Goal: Task Accomplishment & Management: Contribute content

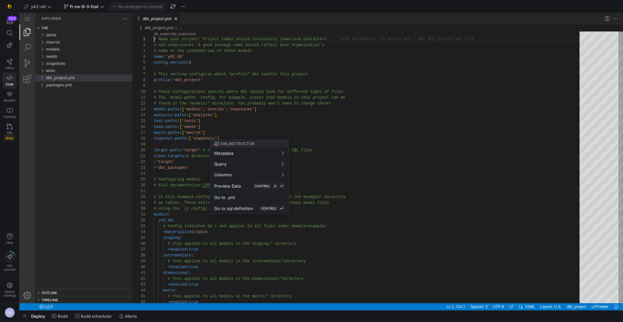
click at [444, 138] on div at bounding box center [311, 161] width 623 height 322
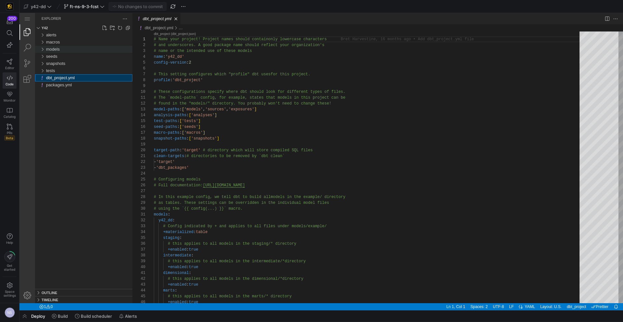
click at [62, 49] on div "models" at bounding box center [89, 49] width 86 height 7
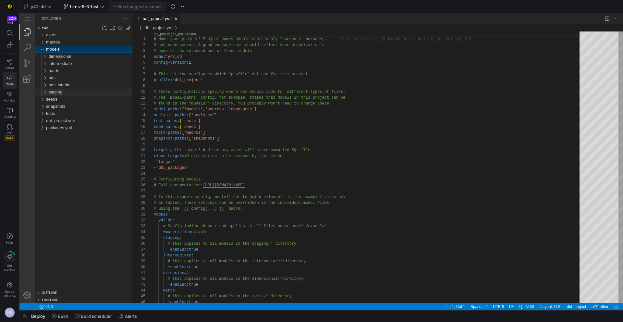
click at [74, 89] on div "staging" at bounding box center [91, 92] width 84 height 7
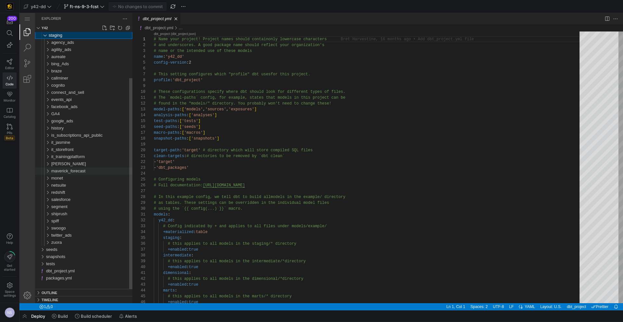
click at [82, 171] on span "maverick_forecast" at bounding box center [68, 170] width 34 height 5
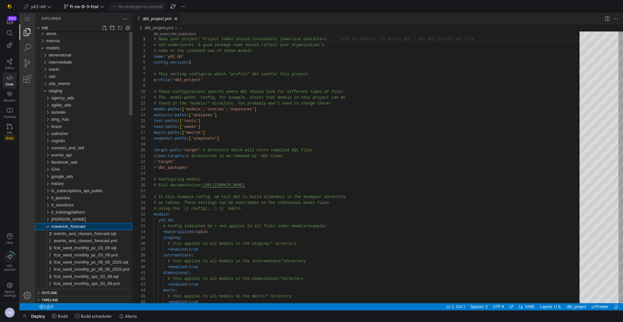
click at [76, 224] on span "maverick_forecast" at bounding box center [68, 226] width 34 height 5
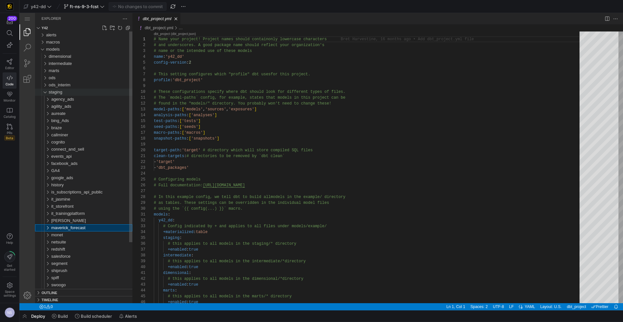
click at [52, 93] on span "staging" at bounding box center [56, 91] width 14 height 5
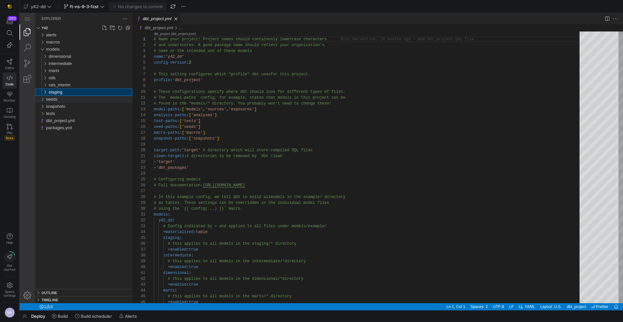
click at [59, 102] on div "seeds" at bounding box center [89, 99] width 86 height 7
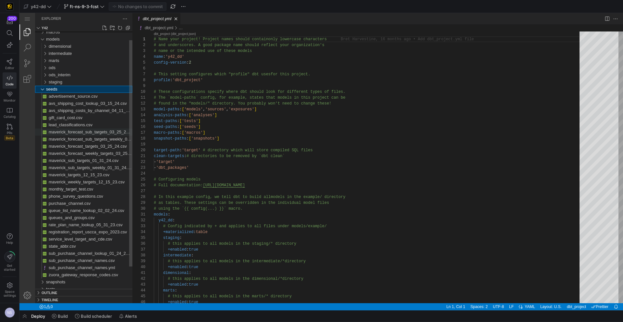
click at [106, 133] on span "maverick_forecast_sub_targets_03_25_24.csv" at bounding box center [92, 131] width 87 height 5
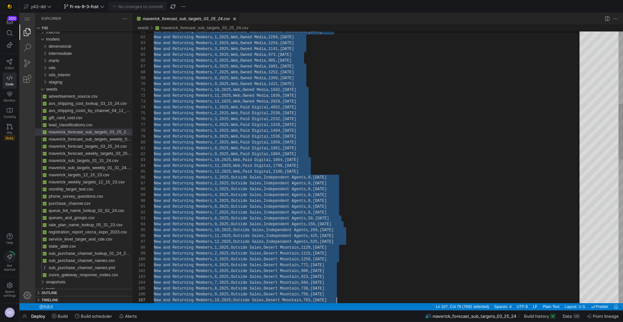
scroll to position [6, 0]
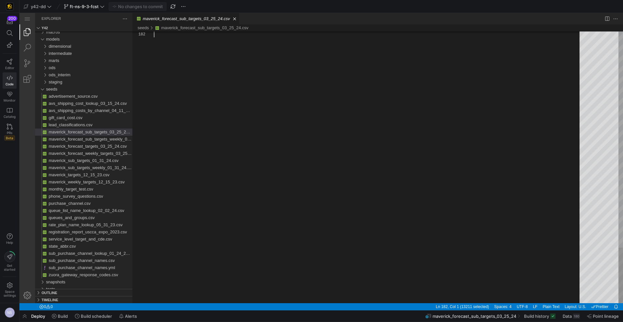
drag, startPoint x: 154, startPoint y: 38, endPoint x: 426, endPoint y: 410, distance: 460.8
paste textarea "New and Returning Members,12,2025,Outside Sales,West Coast,1120,2025-10"
type textarea "New and Returning Members,12,2025,Outside Sales,West Coast,1120,2025-10-01"
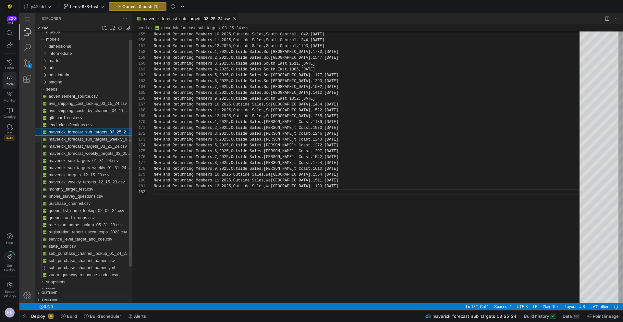
click at [106, 139] on span "maverick_forecast_sub_targets_weekly_03_25_24.csv" at bounding box center [100, 139] width 102 height 5
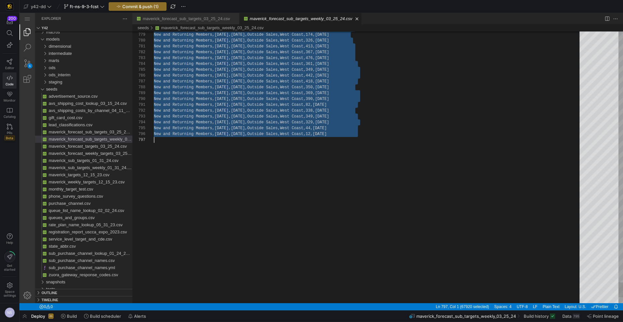
scroll to position [6, 0]
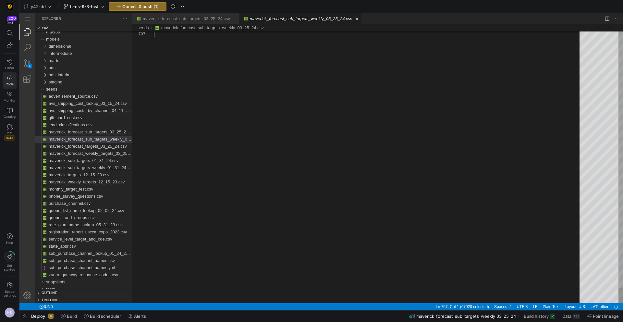
drag, startPoint x: 154, startPoint y: 39, endPoint x: 400, endPoint y: 360, distance: 404.8
paste textarea "ers,11/24/2025,11/30/2025,Outside Sales,West Coast,65,2025-10-01 New and Return…"
type textarea "ers,11/24/2025,11/30/2025,Outside Sales,West Coast,65,2025-10-01 New and Return…"
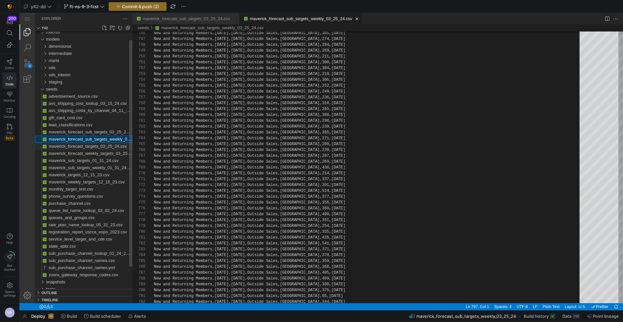
click at [108, 148] on span "maverick_forecast_targets_03_25_24.csv" at bounding box center [88, 146] width 78 height 5
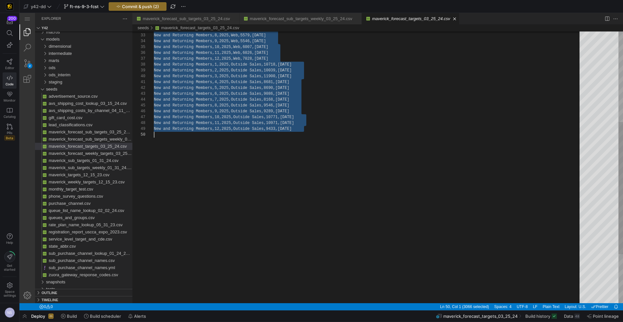
scroll to position [6, 0]
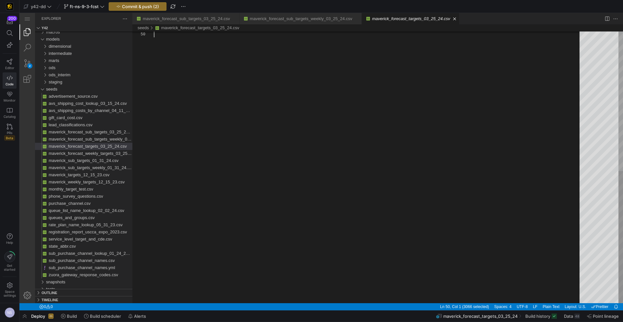
drag, startPoint x: 154, startPoint y: 39, endPoint x: 312, endPoint y: 289, distance: 295.7
paste textarea "rning Members,5,2025,Outside Sales,8690,2025-10-01 New and Returning Members,6,…"
type textarea "rning Members,5,2025,Outside Sales,8690,2025-10-01 New and Returning Members,6,…"
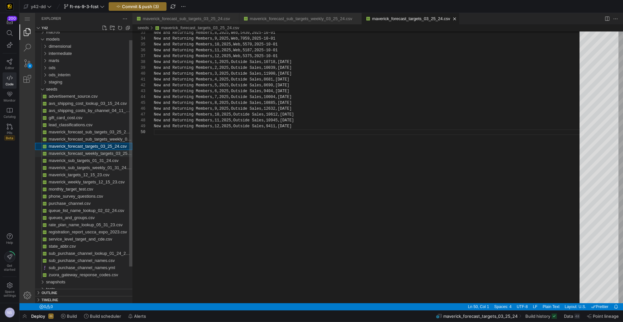
click at [109, 153] on span "maverick_forecast_weekly_targets_03_25_24.csv" at bounding box center [95, 153] width 93 height 5
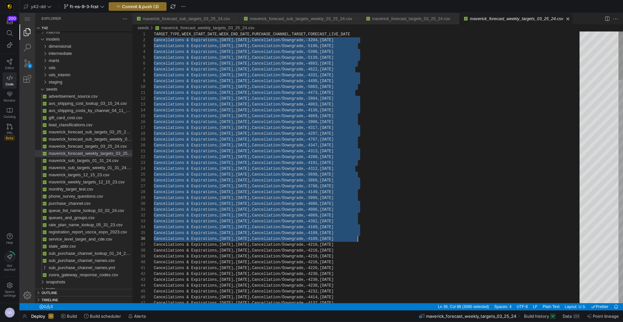
scroll to position [6, 152]
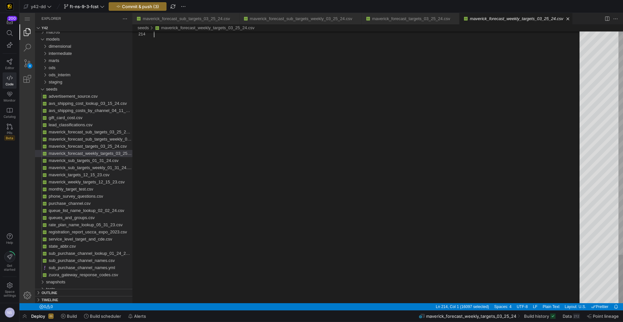
drag, startPoint x: 154, startPoint y: 41, endPoint x: 434, endPoint y: 404, distance: 459.0
paste textarea "New and Returning Members,12/15/2025,12/21/2025,Outside Sales,2534,2025-10-01 N…"
type textarea "New and Returning Members,12/15/2025,12/21/2025,Outside Sales,2534,2025-10-01 N…"
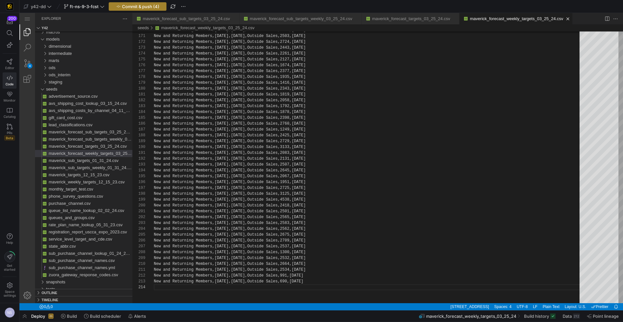
click at [143, 6] on span "Commit & push (4)" at bounding box center [140, 6] width 37 height 5
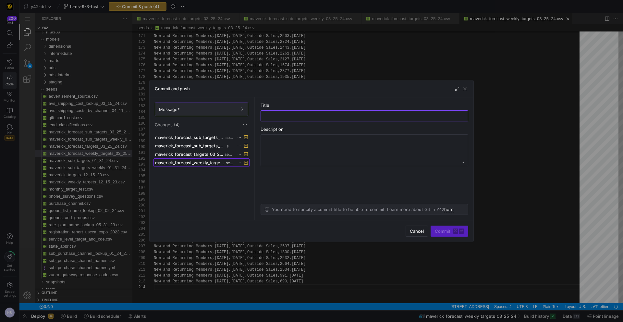
click at [194, 163] on span "maverick_forecast_weekly_targets_03_25_24.csv" at bounding box center [189, 162] width 69 height 5
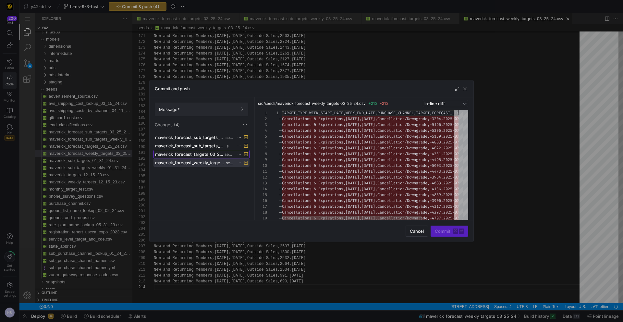
scroll to position [0, 0]
click at [200, 154] on span "maverick_forecast_targets_03_25_24.csv" at bounding box center [189, 153] width 68 height 5
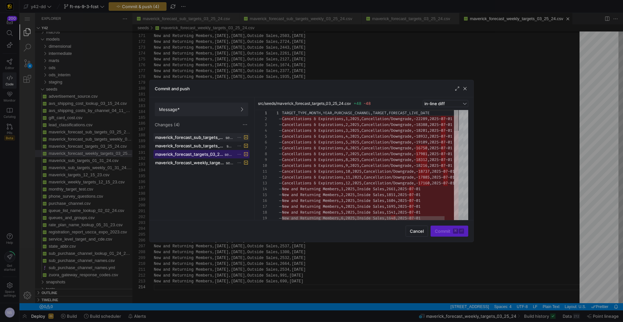
scroll to position [35, 0]
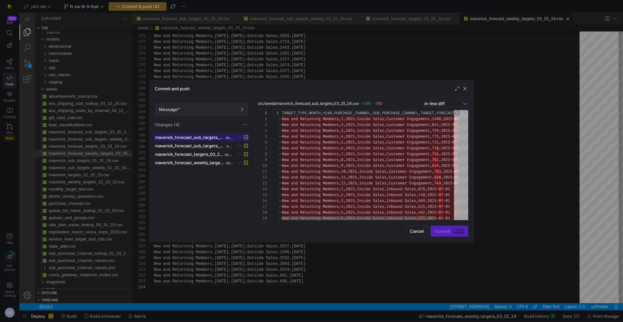
click at [204, 133] on span at bounding box center [201, 137] width 95 height 8
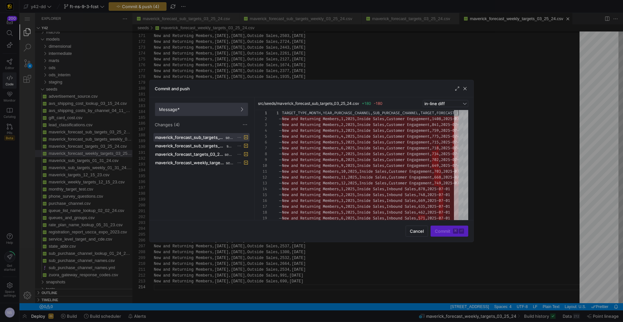
click at [221, 110] on span "Message*" at bounding box center [201, 109] width 85 height 5
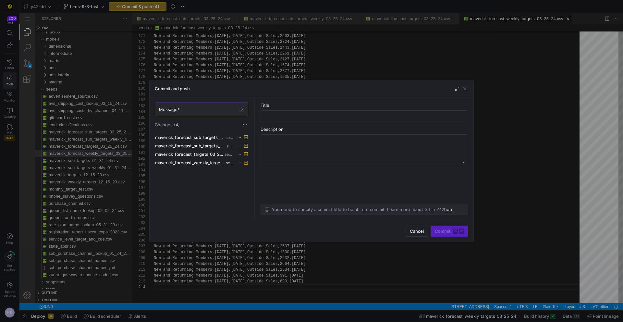
click at [302, 122] on as-split-area "Title Description You need to specify a commit title to be able to commit. Lear…" at bounding box center [364, 158] width 218 height 123
click at [302, 119] on div at bounding box center [364, 116] width 197 height 10
type input "Adding the updated 9+3 Forecast"
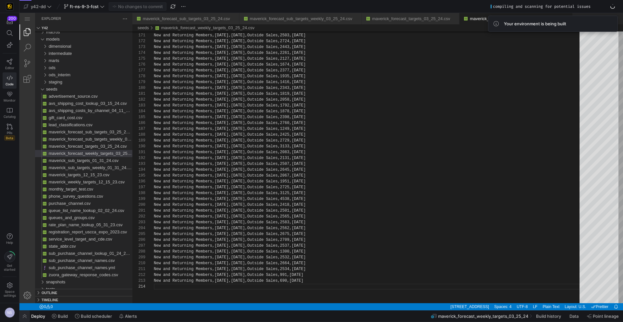
click at [25, 315] on span "button" at bounding box center [24, 315] width 10 height 11
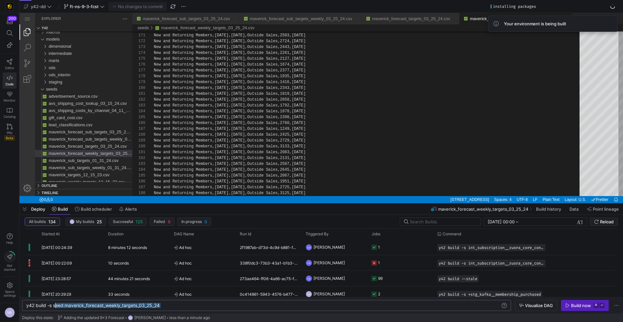
scroll to position [0, 23]
drag, startPoint x: 173, startPoint y: 304, endPoint x: 50, endPoint y: 308, distance: 123.6
click at [50, 308] on div "y42 build -s seed:maverick_forecast_weekly_targets _03_25_24" at bounding box center [263, 305] width 474 height 5
click at [178, 306] on div "y42 build -s seed:maverick_forecast_weekly_targets _03_25_24" at bounding box center [263, 305] width 474 height 5
drag, startPoint x: 176, startPoint y: 306, endPoint x: 49, endPoint y: 309, distance: 127.2
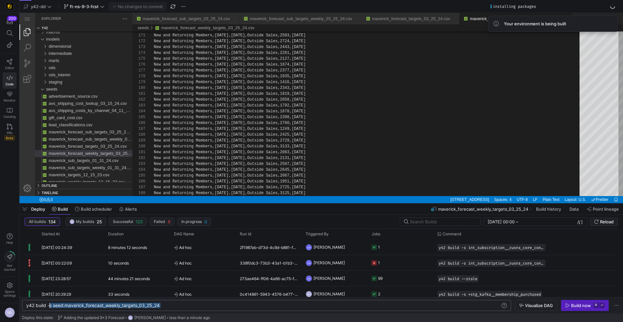
click at [49, 309] on div "y42 build -s seed:maverick_forecast_weekly_targets _03_25_24 y42 build -s seed:…" at bounding box center [266, 305] width 489 height 11
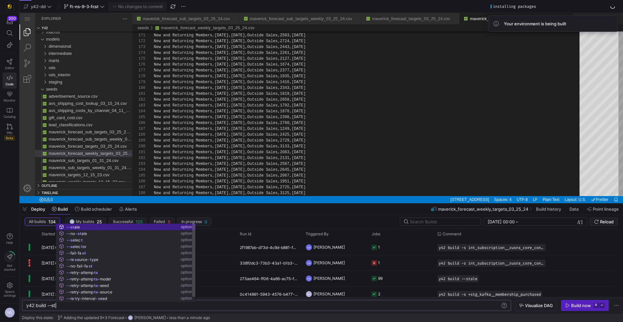
scroll to position [0, 35]
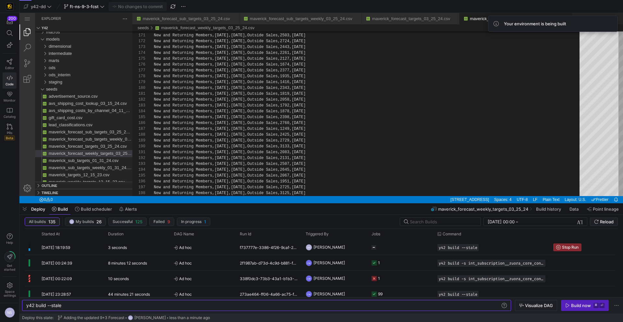
type textarea "y42 build --stale"
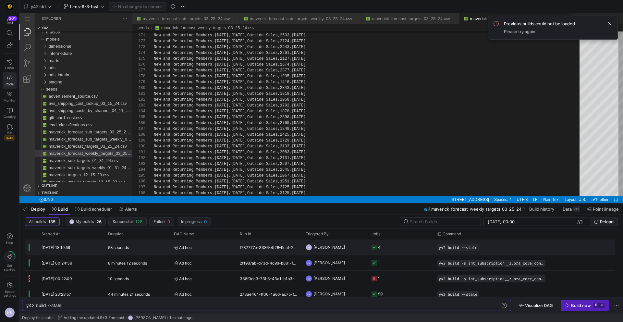
click at [399, 251] on y42-job-status-cell-renderer "4" at bounding box center [400, 247] width 58 height 15
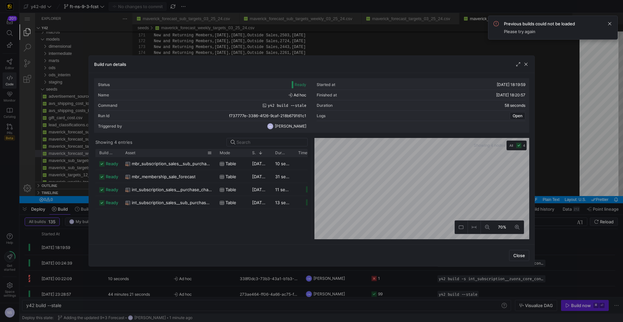
drag, startPoint x: 142, startPoint y: 153, endPoint x: 214, endPoint y: 155, distance: 71.7
click at [214, 155] on div at bounding box center [215, 153] width 3 height 8
click at [580, 175] on div at bounding box center [311, 161] width 623 height 322
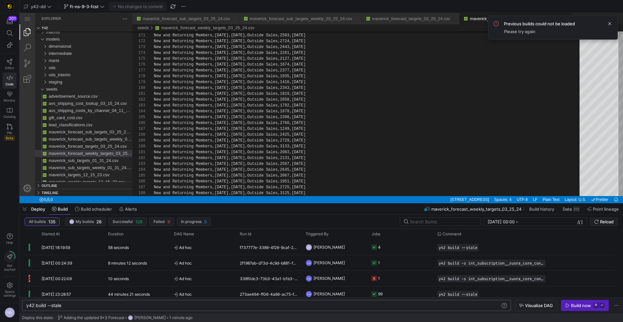
scroll to position [0, 35]
click at [77, 306] on div "y42 build --stale" at bounding box center [263, 305] width 474 height 5
click at [30, 209] on div "Deploy Build Build scheduler Alerts" at bounding box center [79, 208] width 120 height 11
click at [28, 210] on span "button" at bounding box center [24, 208] width 10 height 11
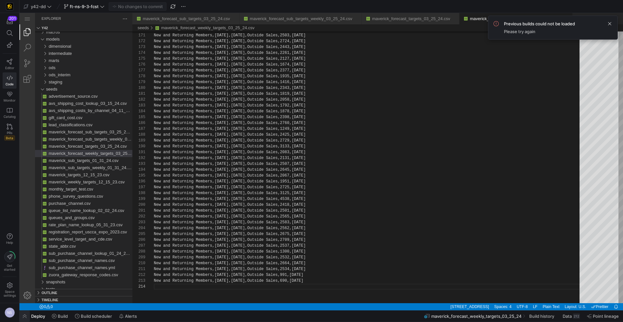
click at [24, 313] on span "button" at bounding box center [24, 315] width 10 height 11
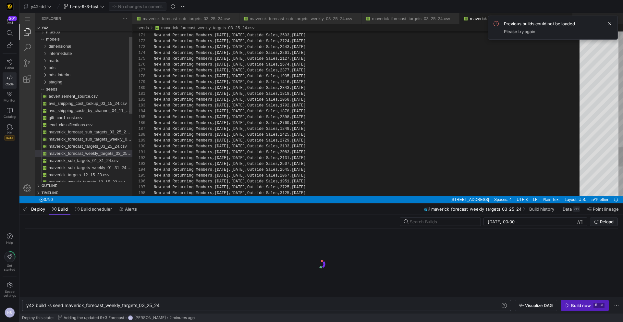
scroll to position [0, 134]
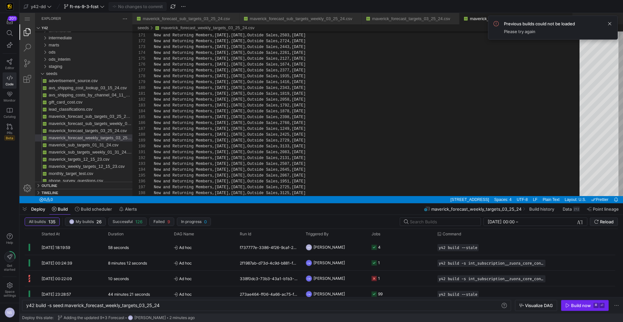
click at [578, 308] on span "button" at bounding box center [584, 305] width 47 height 10
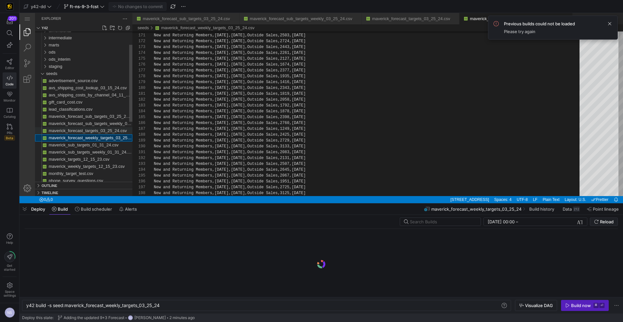
click at [99, 132] on span "maverick_forecast_targets_03_25_24.csv" at bounding box center [88, 130] width 78 height 5
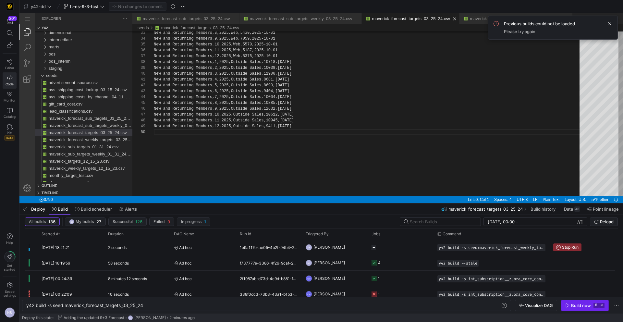
click at [580, 306] on div "Build now" at bounding box center [581, 305] width 20 height 5
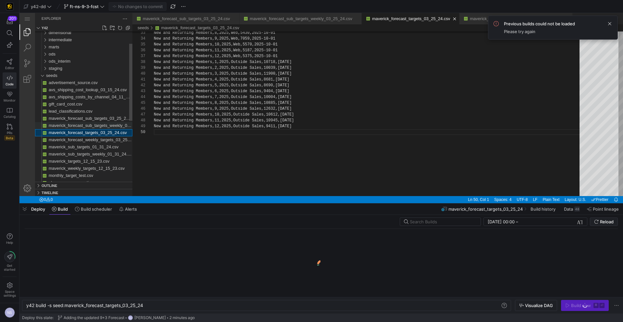
click at [93, 124] on span "maverick_forecast_sub_targets_weekly_03_25_24.csv" at bounding box center [100, 125] width 102 height 5
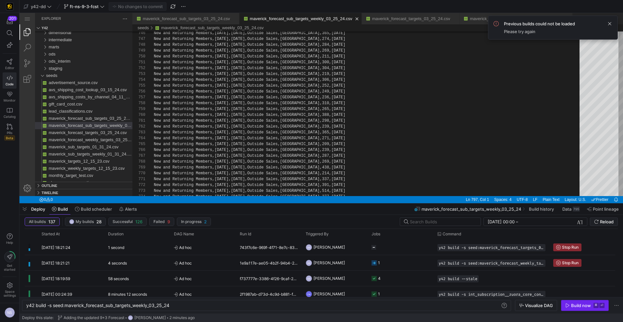
click at [576, 301] on span "button" at bounding box center [584, 305] width 47 height 10
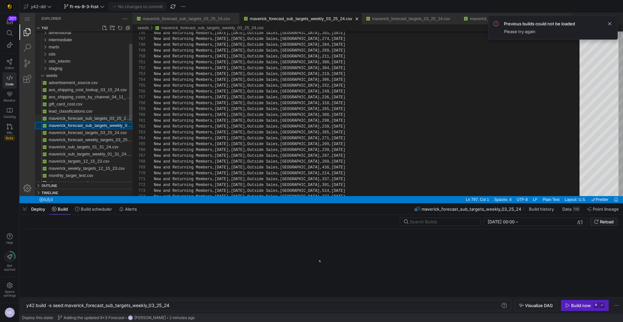
click at [93, 118] on span "maverick_forecast_sub_targets_03_25_24.csv" at bounding box center [92, 118] width 87 height 5
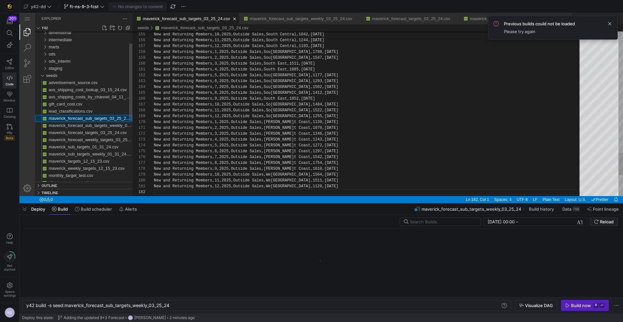
type textarea "y42 build -s seed:maverick_forecast_sub_targets_03_25_24"
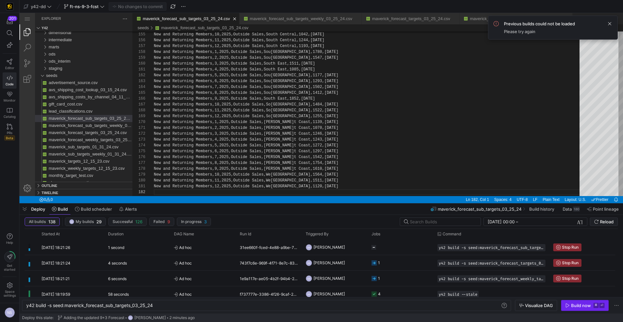
click at [578, 304] on div "Build now" at bounding box center [581, 305] width 20 height 5
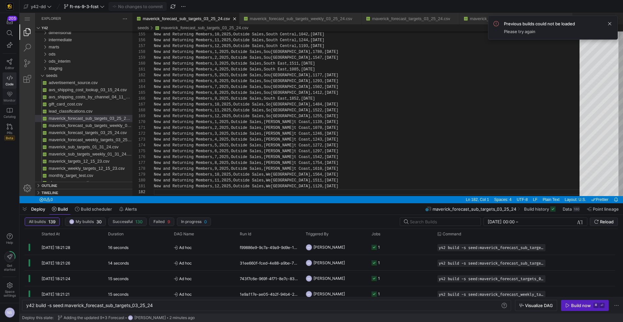
click at [4, 95] on link "Monitor" at bounding box center [10, 97] width 14 height 16
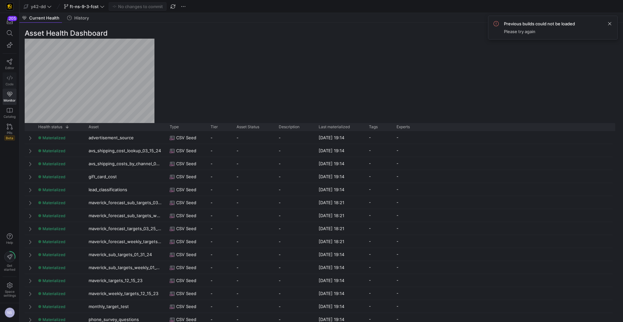
click at [13, 82] on span "Code" at bounding box center [10, 84] width 8 height 4
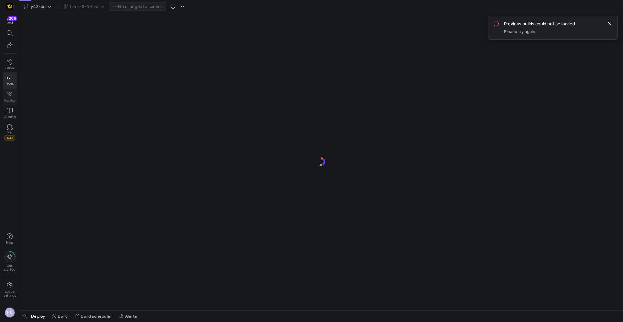
click at [13, 95] on link "Monitor" at bounding box center [10, 97] width 14 height 16
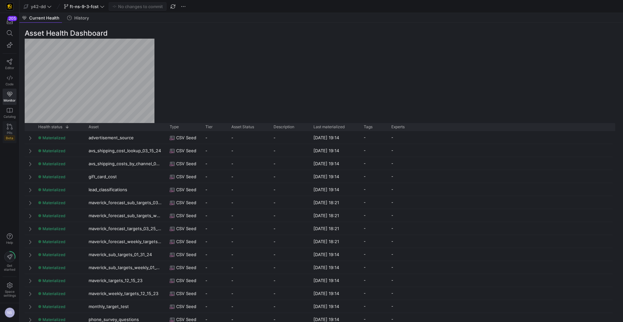
click at [9, 132] on span "PRs" at bounding box center [10, 133] width 6 height 4
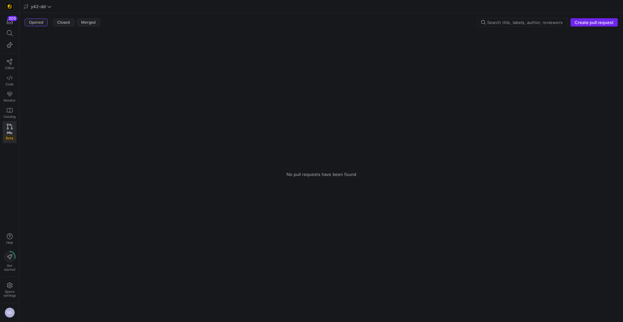
click at [585, 24] on span "Create pull request" at bounding box center [593, 22] width 39 height 5
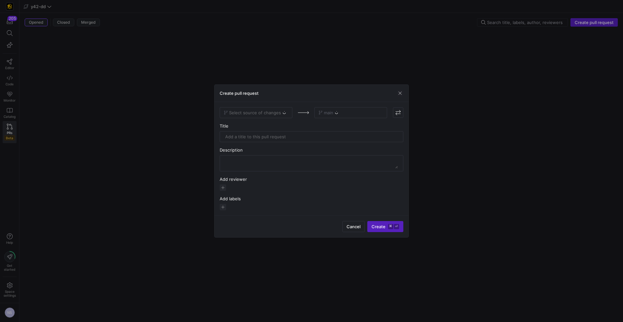
click at [259, 115] on div "Select source of changes" at bounding box center [256, 112] width 73 height 11
click at [269, 112] on div "Select source of changes" at bounding box center [256, 112] width 73 height 11
click at [269, 113] on span "Select source of changes" at bounding box center [255, 112] width 52 height 5
type input "ft-ns"
click at [249, 123] on span "ft-ns-9-3-fcst" at bounding box center [239, 123] width 29 height 5
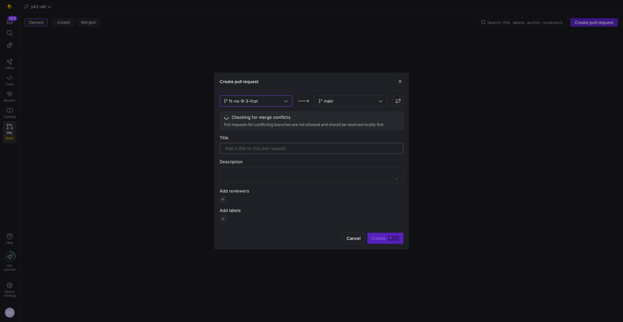
click at [276, 152] on div at bounding box center [311, 148] width 173 height 10
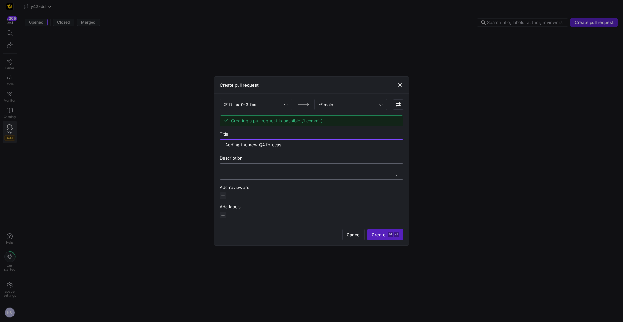
type input "Adding the new Q4 forecast"
click at [287, 172] on textarea at bounding box center [311, 171] width 173 height 10
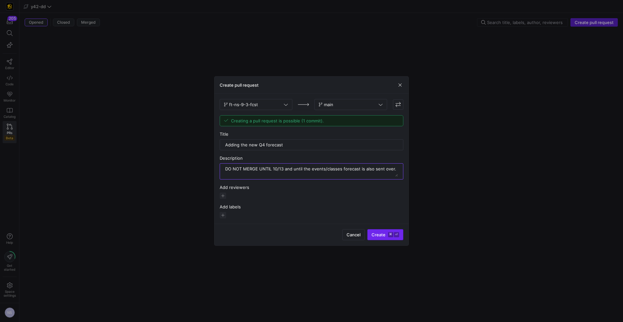
type textarea "DO NOT MERGE UNTIL 10/13 and until the events/classes forecast is also sent ove…"
click at [391, 234] on kbd "⌘" at bounding box center [390, 234] width 5 height 5
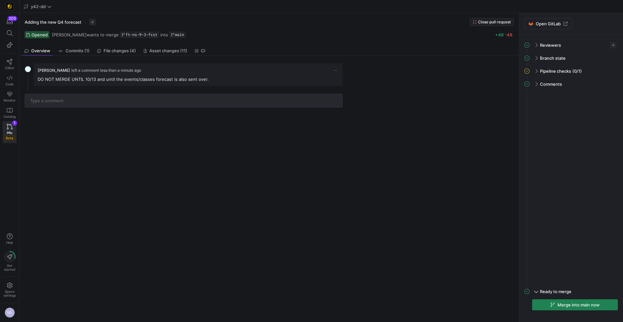
click at [54, 6] on div "y42-dd" at bounding box center [120, 6] width 197 height 8
click at [44, 6] on span "y42-dd" at bounding box center [38, 6] width 15 height 5
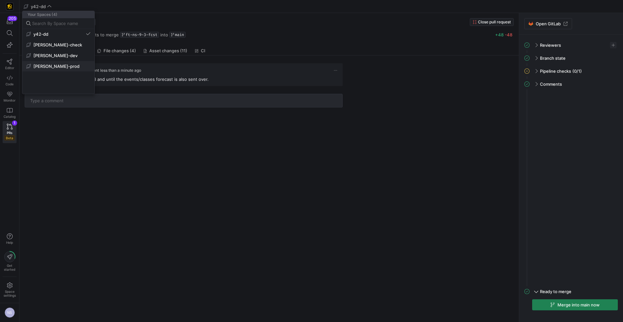
click at [56, 68] on span "[PERSON_NAME]-prod" at bounding box center [56, 66] width 46 height 5
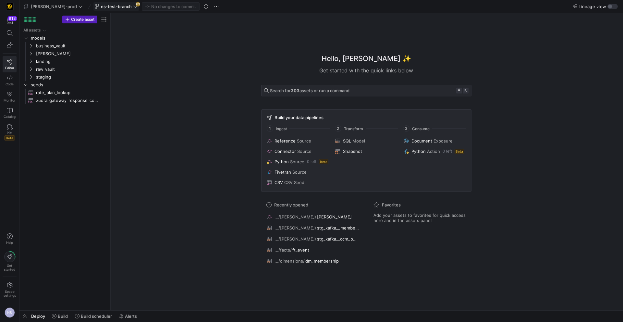
click at [103, 6] on span "ns-test-branch" at bounding box center [116, 6] width 31 height 5
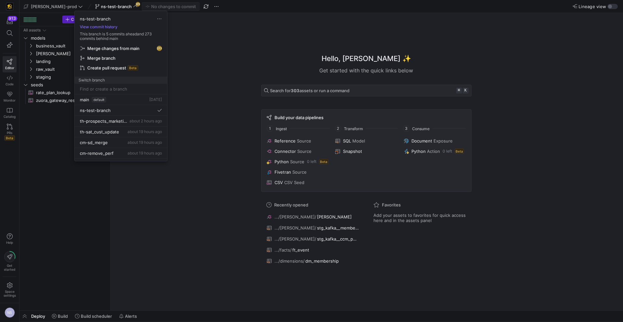
click at [120, 47] on span "Merge changes from main" at bounding box center [113, 48] width 52 height 5
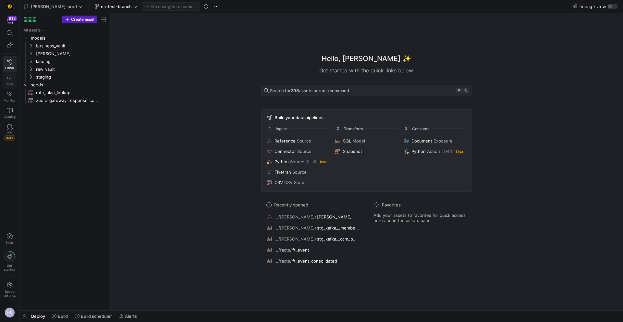
click at [12, 78] on icon at bounding box center [10, 78] width 6 height 6
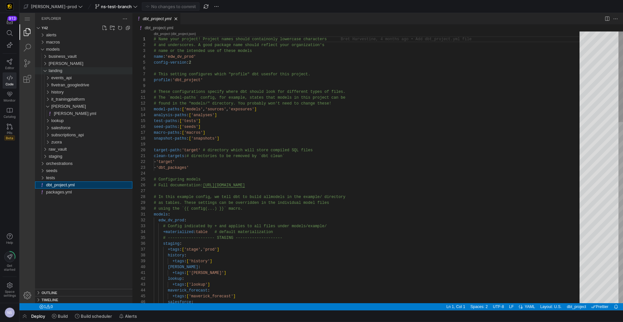
click at [60, 70] on span "landing" at bounding box center [56, 70] width 14 height 5
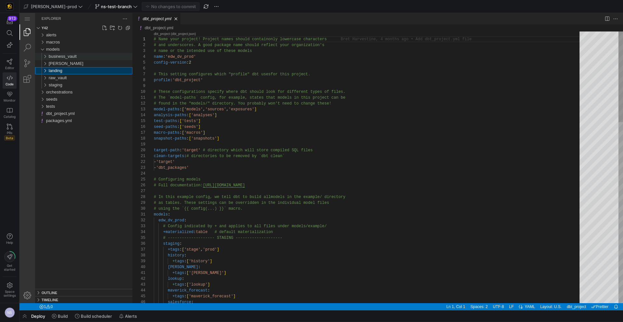
click at [61, 57] on span "business_vault" at bounding box center [63, 56] width 28 height 5
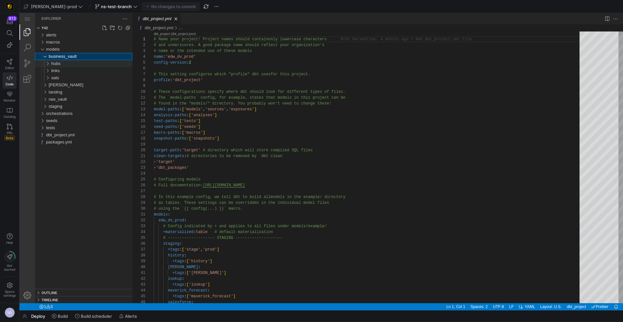
click at [62, 62] on div "hubs" at bounding box center [91, 63] width 81 height 7
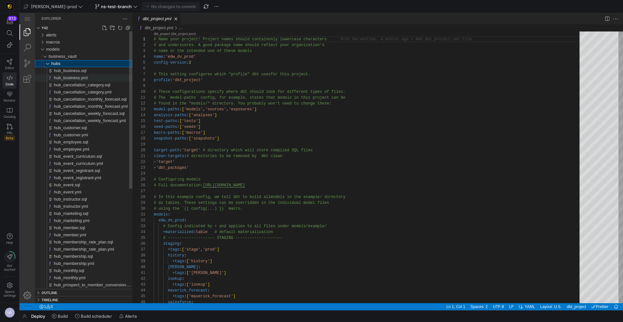
click at [73, 75] on span "hub_business.yml" at bounding box center [71, 77] width 34 height 5
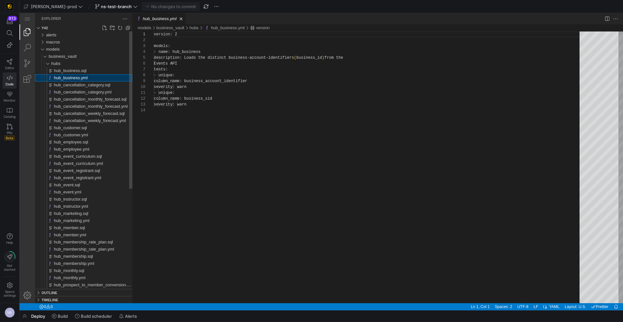
scroll to position [58, 0]
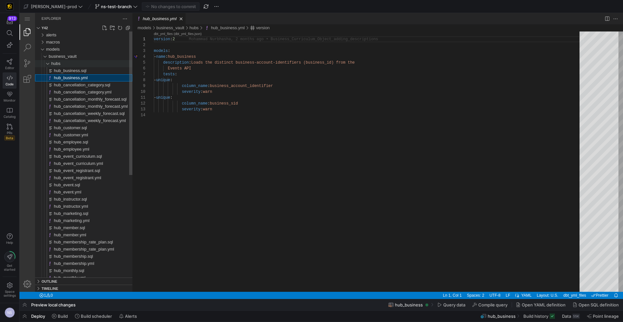
click at [75, 63] on div "hubs" at bounding box center [91, 63] width 81 height 7
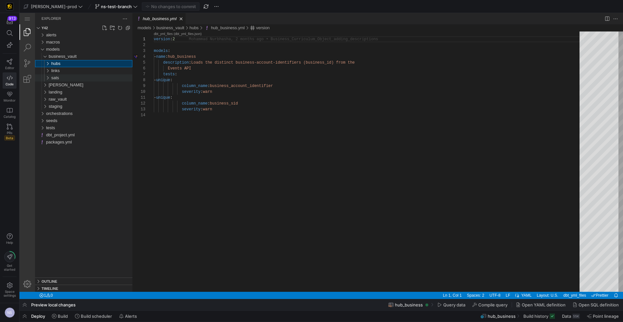
click at [65, 76] on div "sats" at bounding box center [91, 77] width 81 height 7
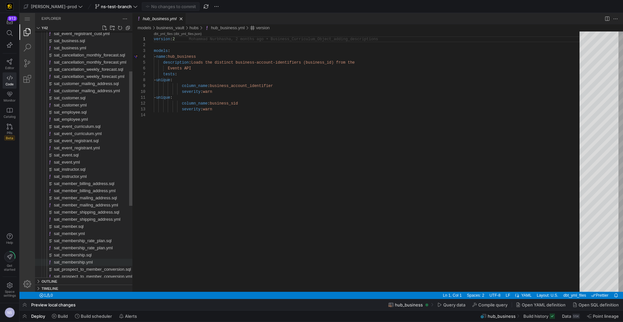
click at [85, 262] on span "sat_membership.yml" at bounding box center [73, 261] width 39 height 5
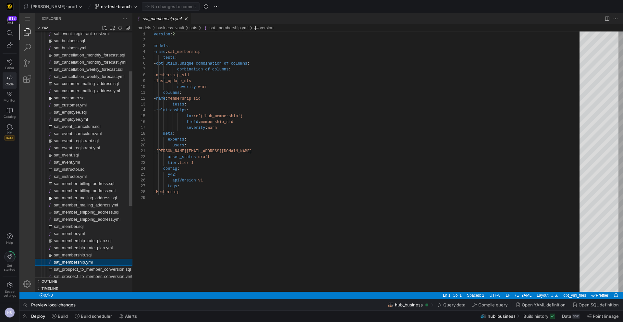
scroll to position [58, 0]
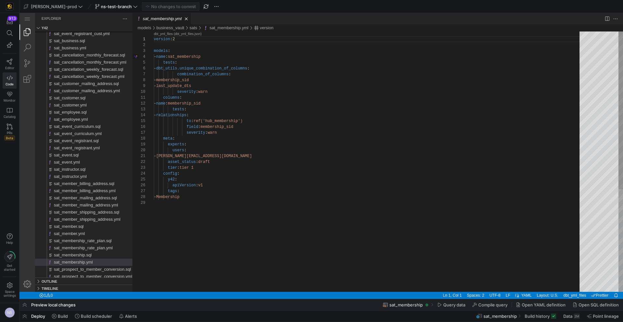
click at [241, 86] on div "version : 2 models : - name : sat_membership tests : - dbt_utils.unique_combina…" at bounding box center [369, 245] width 430 height 428
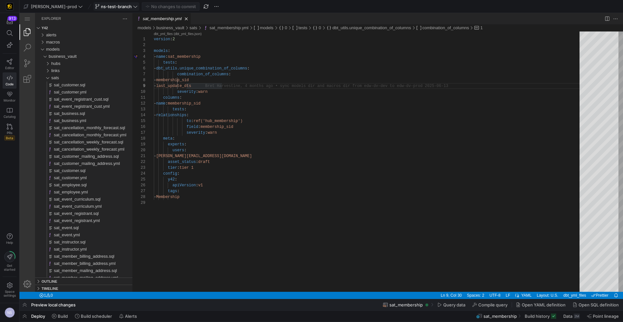
click at [101, 6] on span "ns-test-branch" at bounding box center [116, 6] width 31 height 5
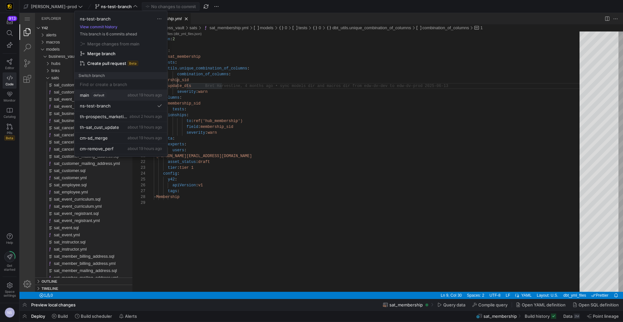
click at [116, 92] on div "main default about 19 hours ago" at bounding box center [121, 94] width 82 height 5
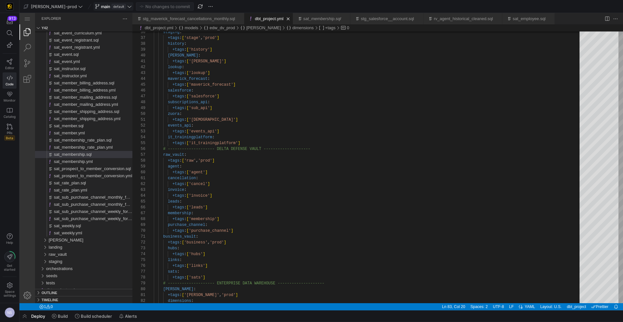
click at [106, 10] on y42-top-nav "edw-dv-prod main default No changes to commit" at bounding box center [320, 6] width 603 height 13
click at [112, 5] on span "default" at bounding box center [119, 6] width 14 height 5
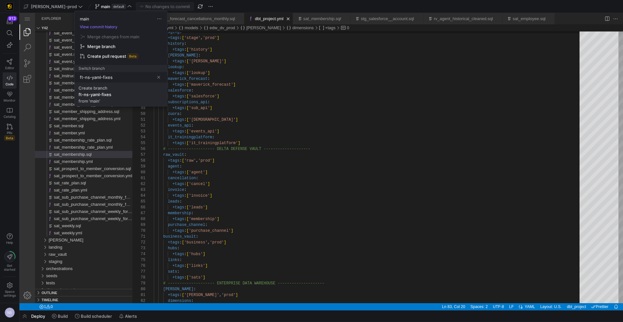
type input "ft-ns-yaml-fixes"
click at [99, 98] on div "from 'main'" at bounding box center [89, 100] width 22 height 5
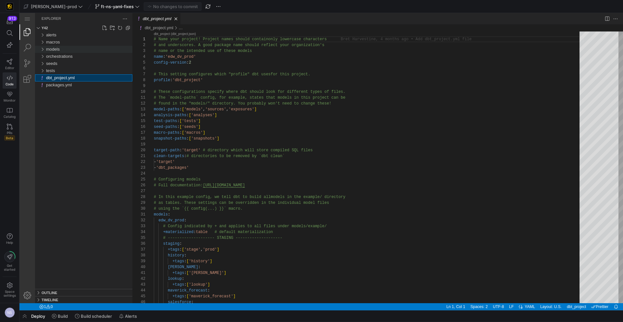
click at [57, 49] on span "models" at bounding box center [53, 49] width 14 height 5
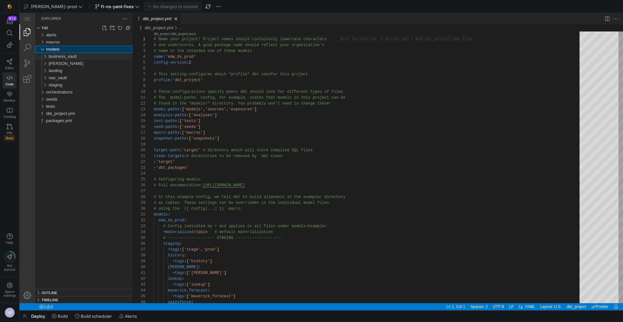
click at [52, 56] on span "business_vault" at bounding box center [63, 56] width 28 height 5
click at [62, 64] on div "hubs" at bounding box center [91, 63] width 81 height 7
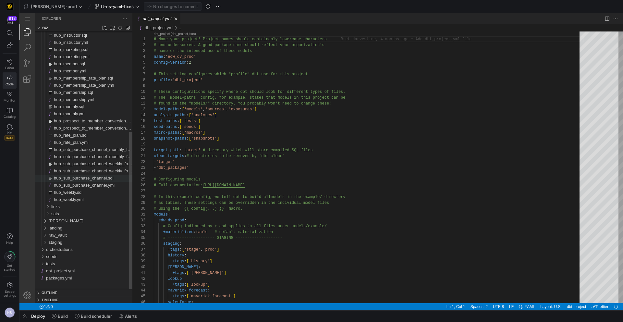
click at [86, 174] on div "hub_sub_purchase_channel.sql" at bounding box center [93, 177] width 78 height 7
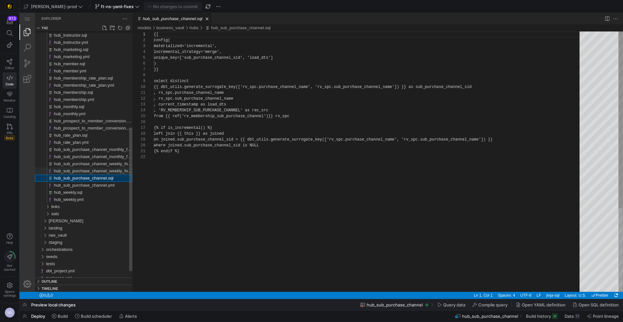
scroll to position [58, 0]
click at [86, 171] on span "hub_sub_purchase_channel_weekly_forecast.yml" at bounding box center [100, 170] width 93 height 5
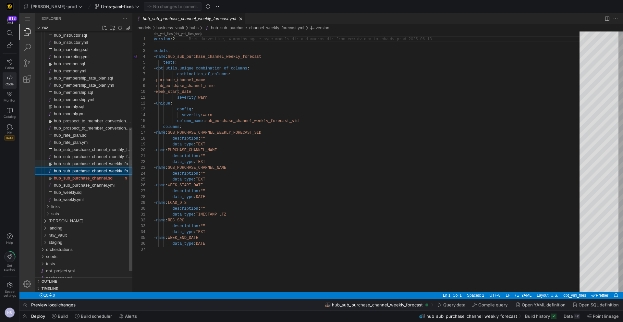
click at [91, 163] on span "hub_sub_purchase_channel_weekly_forecast.sql" at bounding box center [100, 163] width 92 height 5
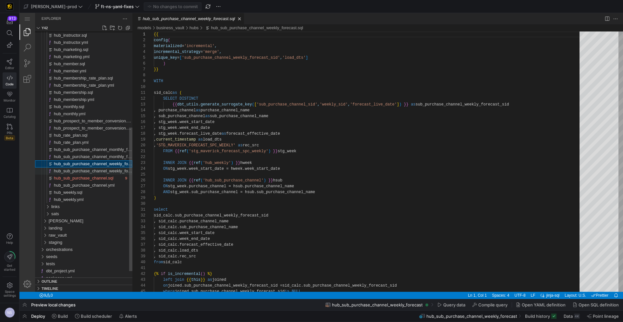
scroll to position [58, 0]
click at [89, 170] on div "hub_sub_purchase_channel_weekly_forecast.yml" at bounding box center [93, 170] width 78 height 7
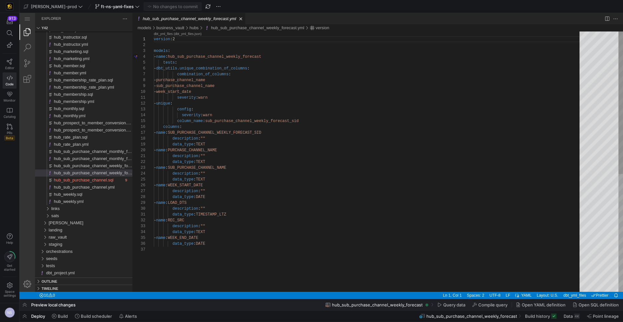
click at [237, 93] on div "version : 2 models : - name : hub_sub_purchase_channel_weekly_forecast tests : …" at bounding box center [369, 268] width 430 height 475
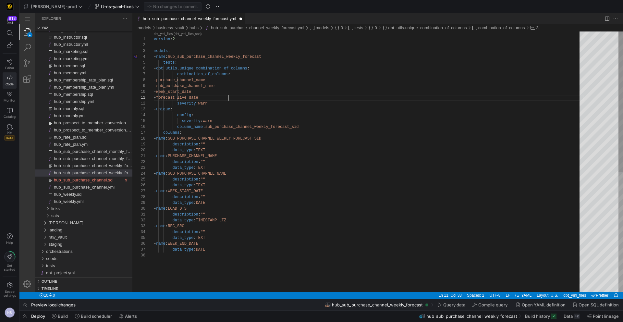
scroll to position [0, 75]
type textarea "- forecast_live_date severity: warn - unique: config: severity: warn column_nam…"
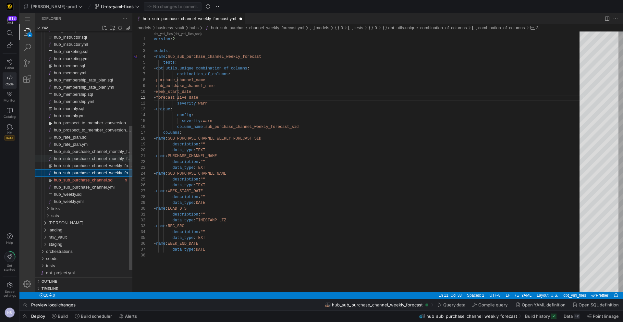
click at [103, 158] on span "hub_sub_purchase_channel_monthly_forecast.yml" at bounding box center [101, 158] width 95 height 5
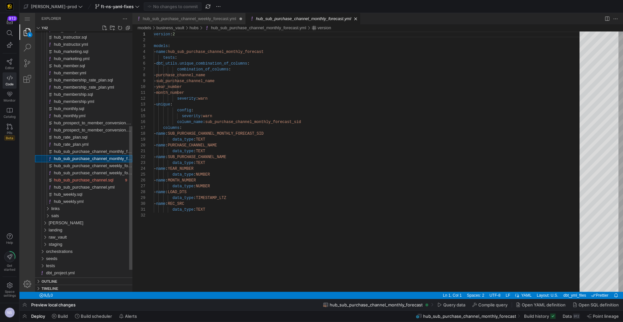
scroll to position [58, 0]
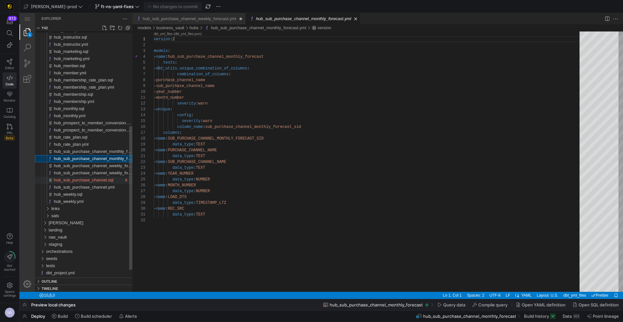
click at [94, 181] on span "hub_sub_purchase_channel.sql" at bounding box center [84, 179] width 60 height 5
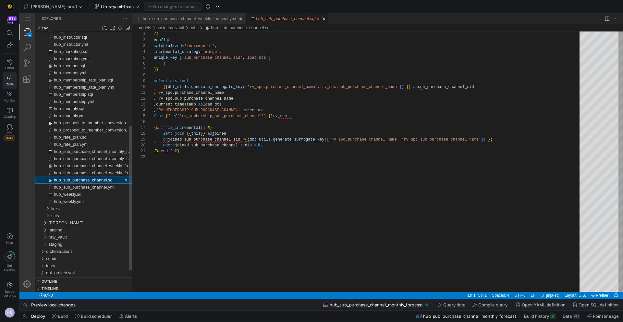
scroll to position [58, 0]
click at [108, 171] on span "hub_sub_purchase_channel_weekly_forecast.yml" at bounding box center [100, 172] width 93 height 5
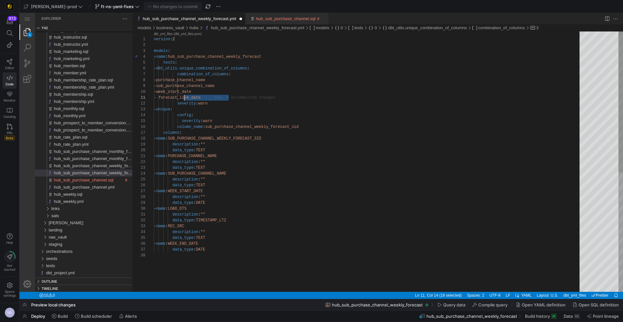
scroll to position [0, 28]
drag, startPoint x: 235, startPoint y: 98, endPoint x: 182, endPoint y: 98, distance: 52.9
type textarea "version: 2 models: - name: hub_sub_purchase_channel_weekly_forecast tests: - db…"
click at [304, 84] on div "version : 2 models : - name : hub_sub_purchase_channel_weekly_forecast tests : …" at bounding box center [369, 271] width 430 height 481
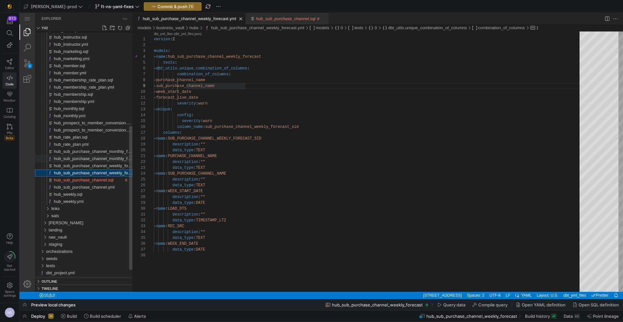
click at [104, 157] on span "hub_sub_purchase_channel_monthly_forecast.yml" at bounding box center [101, 158] width 95 height 5
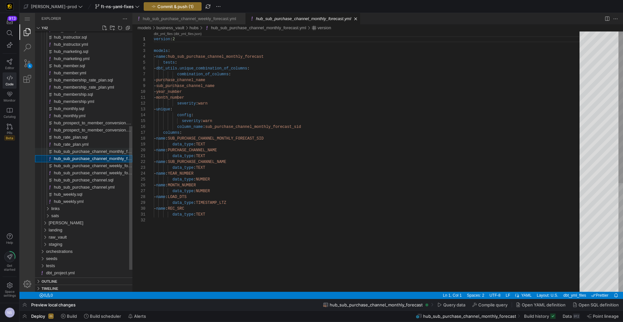
scroll to position [58, 0]
click at [105, 152] on span "hub_sub_purchase_channel_monthly_forecast.sql" at bounding box center [101, 151] width 94 height 5
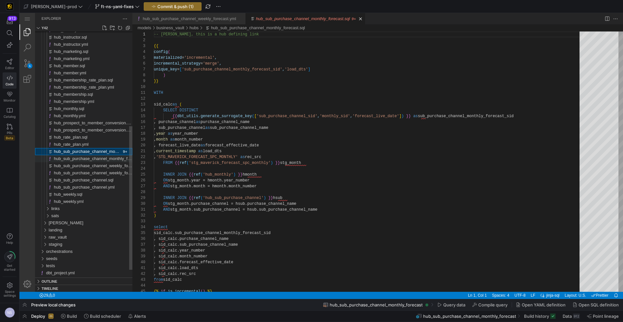
click at [105, 155] on div "hub_sub_purchase_channel_monthly_forecast.yml" at bounding box center [93, 158] width 78 height 7
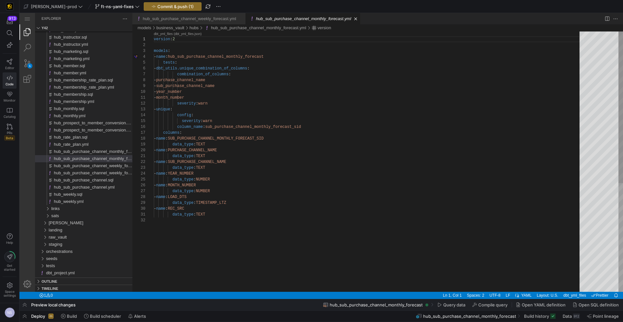
click at [224, 99] on div "version : 2 models : - name : hub_sub_purchase_channel_monthly_forecast tests :…" at bounding box center [369, 254] width 430 height 446
paste textarea "- forecast_live_date"
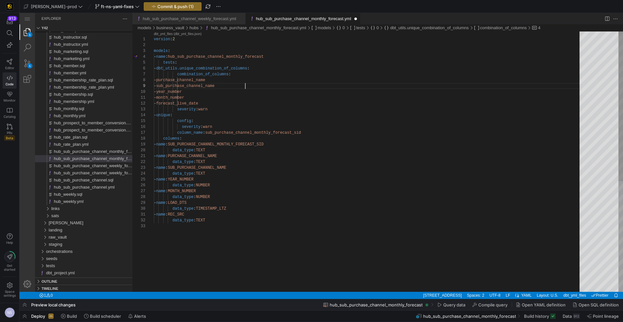
click at [290, 83] on div "version : 2 models : - name : hub_sub_purchase_channel_monthly_forecast tests :…" at bounding box center [369, 257] width 430 height 452
type textarea "version: 2 models: - name: hub_sub_purchase_channel_monthly_forecast tests: - d…"
click at [158, 6] on span "Commit & push (2)" at bounding box center [175, 6] width 37 height 5
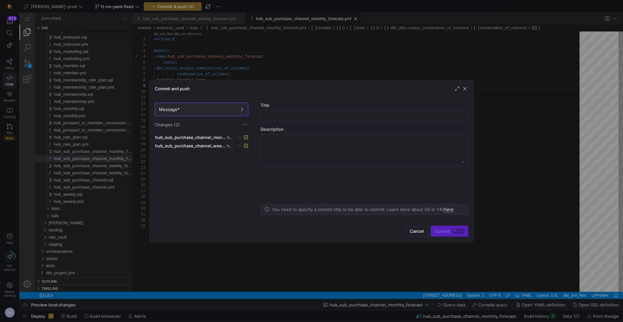
click at [277, 75] on div at bounding box center [311, 161] width 623 height 322
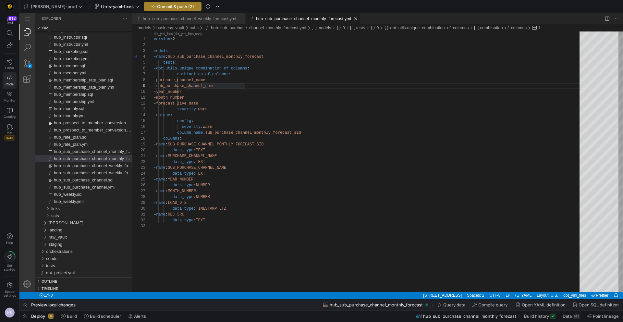
click at [173, 9] on span "button" at bounding box center [172, 7] width 57 height 8
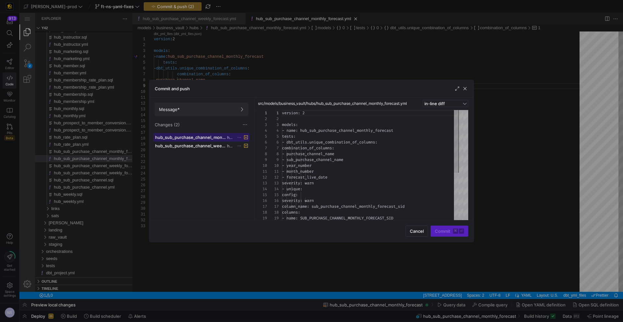
click at [210, 137] on span "hub_sub_purchase_channel_monthly_forecast.yml" at bounding box center [190, 137] width 71 height 5
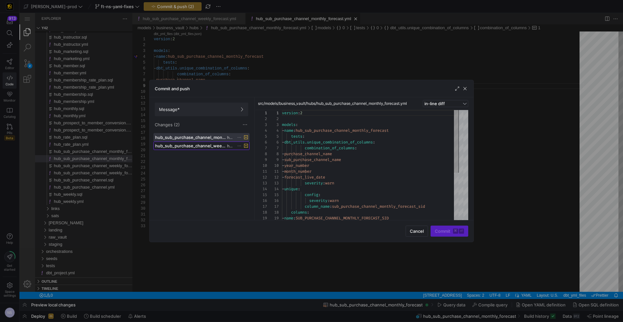
click at [209, 145] on span "hub_sub_purchase_channel_weekly_forecast.yml" at bounding box center [190, 145] width 71 height 5
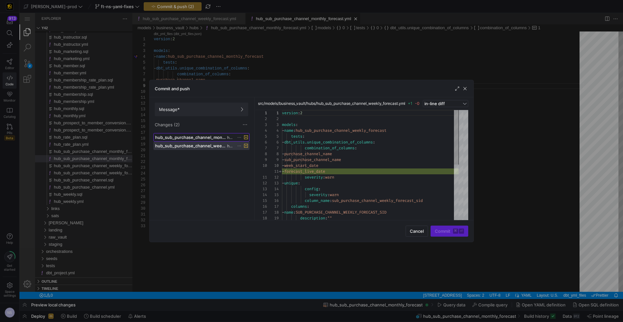
click at [208, 136] on span "hub_sub_purchase_channel_monthly_forecast.yml" at bounding box center [190, 137] width 71 height 5
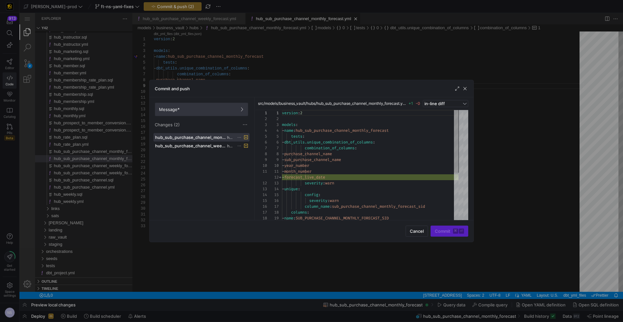
click at [207, 113] on span at bounding box center [201, 109] width 93 height 13
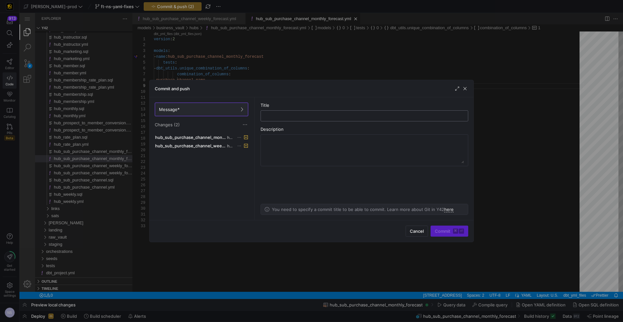
click at [296, 114] on input "text" at bounding box center [364, 115] width 197 height 5
type input "fixing the yaml"
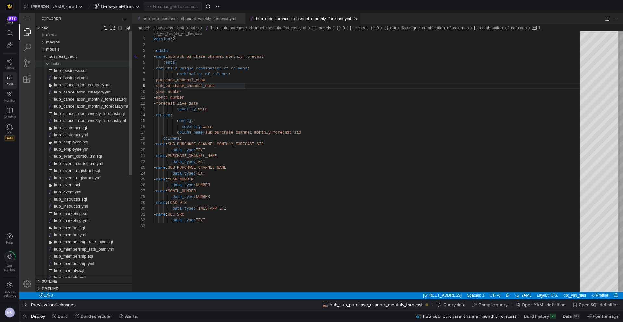
click at [60, 65] on span "hubs" at bounding box center [55, 63] width 9 height 5
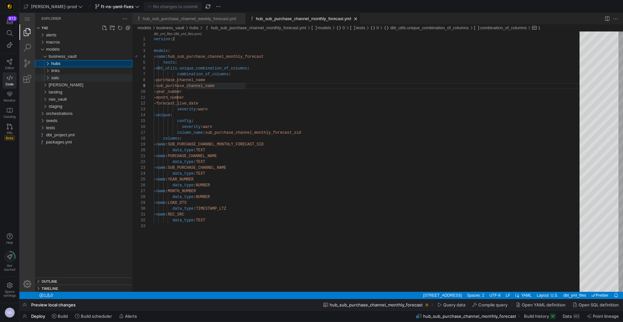
click at [57, 77] on span "sats" at bounding box center [55, 77] width 8 height 5
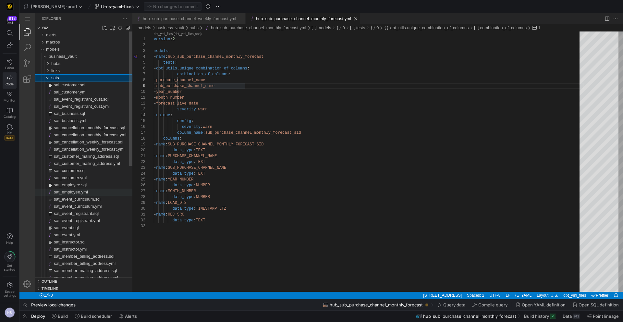
click at [88, 193] on span "sat_employee.yml" at bounding box center [71, 191] width 34 height 5
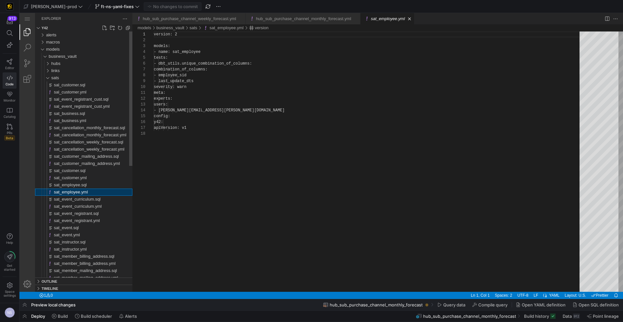
scroll to position [58, 0]
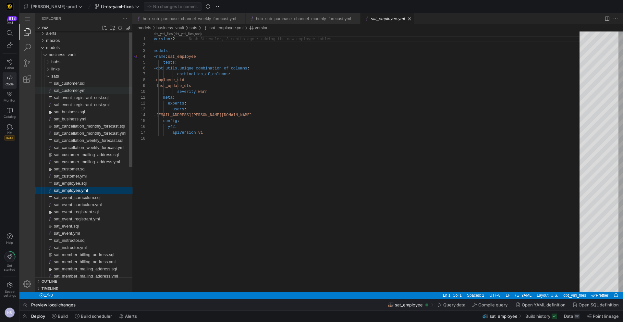
click at [101, 88] on div "sal_customer.yml" at bounding box center [93, 90] width 78 height 7
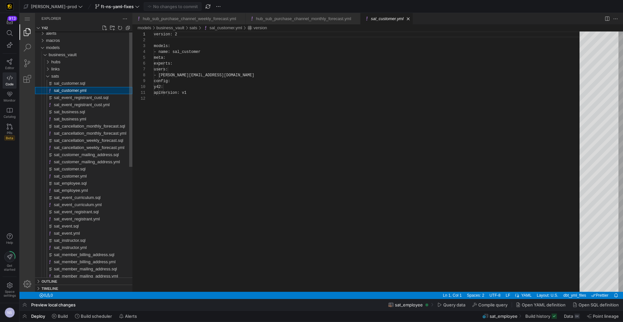
scroll to position [58, 0]
click at [90, 84] on div "sal_customer.sql" at bounding box center [93, 83] width 78 height 7
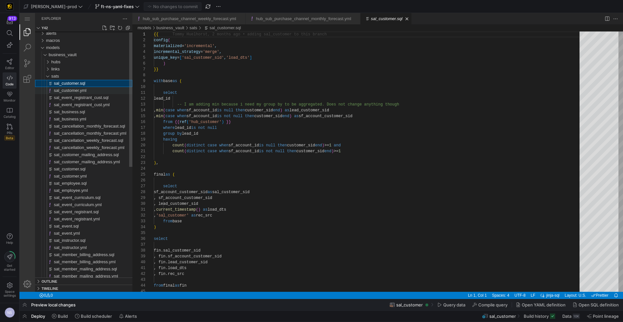
click at [89, 89] on div "sal_customer.yml" at bounding box center [93, 90] width 78 height 7
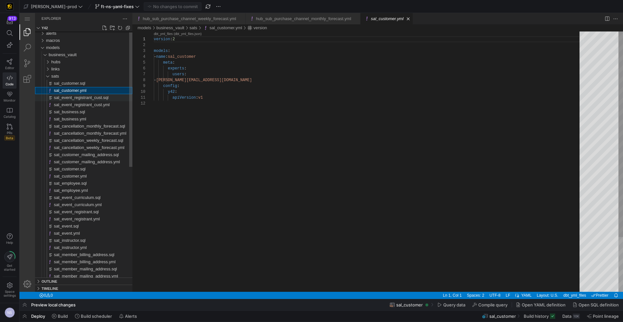
click at [88, 96] on span "sal_event_registrant_cust.sql" at bounding box center [81, 97] width 54 height 5
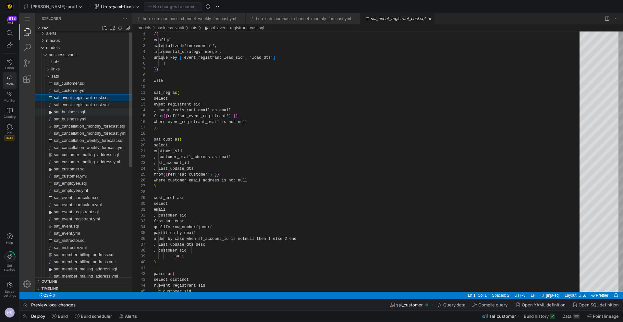
scroll to position [58, 0]
click at [85, 114] on span "sat_business.sql" at bounding box center [69, 111] width 31 height 5
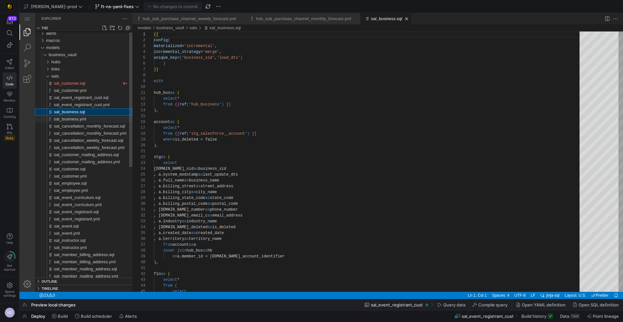
scroll to position [58, 0]
click at [83, 117] on span "sat_business.yml" at bounding box center [70, 118] width 32 height 5
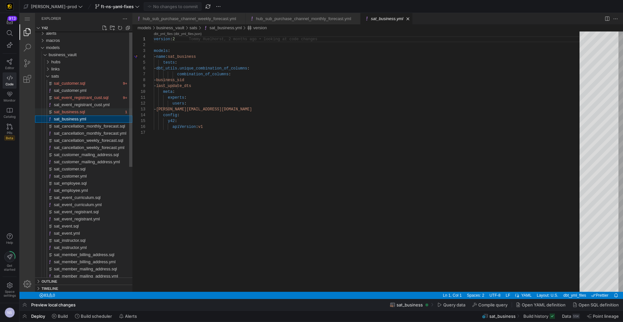
click at [85, 111] on span "sat_business.sql" at bounding box center [69, 111] width 31 height 5
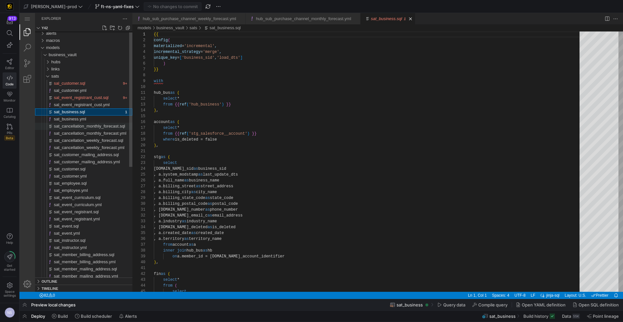
click at [86, 125] on span "sat_cancellation_monthly_forecast.sql" at bounding box center [89, 126] width 71 height 5
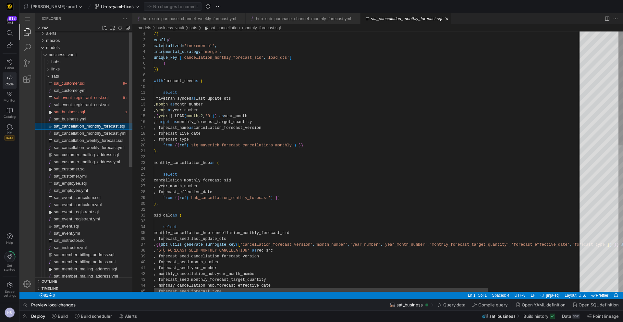
scroll to position [58, 0]
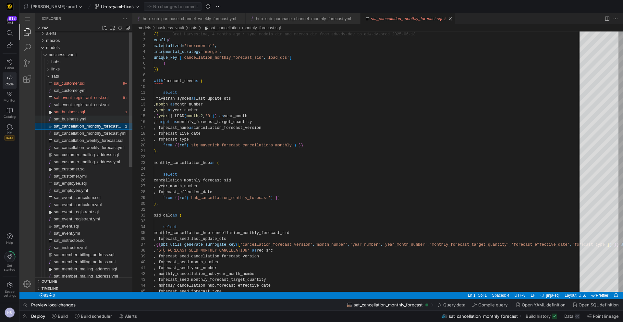
click at [84, 119] on span "sat_business.yml" at bounding box center [70, 118] width 32 height 5
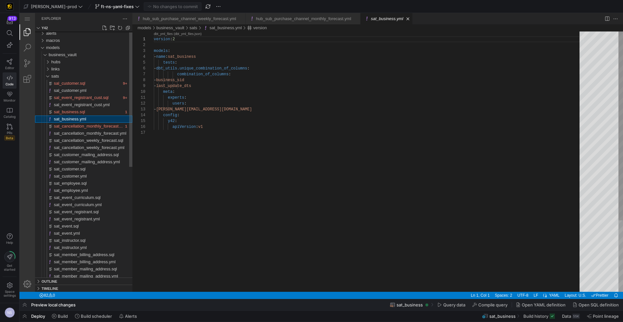
scroll to position [58, 0]
click at [232, 86] on div "version : 2 models : - name : sat_business tests : - dbt_utils.unique_combinati…" at bounding box center [369, 210] width 430 height 358
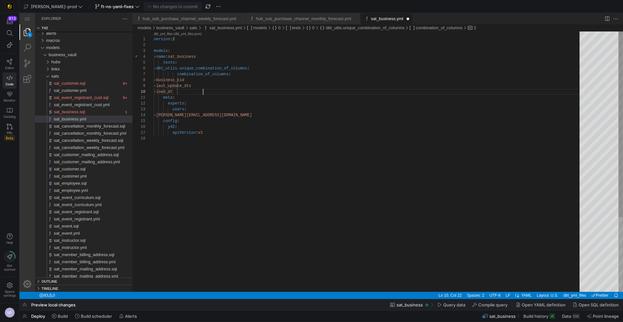
scroll to position [53, 52]
drag, startPoint x: 209, startPoint y: 92, endPoint x: 182, endPoint y: 92, distance: 27.9
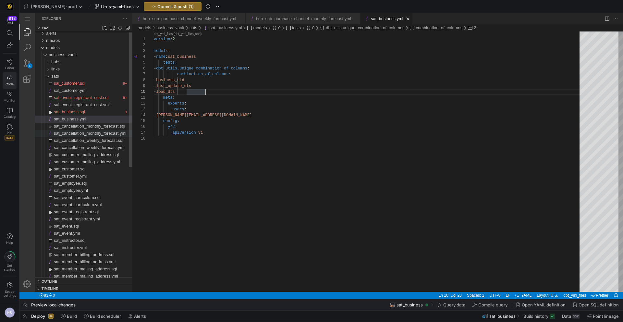
type textarea "version: 2 models: - name: sat_business tests: - dbt_utils.unique_combination_o…"
click at [99, 133] on span "sat_cancellation_monthly_forecast.yml" at bounding box center [90, 133] width 72 height 5
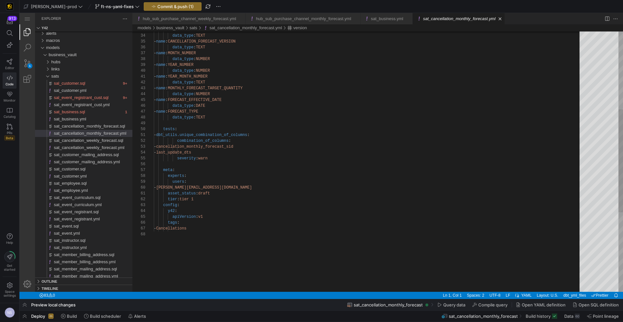
scroll to position [18, 68]
click at [227, 153] on div "- name : HASH_DIFF data_type : TEXT - name : CANCELLATION_FORECAST_VERSION data…" at bounding box center [369, 163] width 430 height 656
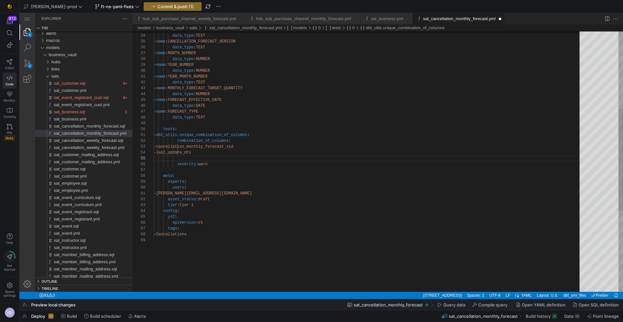
paste textarea "- load_dts"
type textarea "- dbt_utils.unique_combination_of_columns: combination_of_columns: - cancellati…"
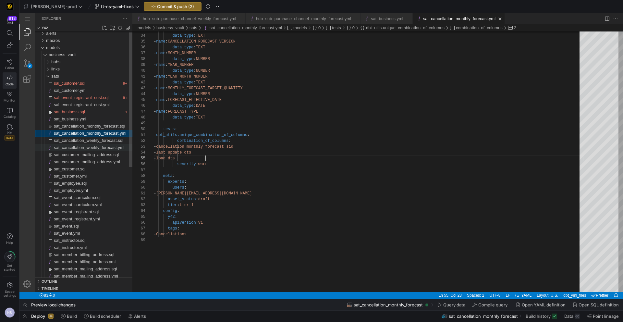
click at [92, 146] on span "sat_cancellation_weekly_forecast.yml" at bounding box center [89, 147] width 71 height 5
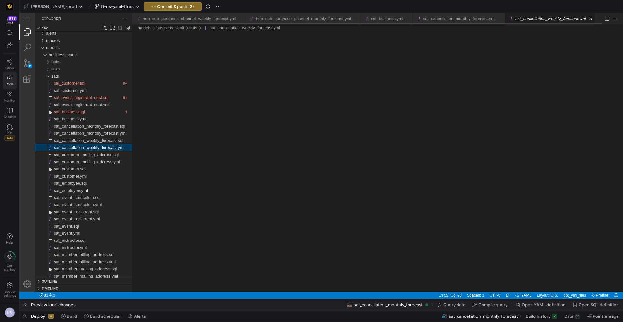
scroll to position [0, 7]
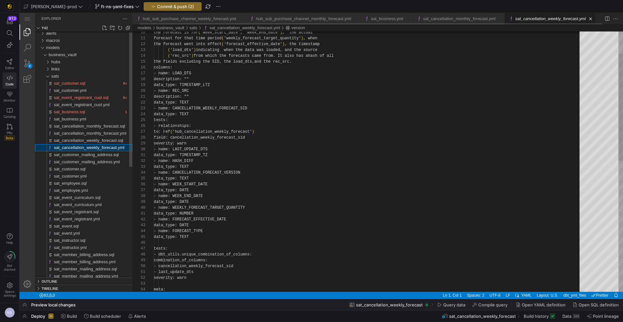
scroll to position [58, 0]
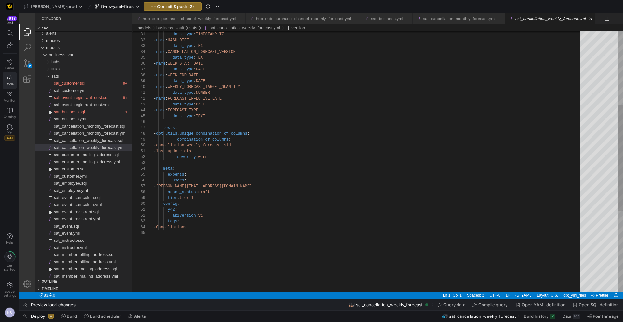
click at [227, 151] on div "data_type : TIMESTAMP_TZ - name : HASH_DIFF data_type : TEXT - name : CANCELLAT…" at bounding box center [369, 170] width 430 height 638
paste textarea "- load_dts"
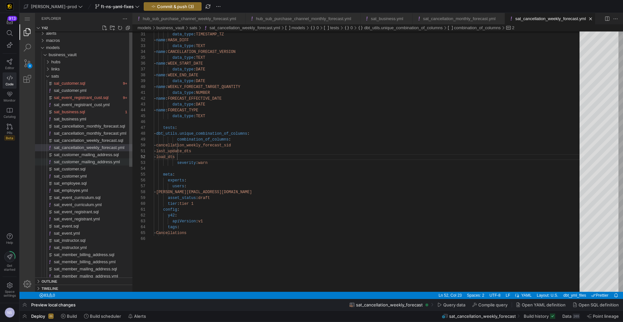
type textarea "- last_update_dts - load_dts severity: warn meta: experts: users: - fatime.sino…"
click at [109, 161] on span "sat_customer_mailing_address.yml" at bounding box center [87, 161] width 66 height 5
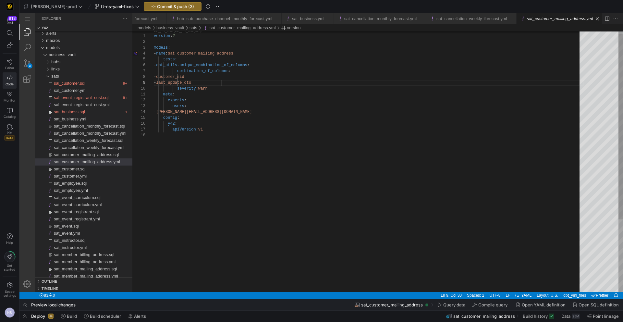
scroll to position [47, 68]
click at [228, 85] on div "version : 2 models : - name : sat_customer_mailing_address tests : - dbt_utils.…" at bounding box center [369, 210] width 430 height 364
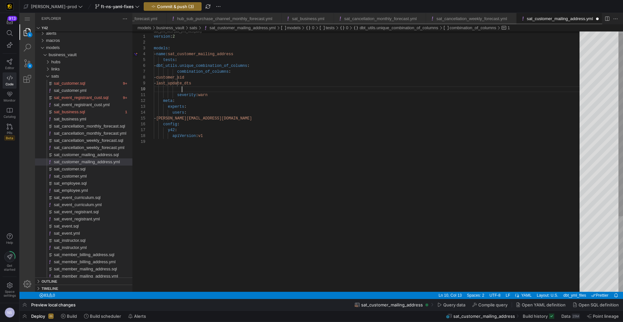
paste textarea "- load_dts"
type textarea "version: 2 models: - name: sat_customer_mailing_address tests: - dbt_utils.uniq…"
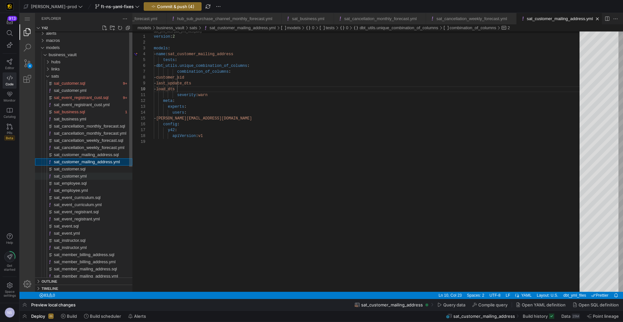
click at [76, 175] on span "sat_customer.yml" at bounding box center [70, 175] width 33 height 5
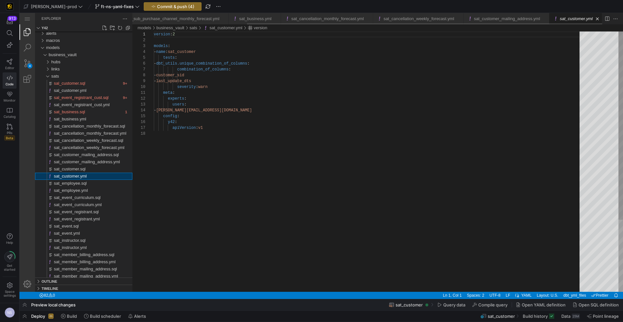
scroll to position [58, 0]
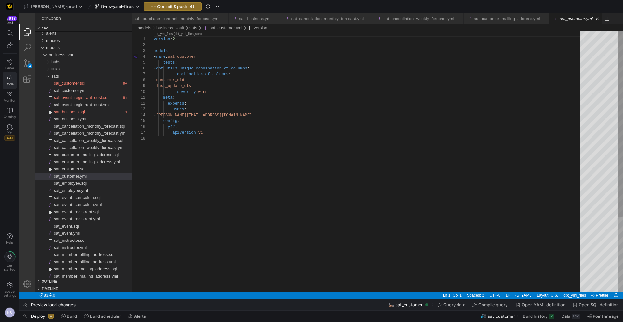
click at [227, 86] on div "version : 2 models : - name : sat_customer tests : - dbt_utils.unique_combinati…" at bounding box center [369, 213] width 430 height 364
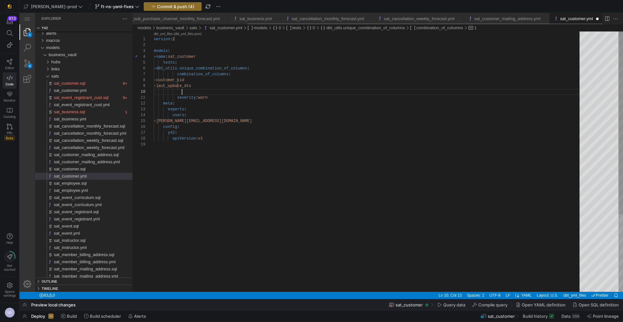
paste textarea "- load_dts"
type textarea "version: 2 models: - name: sat_customer tests: - dbt_utils.unique_combination_o…"
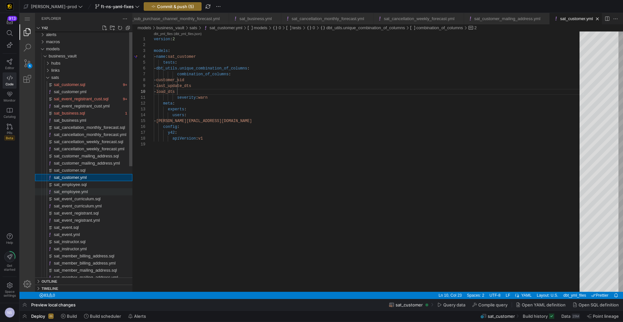
click at [87, 190] on span "sat_employee.yml" at bounding box center [71, 191] width 34 height 5
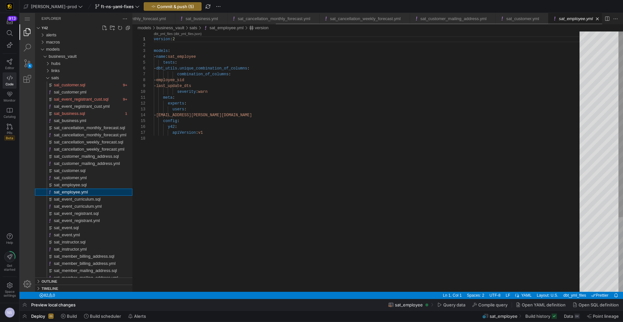
scroll to position [58, 0]
click at [225, 84] on div "version : 2 models : - name : sat_employee tests : - dbt_utils.unique_combinati…" at bounding box center [369, 213] width 430 height 364
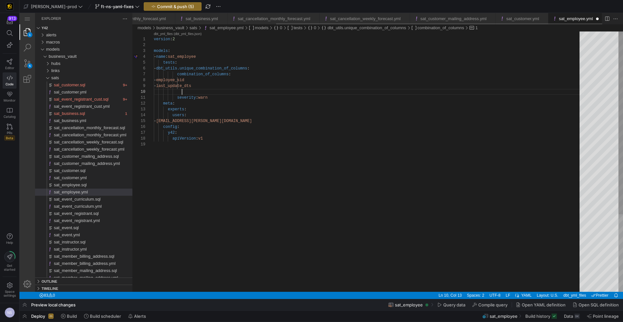
paste textarea "- load_dts"
type textarea "version: 2 models: - name: sat_employee tests: - dbt_utils.unique_combination_o…"
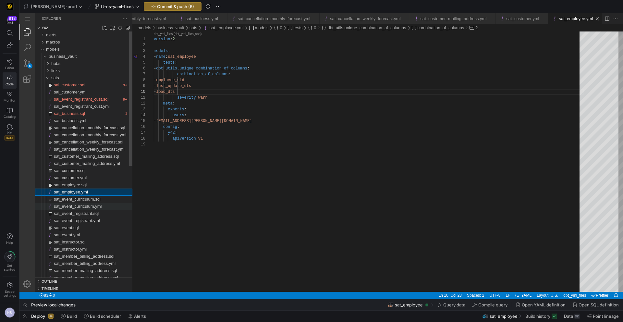
click at [91, 208] on span "sat_event_curriculum.yml" at bounding box center [78, 206] width 48 height 5
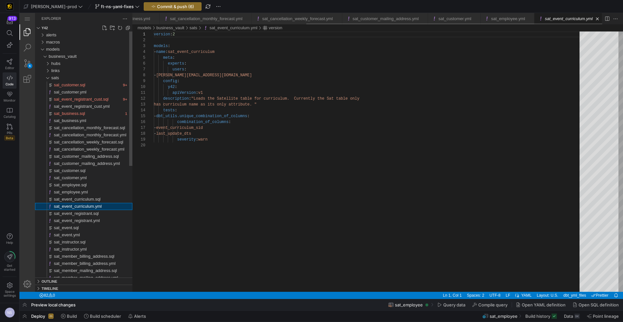
scroll to position [58, 0]
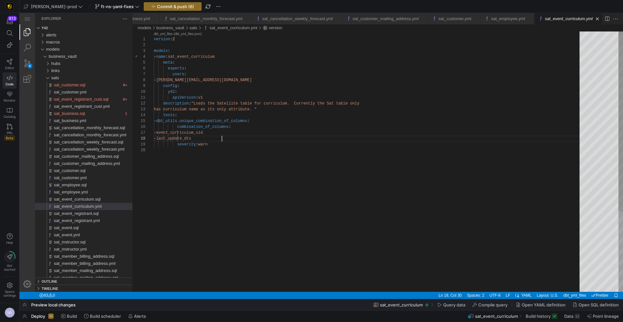
click at [236, 138] on div "version : 2 models : - name : sat_event_curriculum meta : experts : users : - m…" at bounding box center [369, 219] width 430 height 376
paste textarea "- load_dts"
drag, startPoint x: 214, startPoint y: 144, endPoint x: 132, endPoint y: 143, distance: 82.7
click at [206, 120] on div "version : 2 models : - name : sat_event_curriculum meta : experts : users : - m…" at bounding box center [369, 222] width 430 height 382
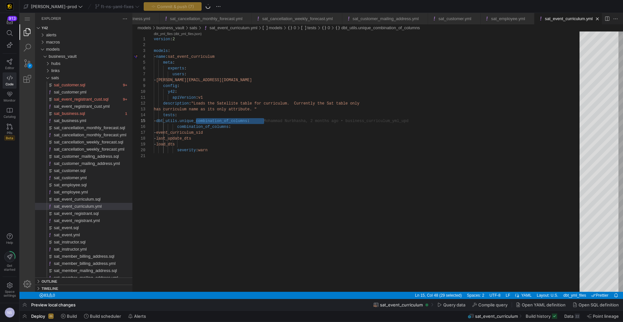
type textarea "apiVersion: v1 description: "Loads the Satellite table for curriculum. Currentl…"
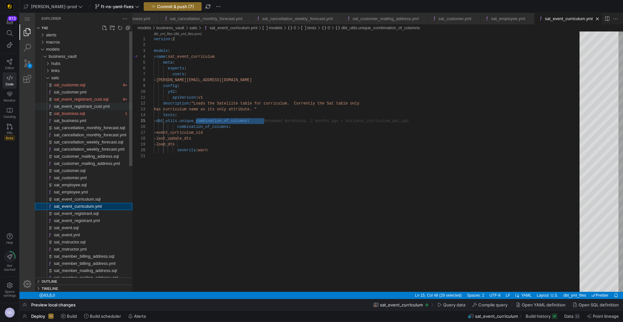
click at [80, 107] on span "sal_event_registrant_cust.yml" at bounding box center [82, 106] width 56 height 5
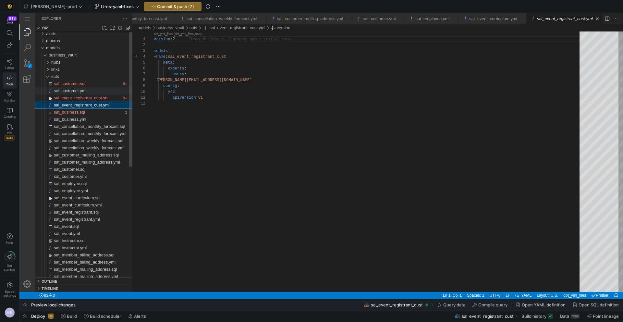
click at [84, 92] on span "sal_customer.yml" at bounding box center [70, 90] width 32 height 5
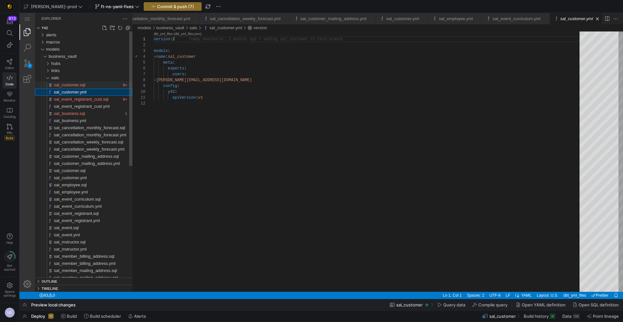
click at [88, 86] on div "sal_customer.sql" at bounding box center [87, 84] width 67 height 7
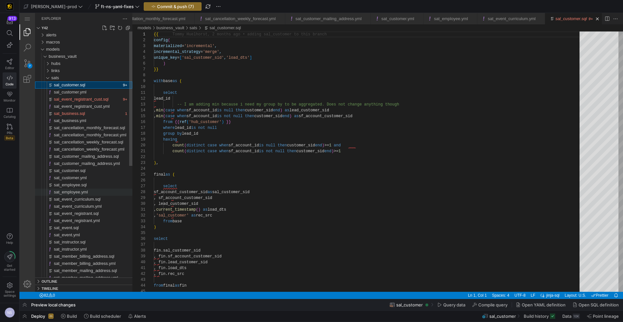
click at [93, 191] on div "sat_employee.yml" at bounding box center [93, 191] width 78 height 7
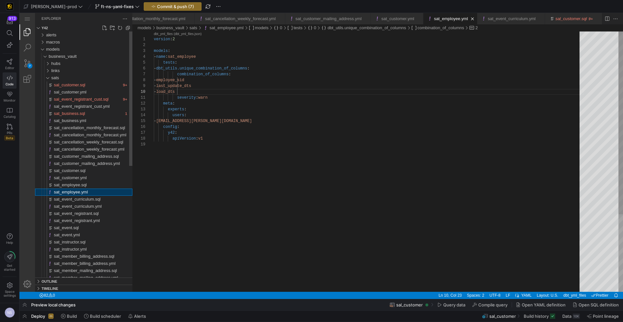
scroll to position [58, 52]
click at [92, 208] on span "sat_event_curriculum.yml" at bounding box center [78, 206] width 48 height 5
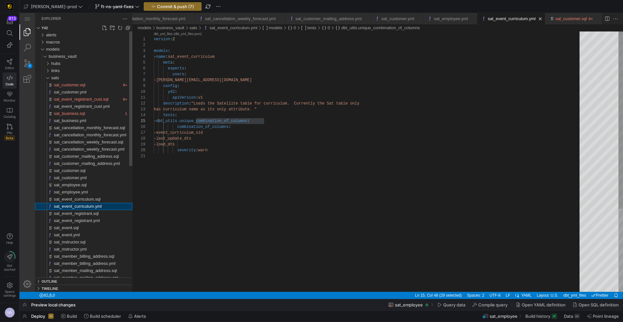
scroll to position [58, 110]
click at [88, 219] on span "sat_event_registrant.yml" at bounding box center [77, 220] width 46 height 5
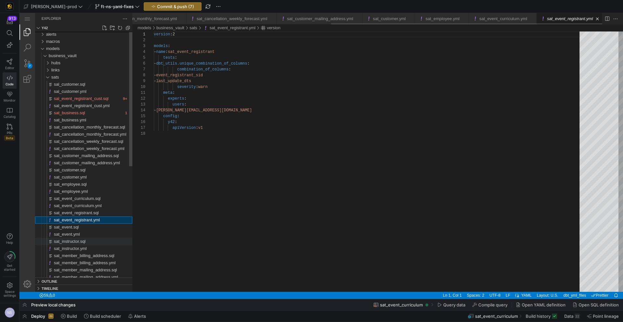
scroll to position [58, 0]
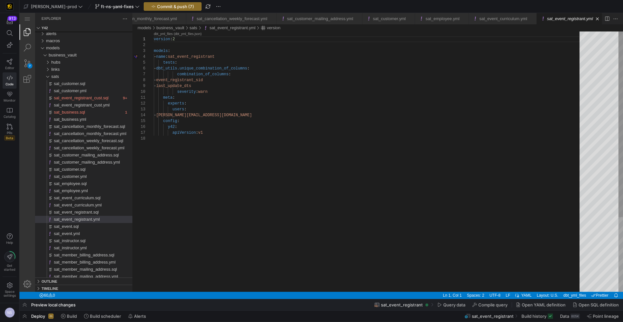
click at [226, 88] on div "version : 2 models : - name : sat_event_registrant tests : - dbt_utils.unique_c…" at bounding box center [369, 213] width 430 height 364
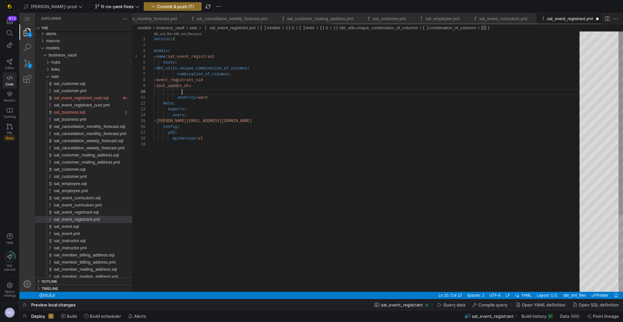
scroll to position [0, 345]
paste textarea "- load_dts"
type textarea "version: 2 models: - name: sat_event_registrant tests: - dbt_utils.unique_combi…"
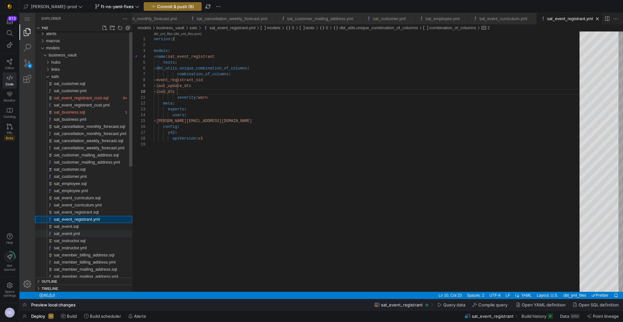
click at [90, 232] on div "sat_event.yml" at bounding box center [93, 233] width 78 height 7
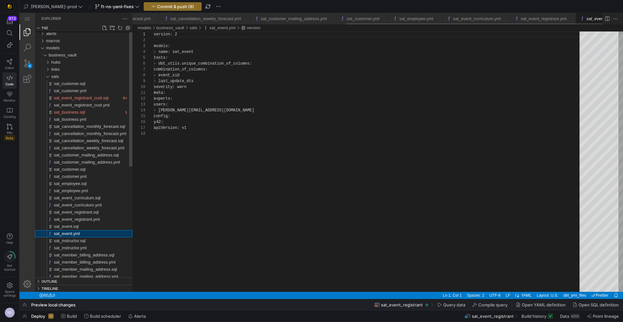
scroll to position [0, 391]
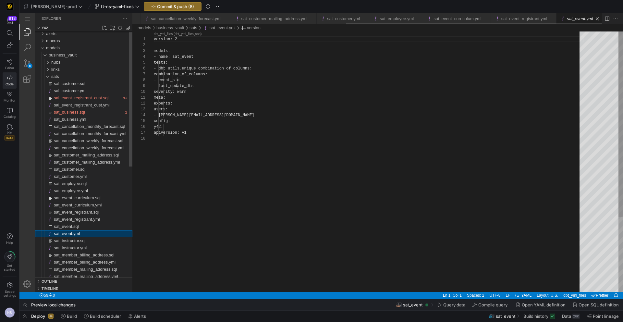
scroll to position [58, 0]
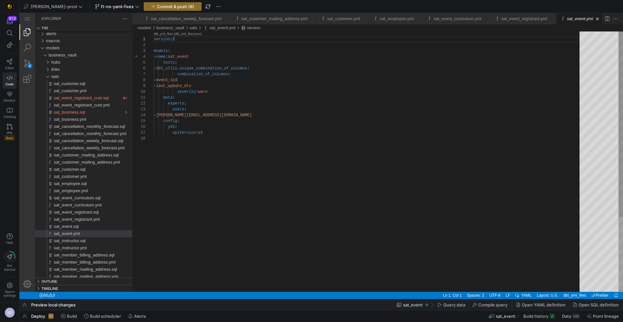
click at [228, 86] on div "version : 2 models : - name : sat_event tests : - dbt_utils.unique_combination_…" at bounding box center [369, 213] width 430 height 364
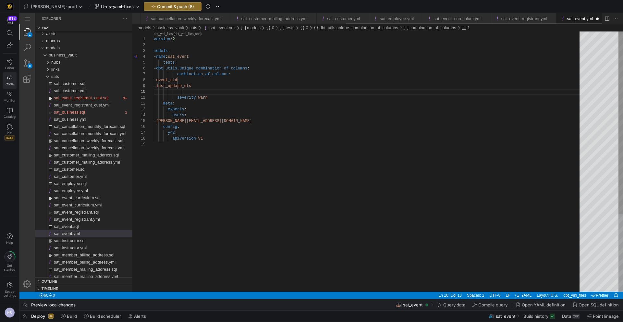
scroll to position [0, 392]
paste textarea "- load_dts"
type textarea "version: 2 models: - name: sat_event tests: - dbt_utils.unique_combination_of_c…"
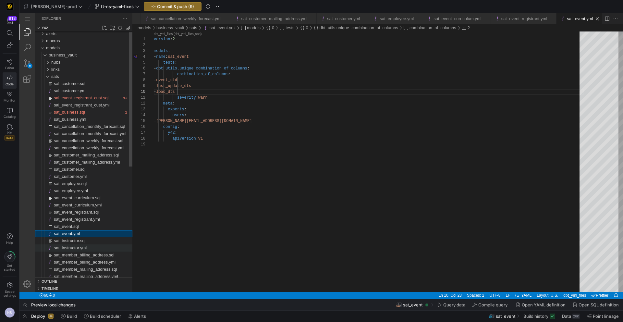
click at [93, 248] on div "sat_instructor.yml" at bounding box center [93, 247] width 78 height 7
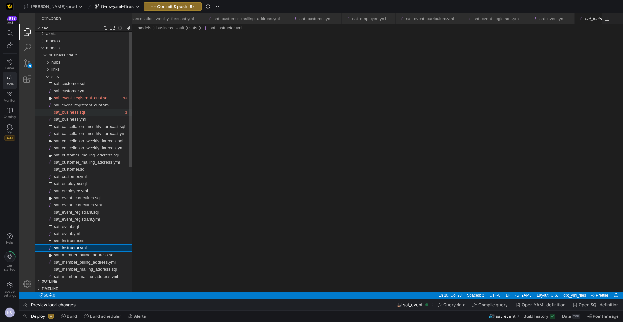
scroll to position [0, 446]
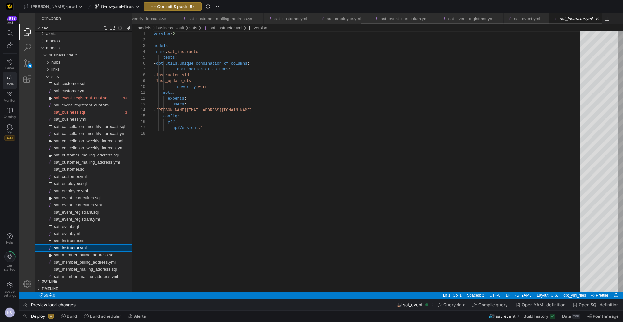
scroll to position [58, 0]
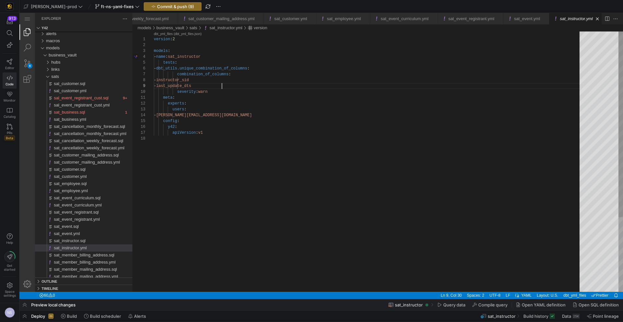
click at [230, 85] on div "- last_update_dts" at bounding box center [369, 86] width 430 height 6
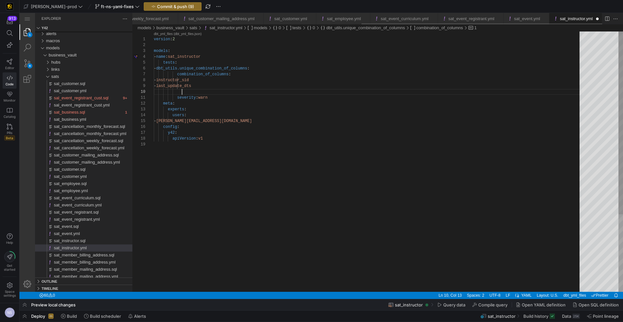
scroll to position [0, 447]
paste textarea "- load_dts"
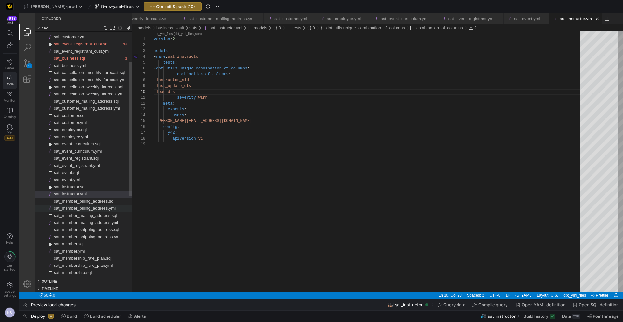
type textarea "version: 2 models: - name: sat_instructor tests: - dbt_utils.unique_combination…"
click at [109, 207] on span "sat_member_billing_address.yml" at bounding box center [85, 208] width 62 height 5
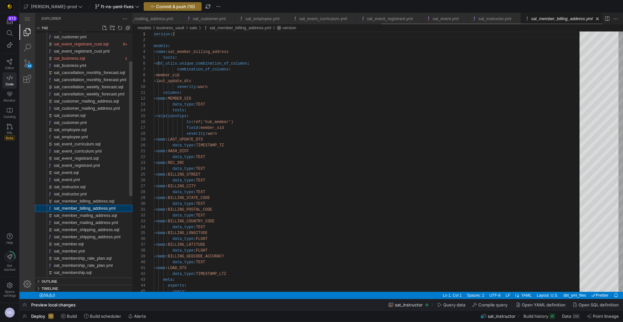
scroll to position [58, 0]
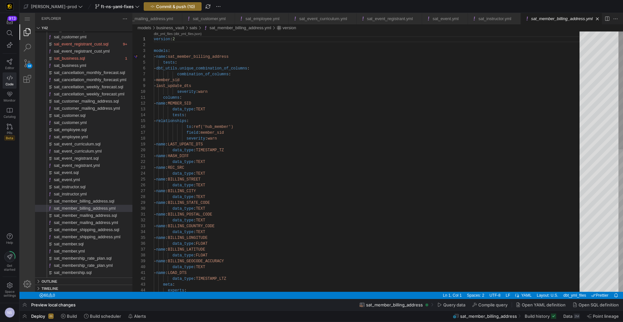
click at [227, 86] on div "version : 2 models : - name : sat_member_billing_address tests : - dbt_utils.un…" at bounding box center [369, 318] width 430 height 574
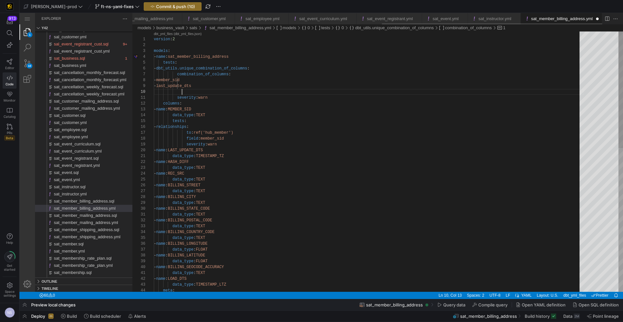
paste textarea "- load_dts"
type textarea "version: 2 models: - name: sat_member_billing_address tests: - dbt_utils.unique…"
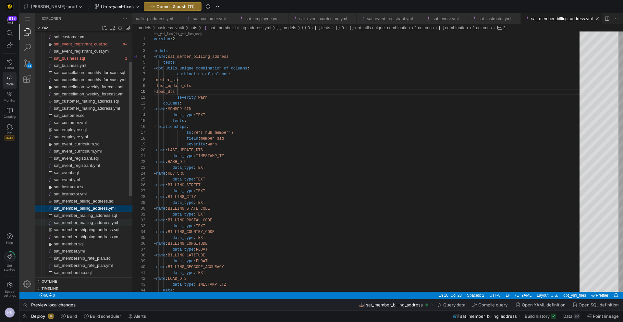
click at [94, 221] on span "sat_member_mailing_address.yml" at bounding box center [86, 222] width 64 height 5
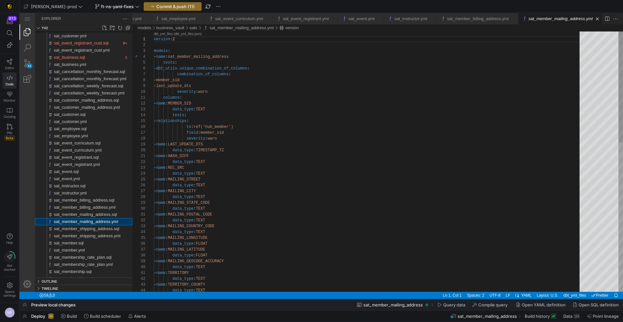
scroll to position [58, 0]
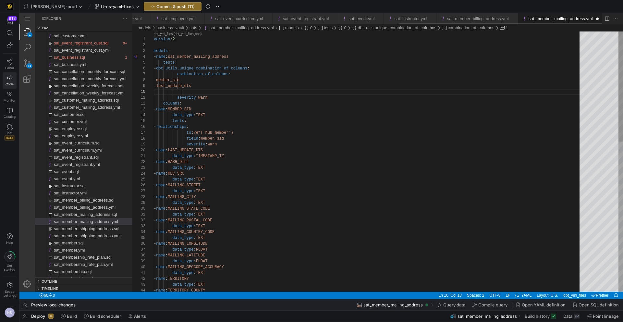
scroll to position [0, 617]
paste textarea "- load_dts"
type textarea "version: 2 models: - name: sat_member_mailing_address tests: - dbt_utils.unique…"
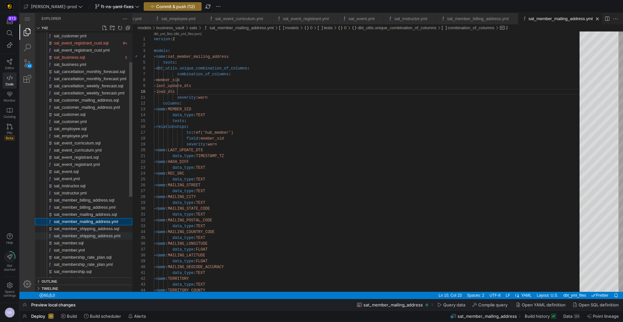
click at [82, 236] on span "sat_member_shipping_address.yml" at bounding box center [87, 235] width 66 height 5
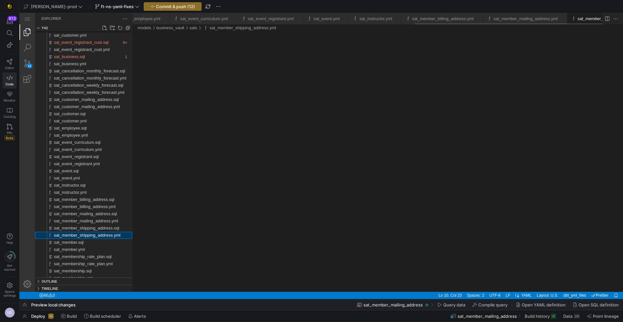
scroll to position [0, 705]
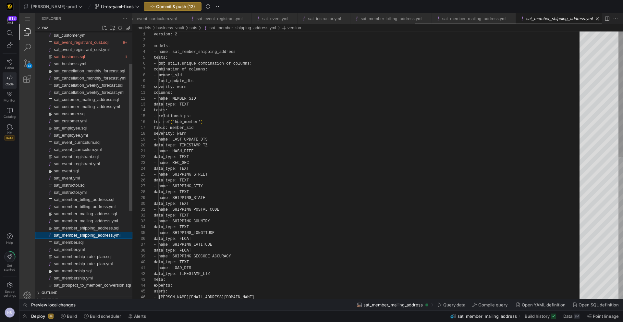
scroll to position [58, 0]
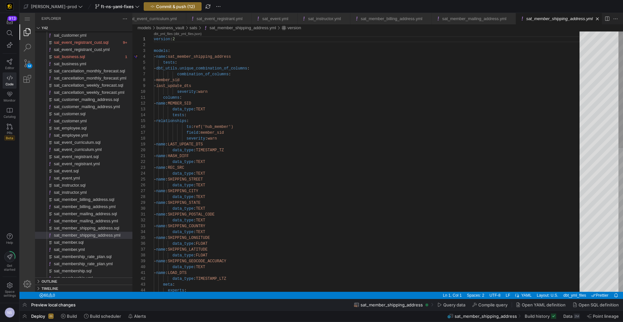
click at [227, 86] on div "version : 2 models : - name : sat_member_shipping_address tests : - dbt_utils.u…" at bounding box center [369, 321] width 430 height 580
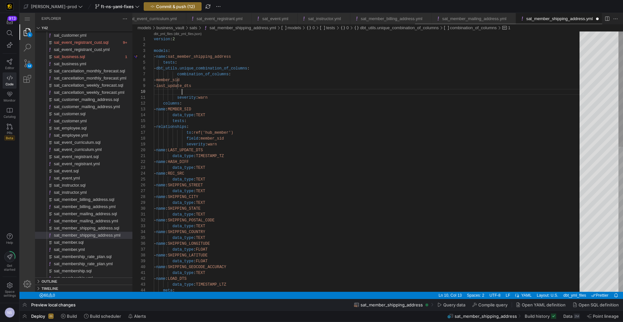
paste textarea "- load_dts"
type textarea "version: 2 models: - name: sat_member_shipping_address tests: - dbt_utils.uniqu…"
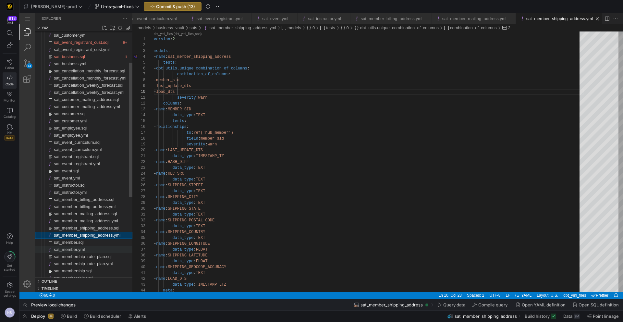
click at [84, 248] on span "sat_member.yml" at bounding box center [69, 249] width 31 height 5
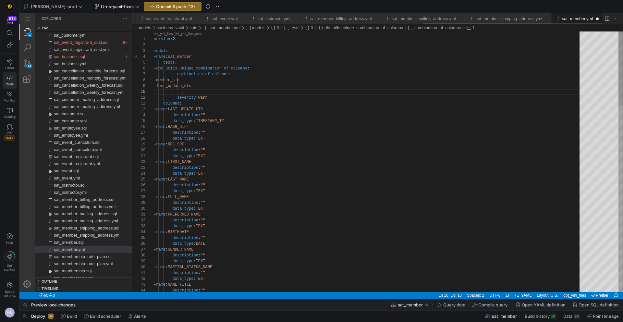
paste textarea "- load_dts"
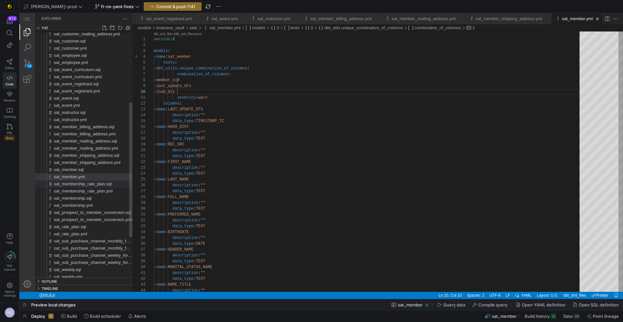
type textarea "version: 2 models: - name: sat_member tests: - dbt_utils.unique_combination_of_…"
click at [99, 187] on div "sat_membership_rate_plan.sql" at bounding box center [93, 183] width 78 height 7
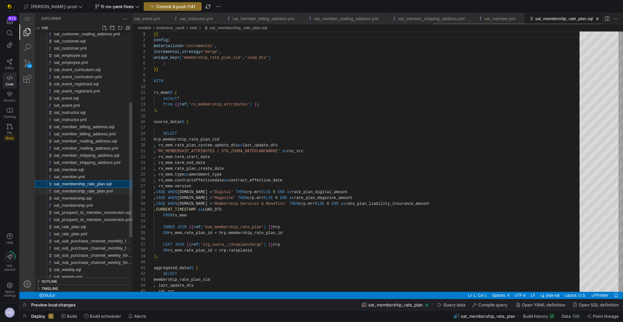
click at [97, 190] on span "sat_membership_rate_plan.yml" at bounding box center [83, 190] width 59 height 5
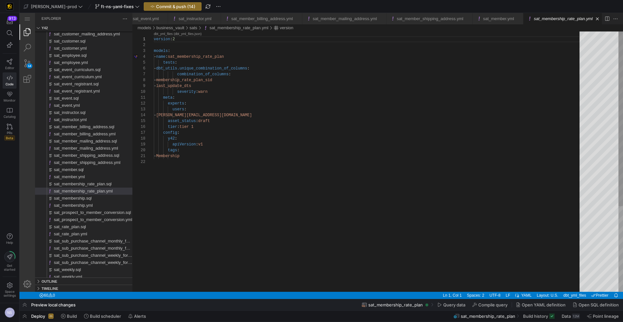
click at [232, 85] on div "version : 2 models : - name : sat_membership_rate_plan tests : - dbt_utils.uniq…" at bounding box center [369, 224] width 430 height 387
paste textarea "- load_dts"
type textarea "version: 2 models: - name: sat_membership_rate_plan tests: - dbt_utils.unique_c…"
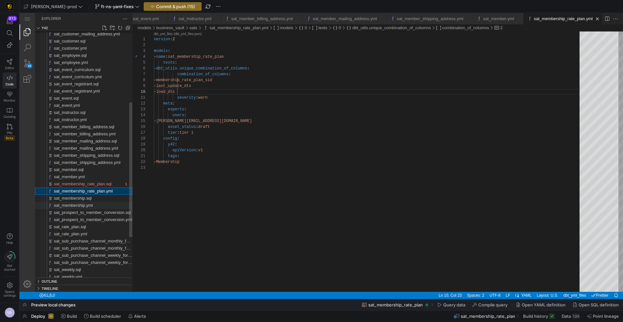
click at [64, 205] on span "sat_membership.yml" at bounding box center [73, 205] width 39 height 5
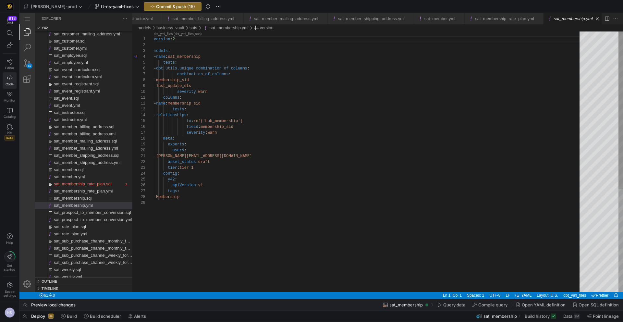
click at [227, 86] on div "version : 2 models : - name : sat_membership tests : - dbt_utils.unique_combina…" at bounding box center [369, 245] width 430 height 428
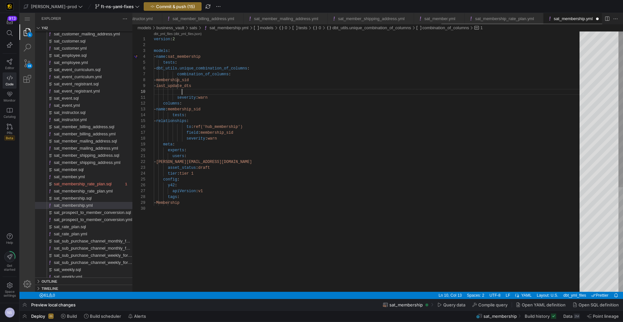
paste textarea "- load_dts"
type textarea "version: 2 models: - name: sat_membership tests: - dbt_utils.unique_combination…"
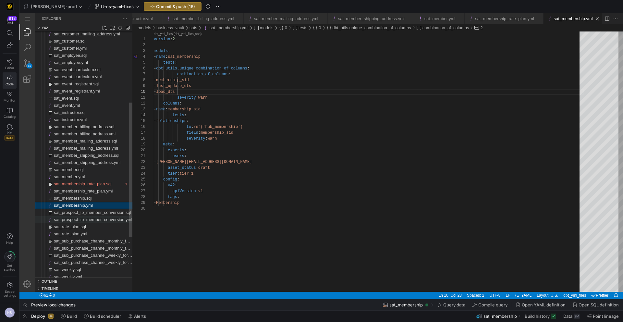
click at [101, 219] on span "sat_prospect_to_member_conversion.yml" at bounding box center [93, 219] width 78 height 5
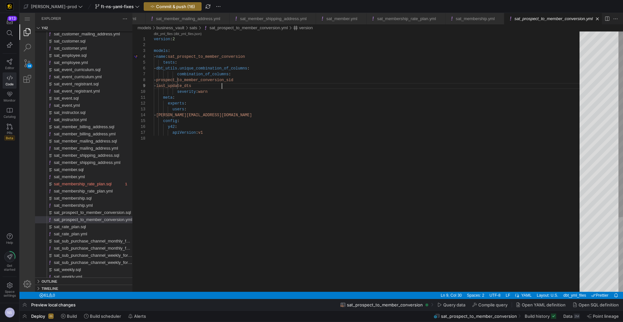
click at [237, 85] on div "version : 2 models : - name : sat_prospect_to_member_conversion tests : - dbt_u…" at bounding box center [369, 213] width 430 height 364
paste textarea "- load_dts"
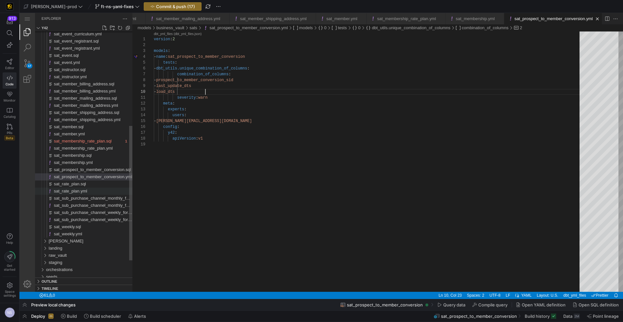
type textarea "version: 2 models: - name: sat_prospect_to_member_conversion tests: - dbt_utils…"
click at [93, 190] on div "sat_rate_plan.yml" at bounding box center [93, 190] width 78 height 7
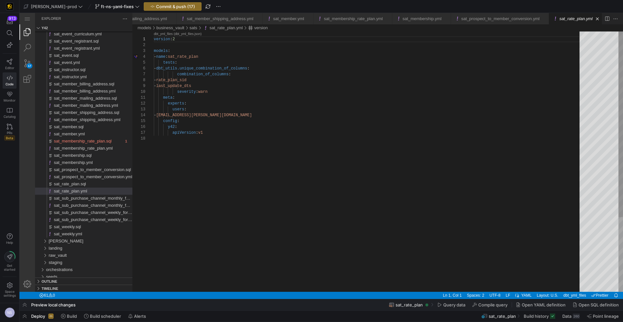
click at [231, 86] on div "version : 2 models : - name : sat_rate_plan tests : - dbt_utils.unique_combinat…" at bounding box center [369, 213] width 430 height 364
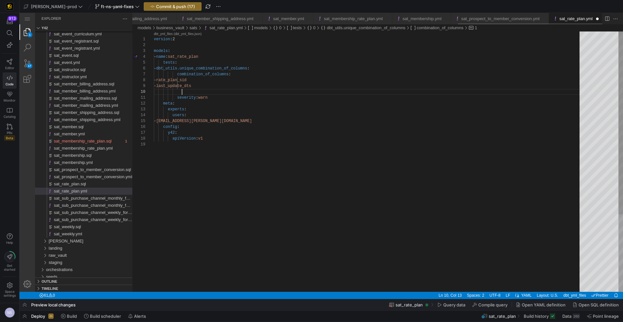
paste textarea "- load_dts"
type textarea "version: 2 models: - name: sat_rate_plan tests: - dbt_utils.unique_combination_…"
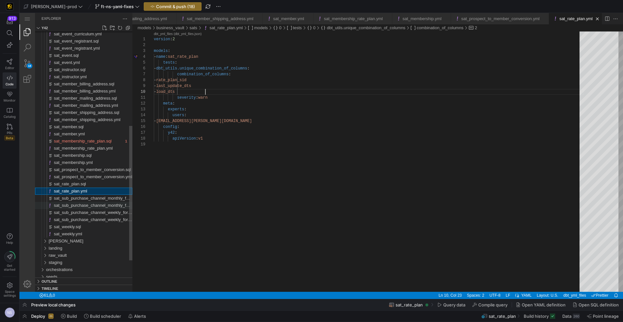
click at [91, 206] on span "sat_sub_purchase_channel_monthly_forecast.yml" at bounding box center [101, 205] width 94 height 5
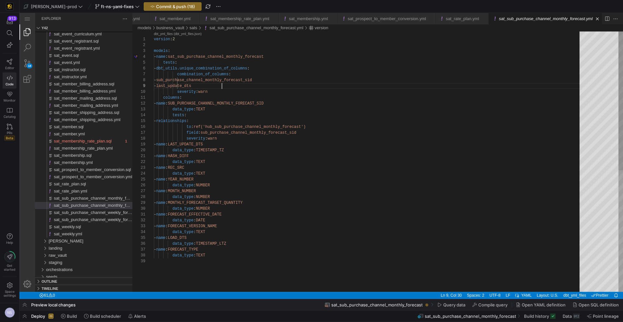
click at [224, 85] on div "version : 2 models : - name : sat_sub_purchase_channel_monthly_forecast tests :…" at bounding box center [369, 274] width 430 height 487
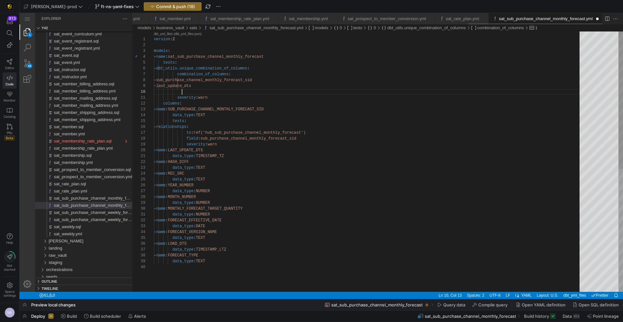
paste textarea "- load_dts"
type textarea "version: 2 models: - name: sat_sub_purchase_channel_monthly_forecast tests: - d…"
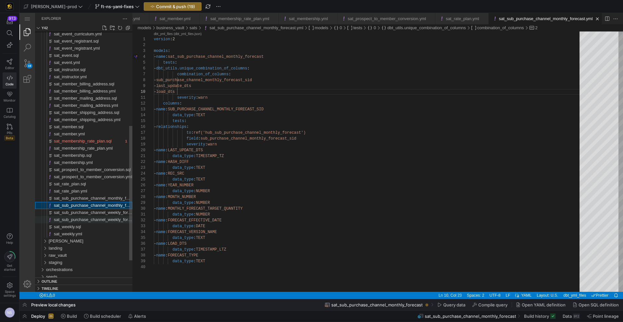
click at [114, 218] on span "sat_sub_purchase_channel_weekly_forecast.yml" at bounding box center [100, 219] width 92 height 5
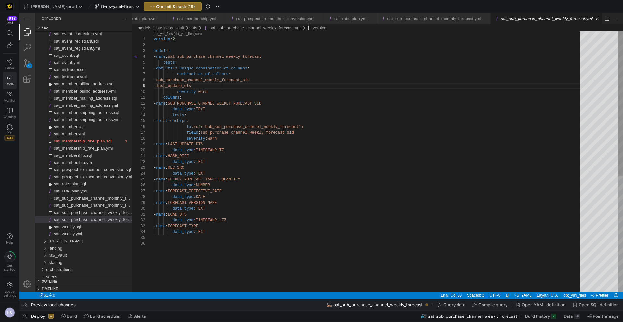
click at [247, 87] on div "version : 2 models : - name : sat_sub_purchase_channel_weekly_forecast tests : …" at bounding box center [369, 265] width 430 height 469
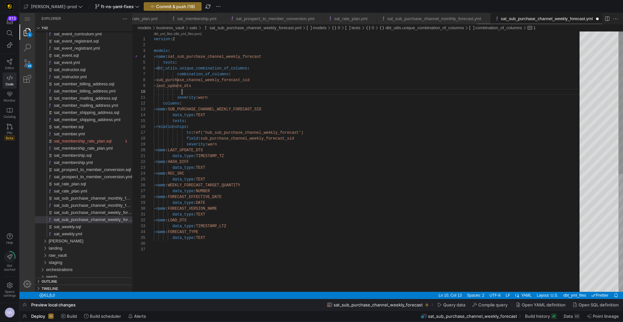
paste textarea "- load_dts"
type textarea "version: 2 models: - name: sat_sub_purchase_channel_weekly_forecast tests: - db…"
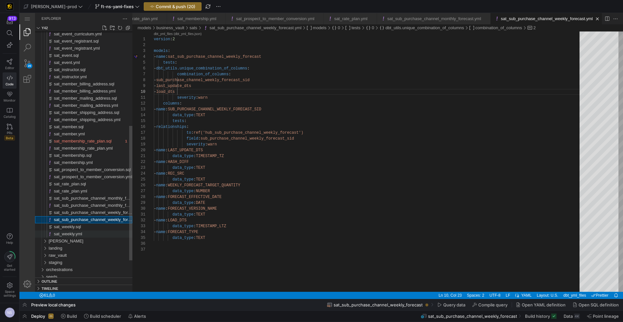
click at [87, 232] on div "sat_weekly.yml" at bounding box center [93, 233] width 78 height 7
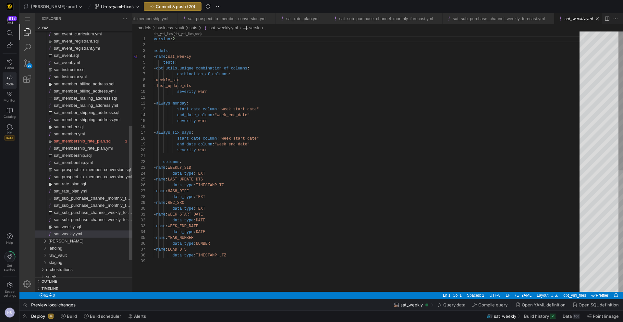
click at [233, 85] on div "version : 2 models : - name : sat_weekly tests : - dbt_utils.unique_combination…" at bounding box center [369, 274] width 430 height 487
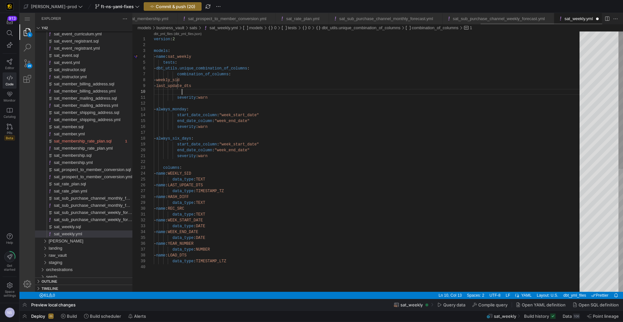
paste textarea "- load_dts"
type textarea "version: 2 models: - name: sat_weekly tests: - dbt_utils.unique_combination_of_…"
click at [170, 6] on span "Commit & push (21)" at bounding box center [175, 6] width 39 height 5
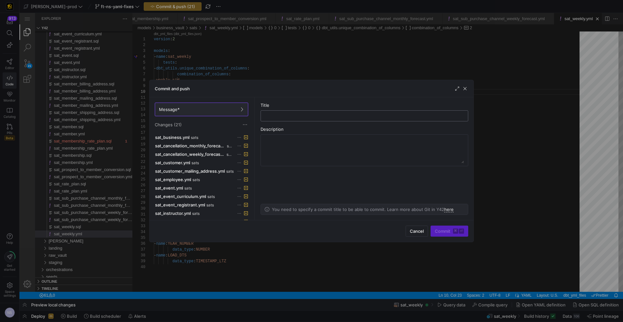
click at [300, 116] on input "text" at bounding box center [364, 115] width 197 height 5
type input "s"
type input "adding load dts to the sat tests"
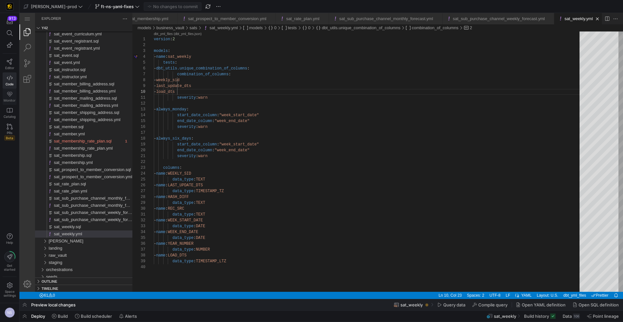
click at [10, 97] on icon at bounding box center [10, 94] width 6 height 6
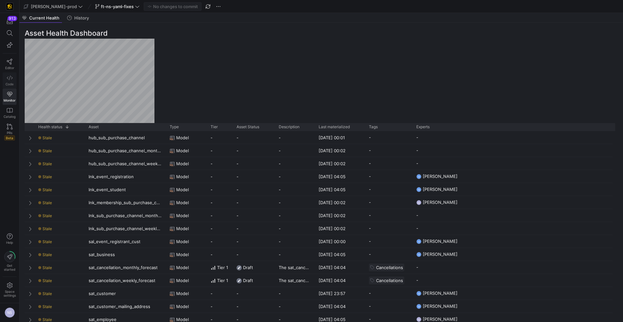
click at [14, 80] on link "Code" at bounding box center [10, 80] width 14 height 16
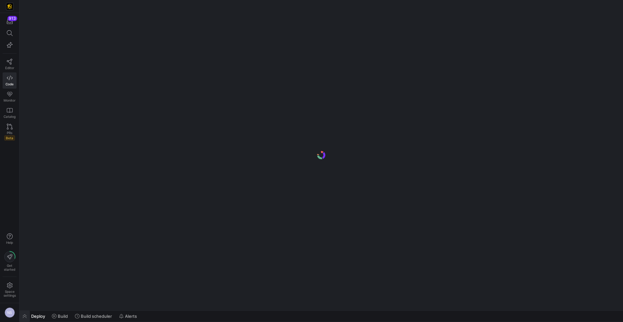
click at [21, 316] on span "button" at bounding box center [24, 315] width 10 height 11
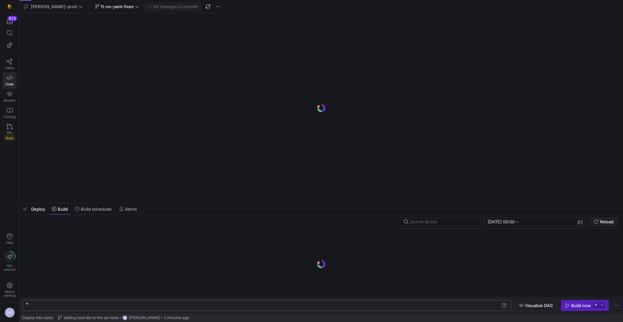
scroll to position [0, 19]
click at [82, 305] on div "y42 build" at bounding box center [263, 305] width 474 height 5
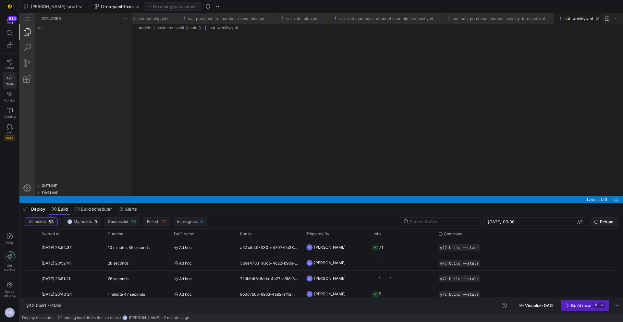
scroll to position [0, 35]
type textarea "y42 build --stale"
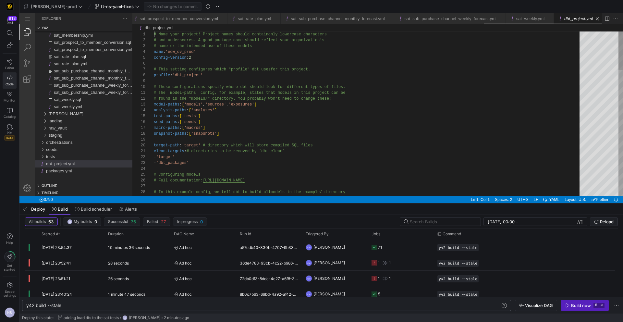
scroll to position [0, 1389]
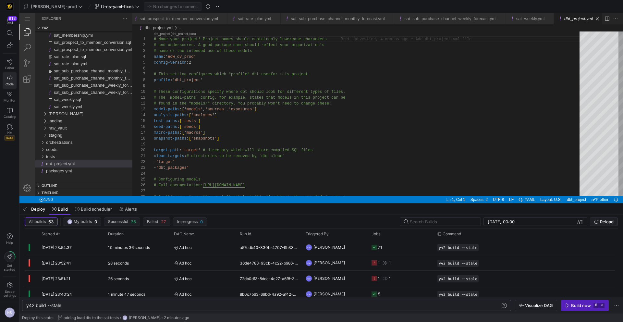
click at [85, 303] on div "y42 build --stale" at bounding box center [263, 305] width 474 height 5
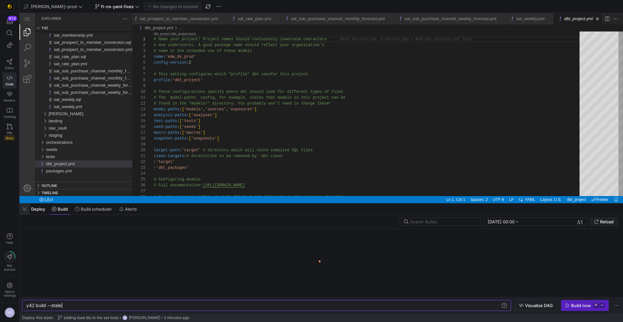
click at [21, 210] on span "button" at bounding box center [24, 208] width 10 height 11
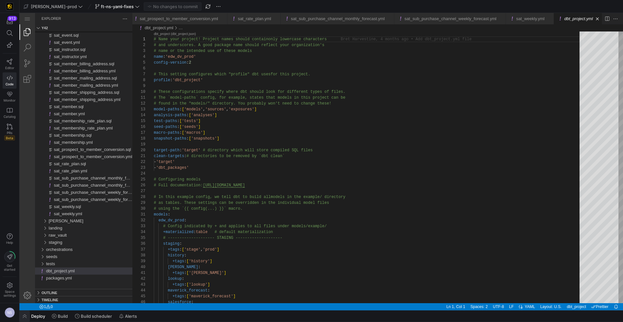
click at [25, 317] on span "button" at bounding box center [24, 315] width 10 height 11
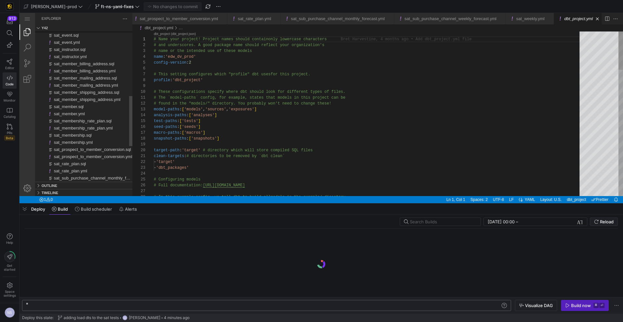
scroll to position [0, 19]
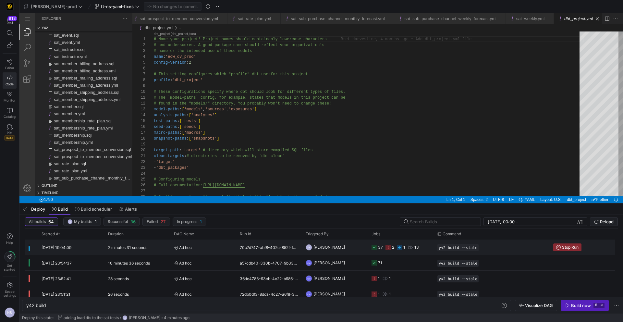
click at [389, 248] on icon "Press SPACE to select this row." at bounding box center [387, 246] width 5 height 5
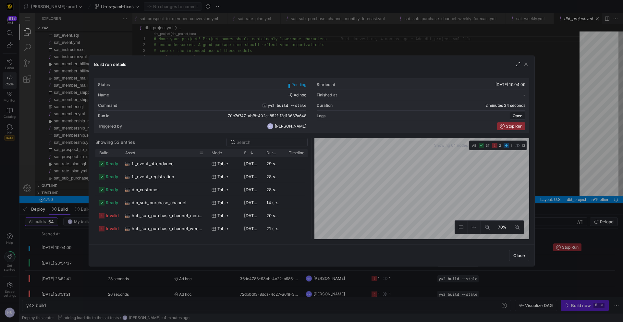
drag, startPoint x: 142, startPoint y: 155, endPoint x: 213, endPoint y: 153, distance: 70.4
click at [209, 153] on div at bounding box center [207, 153] width 3 height 8
click at [190, 217] on span "hub_sub_purchase_channel_monthly_forecast" at bounding box center [171, 215] width 79 height 13
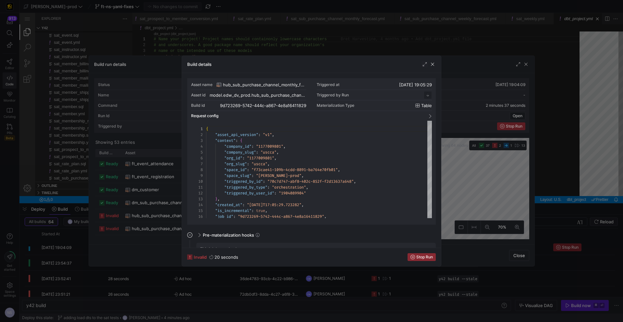
scroll to position [58, 0]
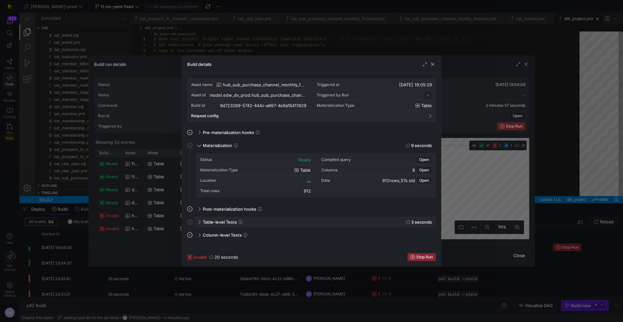
click at [221, 221] on span "Table-level Tests" at bounding box center [220, 221] width 34 height 5
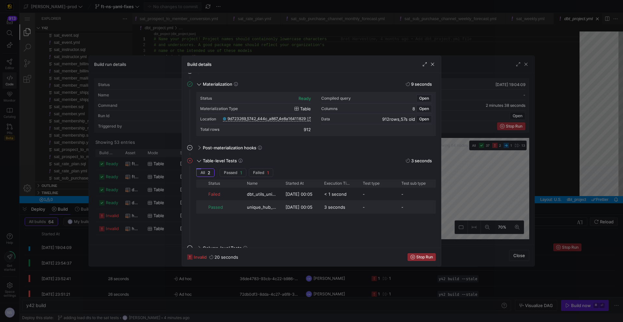
scroll to position [69, 0]
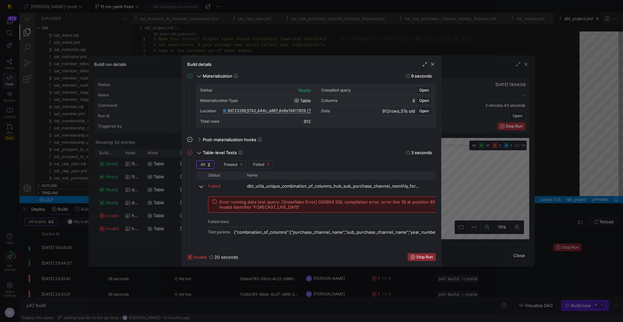
drag, startPoint x: 281, startPoint y: 176, endPoint x: 423, endPoint y: 169, distance: 142.5
click at [423, 169] on div "All 2 Passed 1 Failed 1 Drag here to set row groups Drag here to set column lab…" at bounding box center [315, 210] width 239 height 100
click at [507, 186] on div at bounding box center [311, 161] width 623 height 322
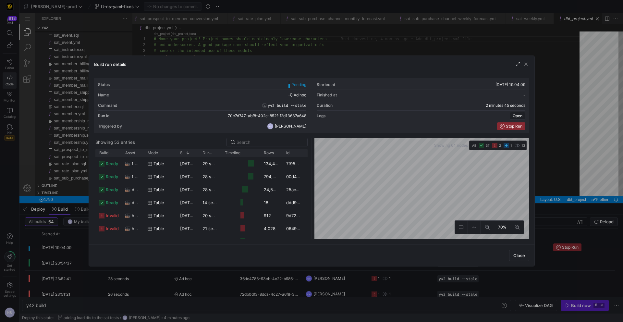
click at [588, 180] on div at bounding box center [311, 161] width 623 height 322
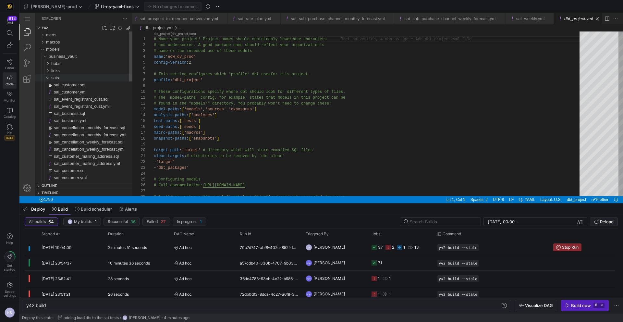
click at [64, 79] on div "sats" at bounding box center [91, 77] width 81 height 7
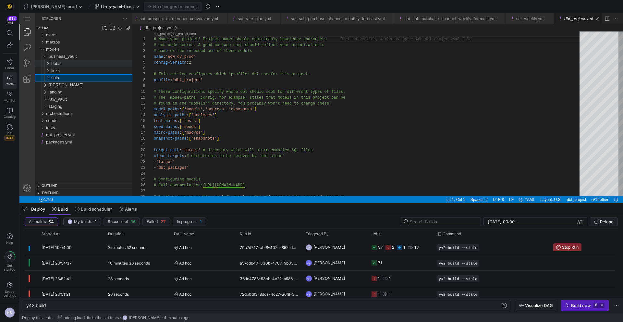
click at [64, 64] on div "hubs" at bounding box center [91, 63] width 81 height 7
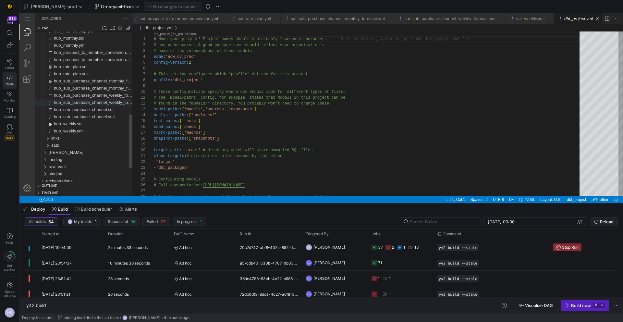
click at [97, 99] on div "hub_sub_purchase_channel_weekly_forecast.yml" at bounding box center [93, 102] width 78 height 7
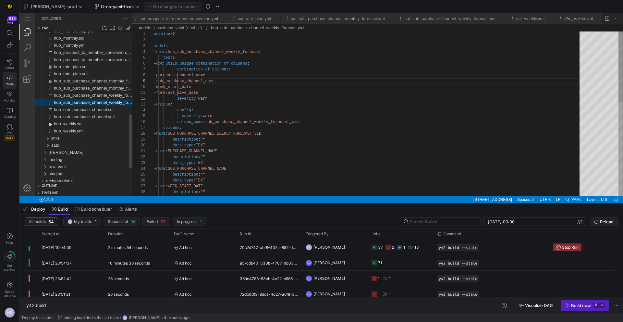
scroll to position [0, 0]
type textarea "y42 build -s hub_sub_purchase_channel_weekly_forecast"
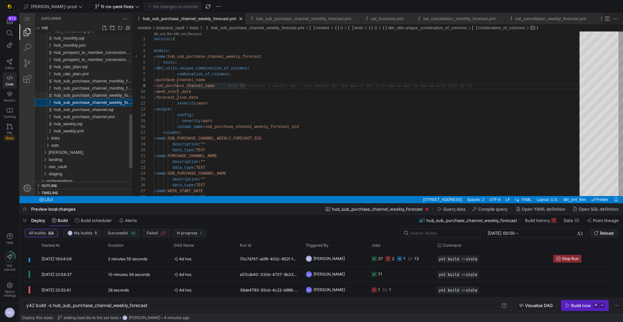
click at [114, 97] on span "hub_sub_purchase_channel_weekly_forecast.sql" at bounding box center [100, 95] width 92 height 5
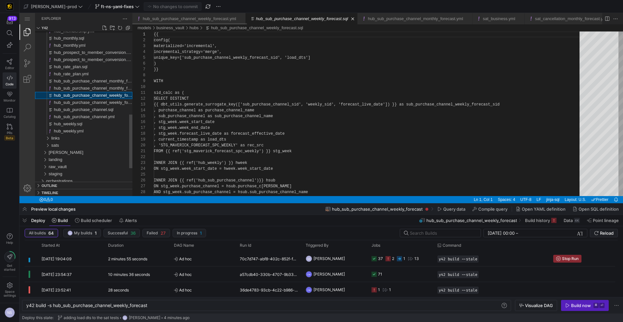
scroll to position [58, 0]
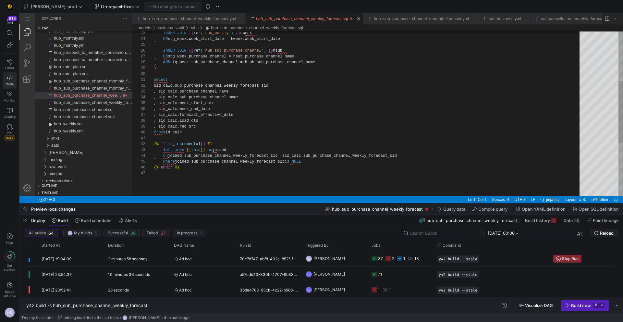
type textarea "select sid_calc.sub_purchase_channel_weekly_forecast_sid , sid_calc.purchase_ch…"
click at [230, 114] on div "ON stg_week.week_start_date = hweek.week_start_date INNER JOIN {{ ref ( 'hub_su…" at bounding box center [369, 118] width 430 height 433
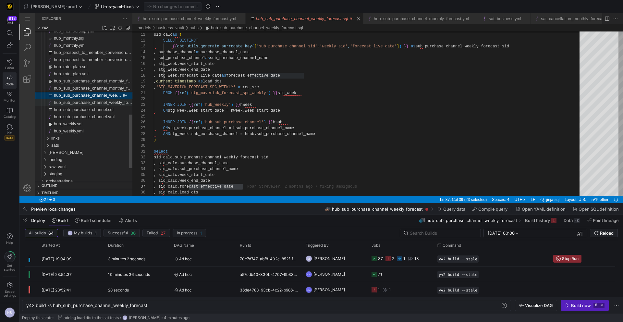
click at [70, 100] on span "hub_sub_purchase_channel_weekly_forecast.yml" at bounding box center [100, 102] width 93 height 5
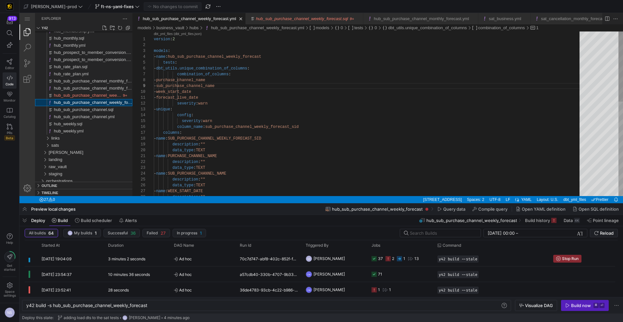
scroll to position [58, 91]
click at [212, 97] on div "version : 2 models : - name : hub_sub_purchase_channel_weekly_forecast tests : …" at bounding box center [369, 223] width 430 height 385
paste textarea "effect"
type textarea "- forecast_effective_date severity: warn - unique: config: severity: warn colum…"
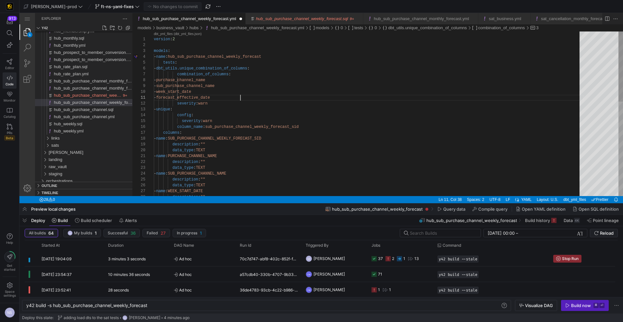
scroll to position [0, 87]
click at [110, 88] on span "hub_sub_purchase_channel_monthly_forecast.yml" at bounding box center [101, 88] width 95 height 5
type textarea "y42 build -s hub_sub_purchase_channel_monthly_forecast"
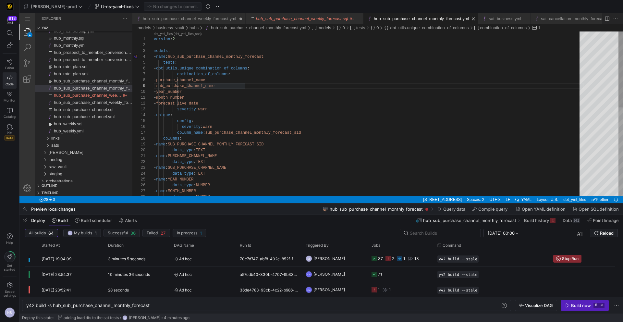
click at [213, 102] on div "version : 2 models : - name : hub_sub_purchase_channel_monthly_forecast tests :…" at bounding box center [369, 209] width 430 height 356
paste textarea "effect"
type textarea "- month_number - forecast_effective_date severity: warn - unique: config: sever…"
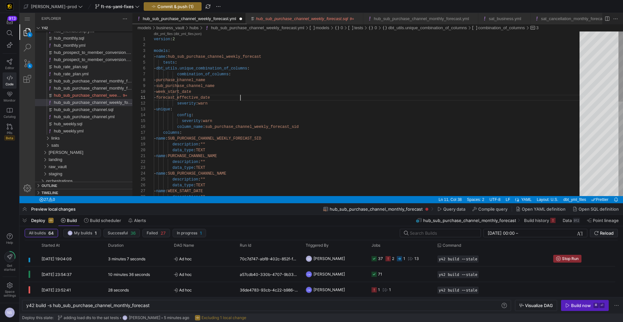
click at [213, 18] on link "hub_sub_purchase_channel_weekly_forecast.yml" at bounding box center [189, 18] width 93 height 5
type textarea "y42 build -s hub_sub_purchase_channel_weekly_forecast"
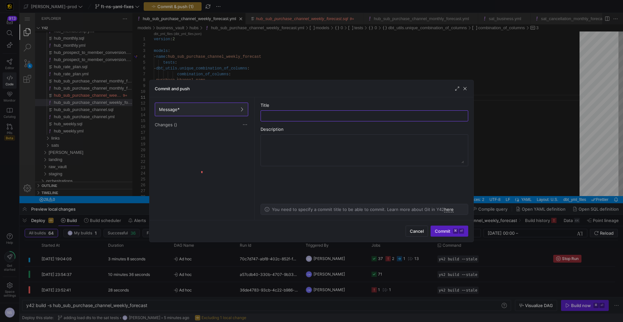
scroll to position [0, 87]
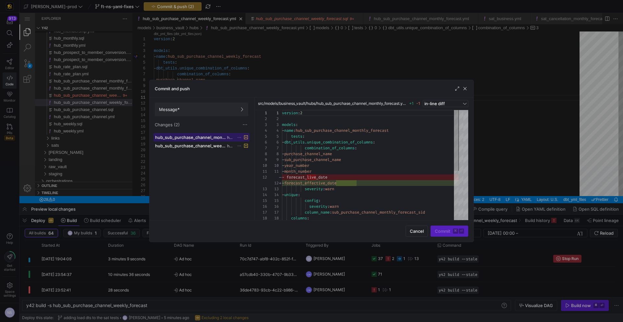
click at [211, 135] on span "hub_sub_purchase_channel_monthly_forecast.yml" at bounding box center [190, 137] width 71 height 5
click at [240, 113] on span at bounding box center [201, 109] width 93 height 13
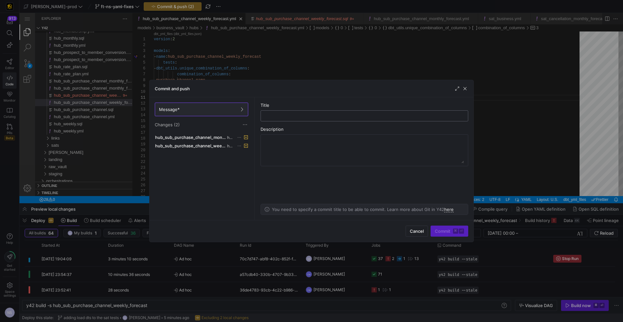
click at [284, 116] on input "text" at bounding box center [364, 115] width 197 height 5
type input "fixing error"
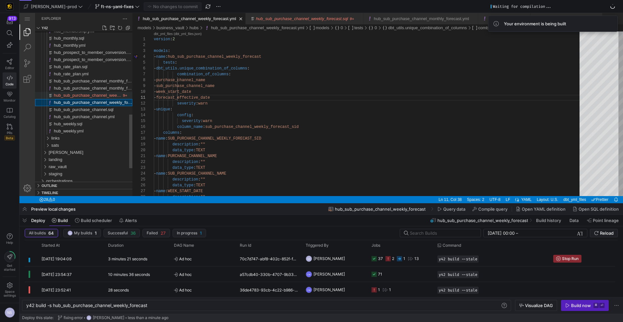
click at [91, 93] on span "hub_sub_purchase_channel_weekly_forecast.sql" at bounding box center [100, 95] width 92 height 5
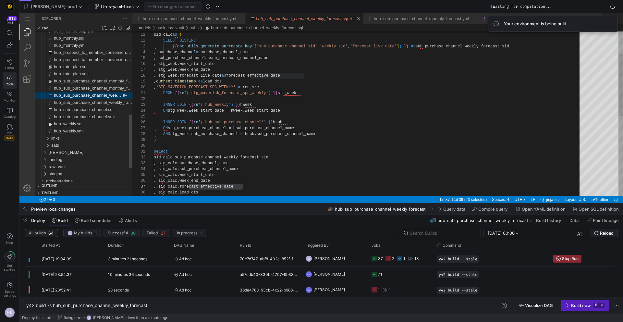
scroll to position [58, 89]
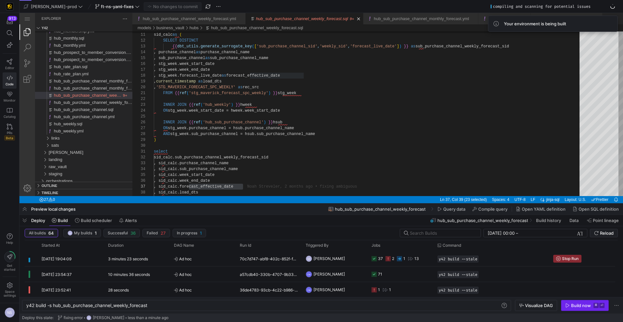
click at [571, 304] on div "Build now" at bounding box center [581, 305] width 20 height 5
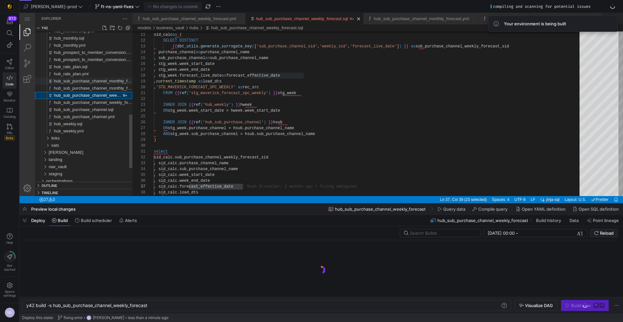
click at [103, 81] on span "hub_sub_purchase_channel_monthly_forecast.sql" at bounding box center [101, 80] width 94 height 5
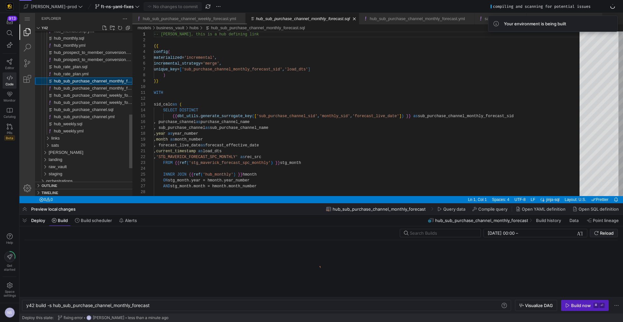
scroll to position [58, 0]
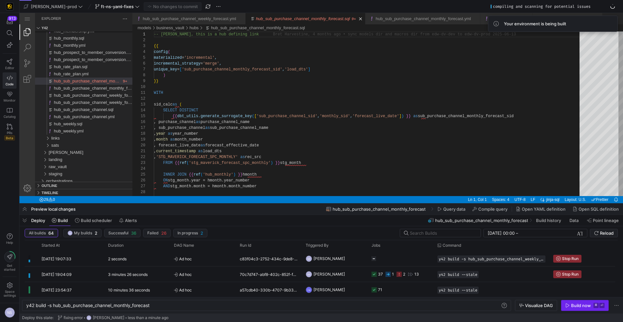
click at [581, 305] on div "Build now" at bounding box center [581, 305] width 20 height 5
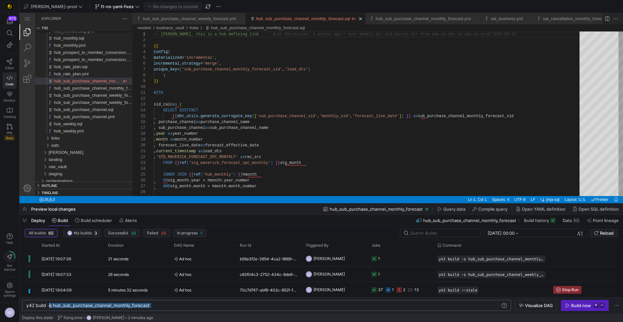
scroll to position [0, 23]
drag, startPoint x: 161, startPoint y: 305, endPoint x: 49, endPoint y: 304, distance: 112.2
click at [49, 304] on div "y42 build -s hub_sub_purchase_channel_monthly_fore cast" at bounding box center [263, 305] width 474 height 5
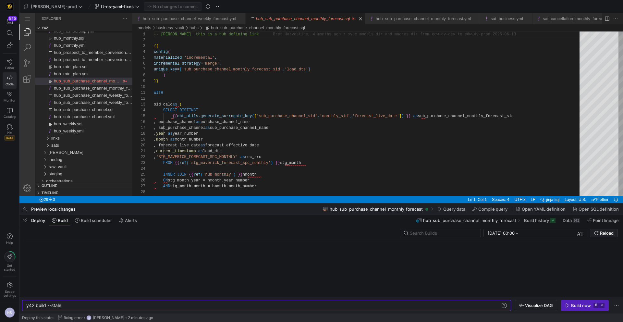
type textarea "y42 build --stale"
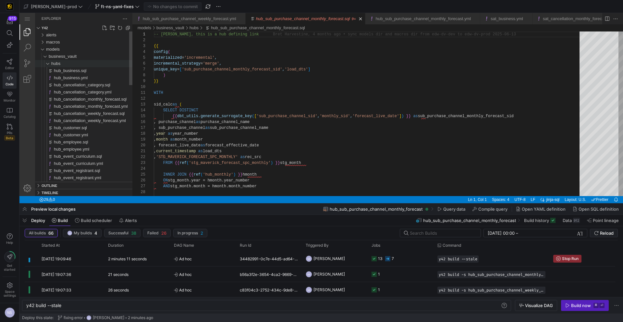
click at [67, 64] on div "hubs" at bounding box center [91, 63] width 81 height 7
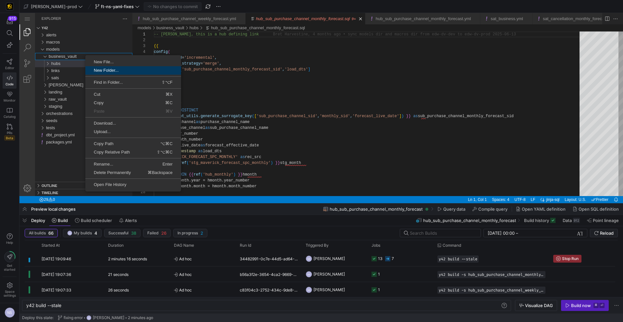
click at [107, 70] on span "New Folder..." at bounding box center [133, 70] width 96 height 4
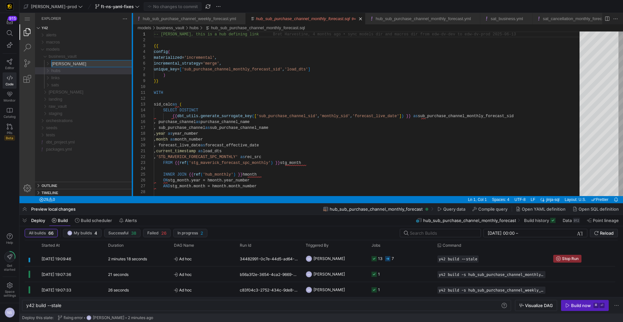
type input "sals"
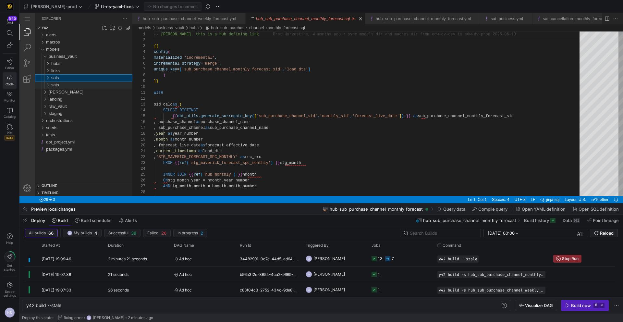
click at [65, 83] on div "sats" at bounding box center [91, 84] width 81 height 7
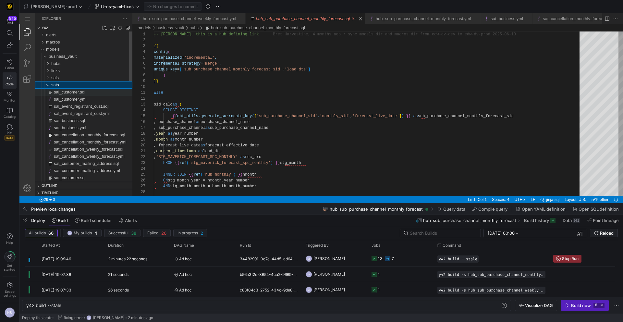
click at [81, 91] on span "sal_customer.sql" at bounding box center [69, 91] width 31 height 5
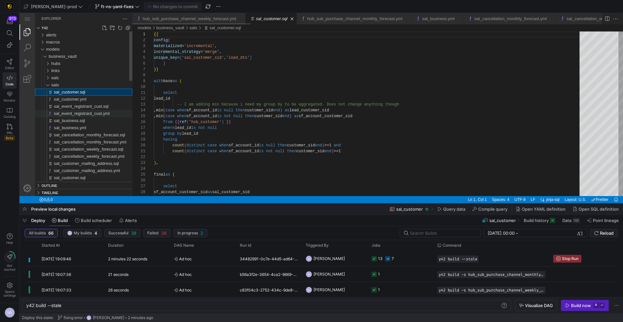
scroll to position [58, 0]
click at [84, 112] on span "sal_event_registrant_cust.yml" at bounding box center [82, 113] width 56 height 5
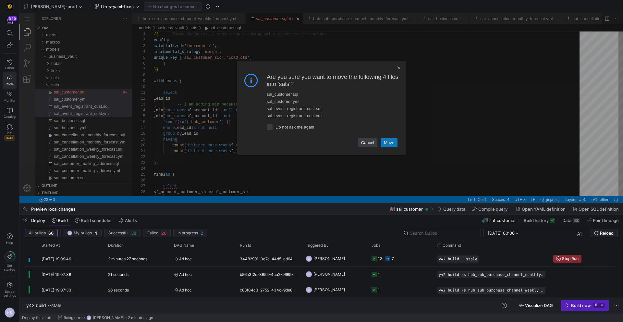
click at [385, 140] on link "Move" at bounding box center [388, 142] width 17 height 9
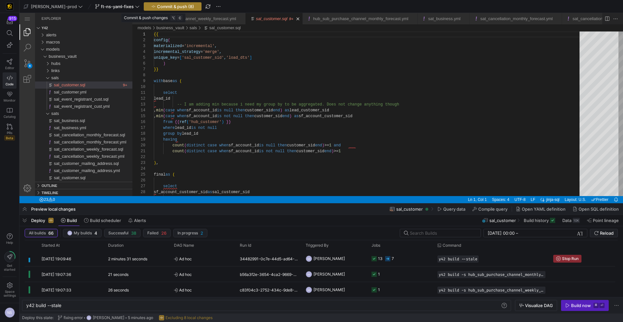
click at [164, 7] on span "Commit & push (8)" at bounding box center [175, 6] width 37 height 5
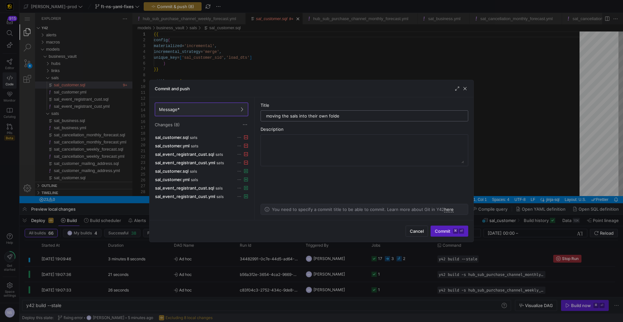
type input "moving the sals into their own folder"
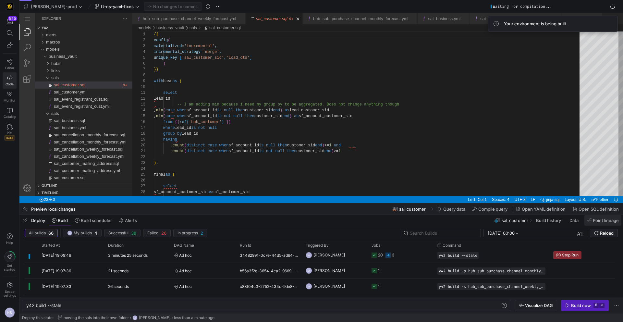
scroll to position [0, 0]
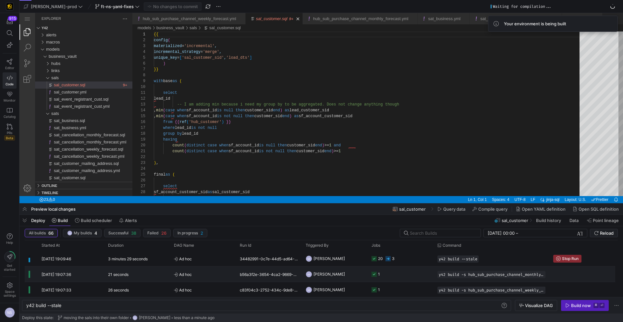
click at [390, 273] on y42-job-status-cell-renderer "1" at bounding box center [400, 274] width 58 height 15
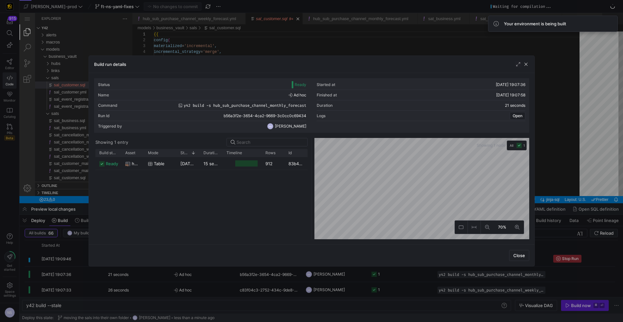
click at [183, 167] on div "08/10/25, 19:07:42" at bounding box center [187, 163] width 23 height 13
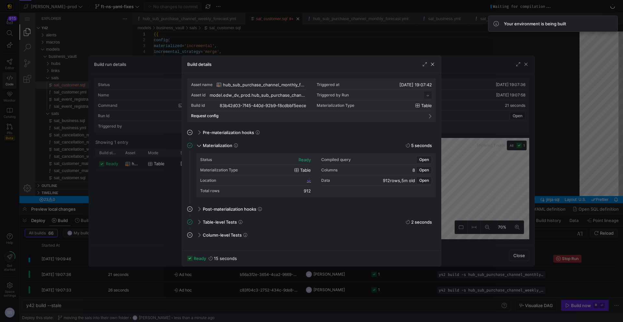
scroll to position [58, 0]
click at [195, 223] on div "Table-level Tests 2 seconds" at bounding box center [315, 222] width 241 height 10
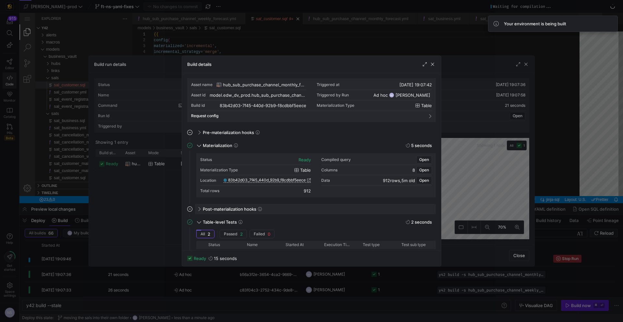
scroll to position [67, 0]
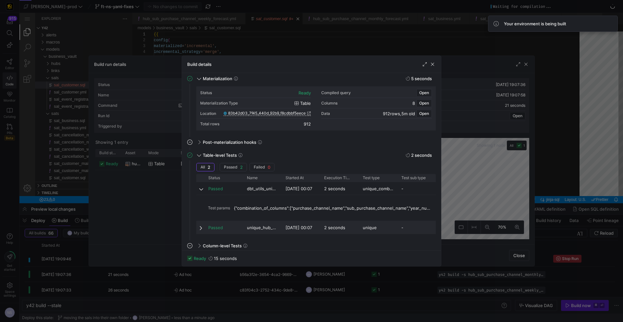
click at [214, 229] on div "Passed" at bounding box center [223, 227] width 31 height 13
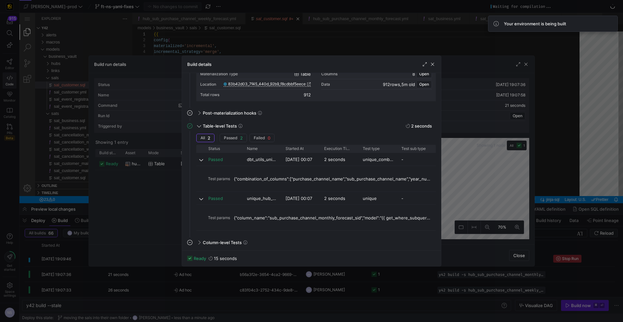
drag, startPoint x: 432, startPoint y: 62, endPoint x: 432, endPoint y: 79, distance: 17.8
click at [432, 62] on span "button" at bounding box center [432, 64] width 6 height 6
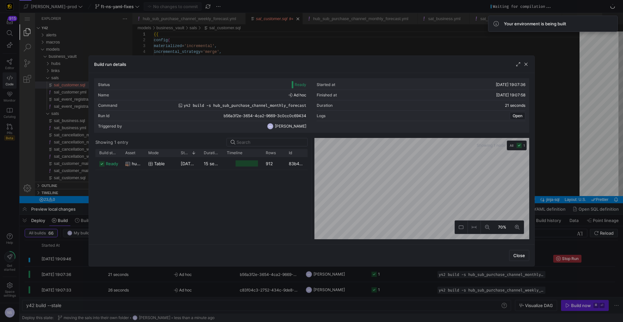
click at [541, 121] on div at bounding box center [311, 161] width 623 height 322
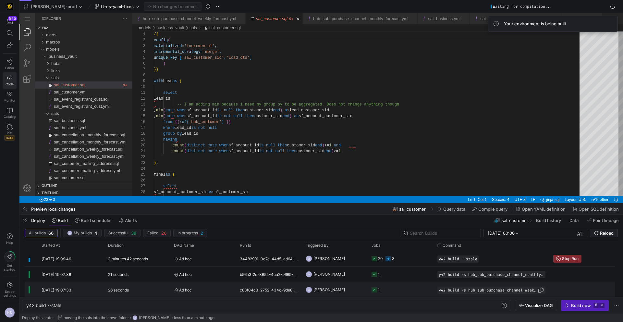
click at [457, 288] on span "y42 build -s hub_sub_purchase_channel_weekly_forecast" at bounding box center [487, 290] width 99 height 5
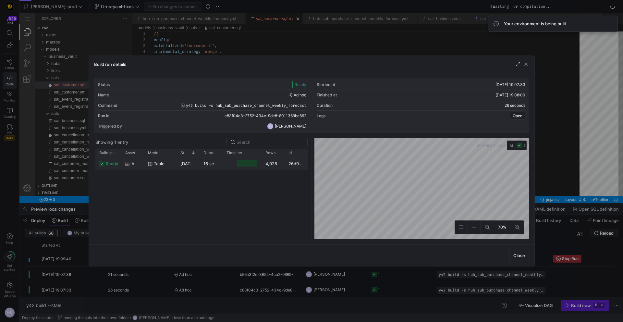
click at [256, 167] on y42-job-duration-timeline-cell-renderer at bounding box center [241, 163] width 31 height 12
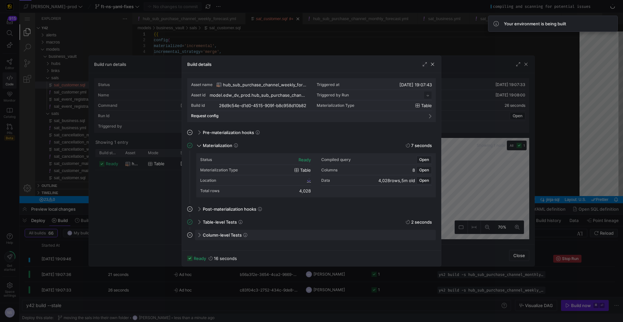
scroll to position [58, 0]
click at [264, 225] on div "Table-level Tests 2 seconds" at bounding box center [315, 222] width 241 height 10
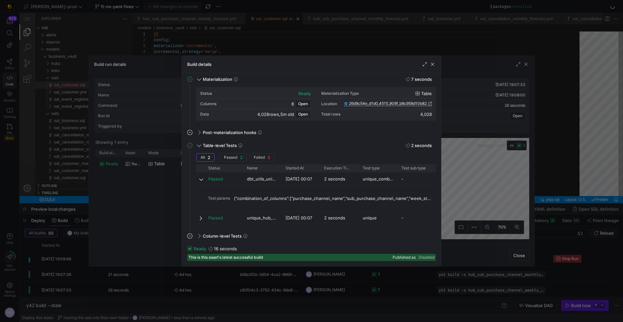
scroll to position [67, 0]
click at [205, 215] on div "Passed" at bounding box center [223, 216] width 39 height 13
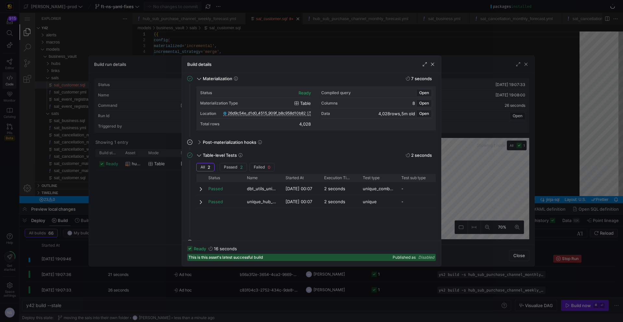
click at [499, 182] on div at bounding box center [311, 161] width 623 height 322
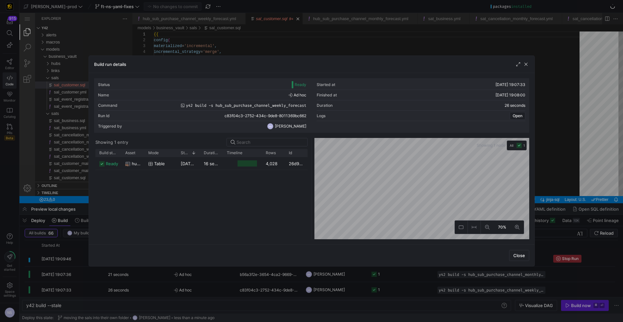
click at [546, 173] on div at bounding box center [311, 161] width 623 height 322
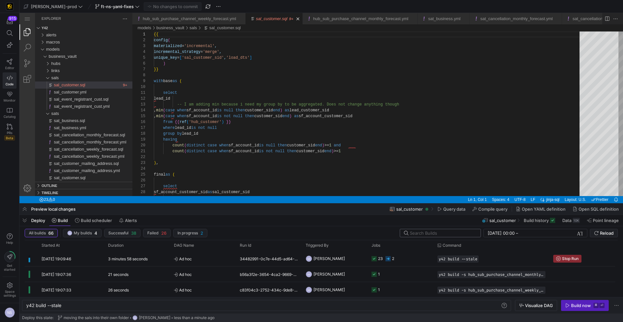
click at [433, 235] on input "text" at bounding box center [443, 232] width 66 height 5
paste input "sat_membership"
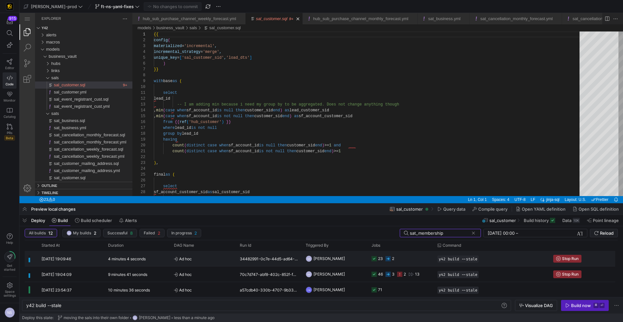
type input "sat_membership"
click at [407, 258] on y42-job-status-cell-renderer "23 2" at bounding box center [400, 258] width 58 height 15
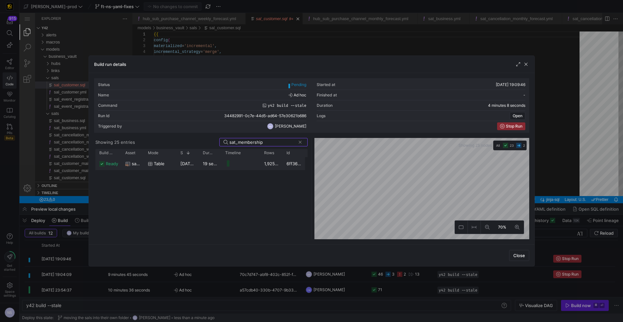
type input "sat_membership"
click at [196, 162] on span "08/10/25, 19:09:59" at bounding box center [196, 163] width 33 height 5
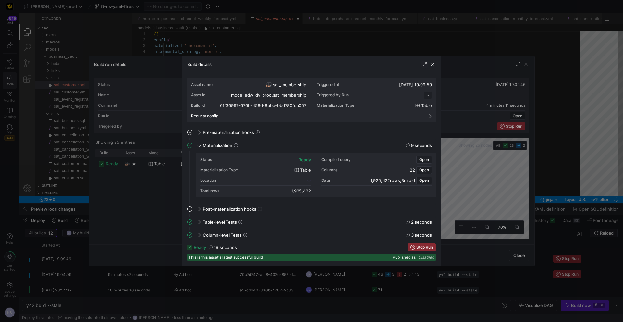
scroll to position [58, 0]
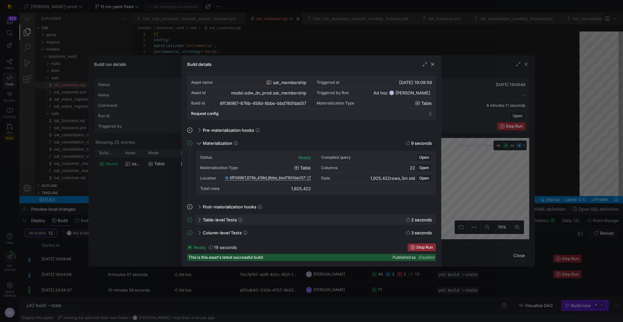
click at [217, 219] on span "Table-level Tests" at bounding box center [220, 219] width 34 height 5
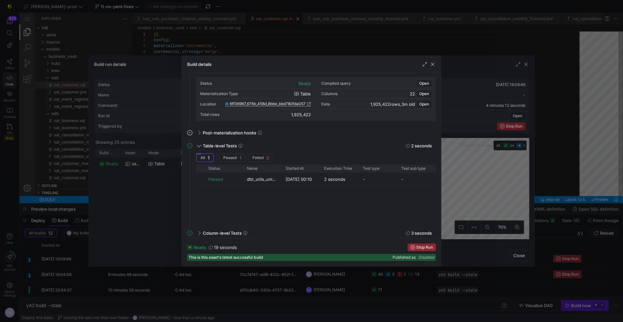
scroll to position [79, 0]
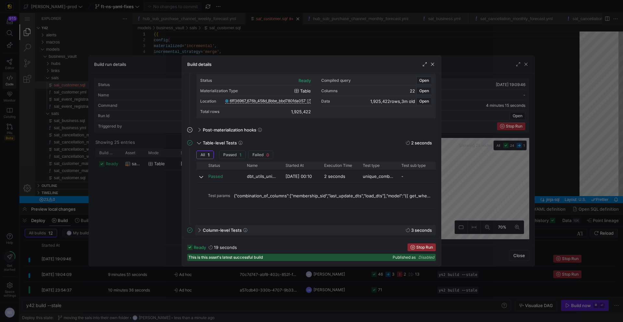
click at [223, 227] on span "Column-level Tests" at bounding box center [222, 229] width 39 height 5
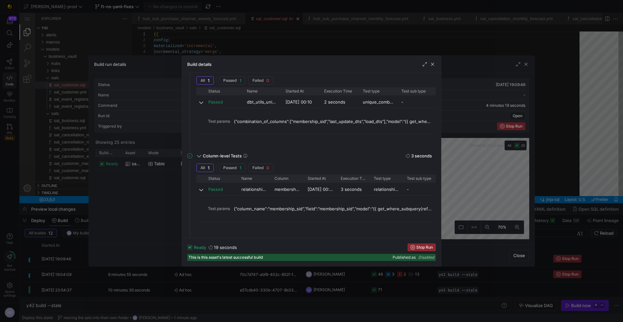
click at [459, 174] on div at bounding box center [311, 161] width 623 height 322
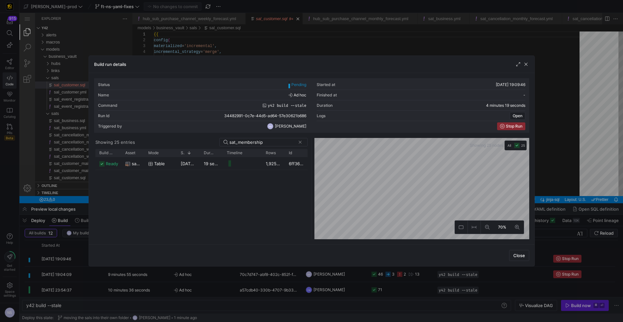
click at [582, 182] on div at bounding box center [311, 161] width 623 height 322
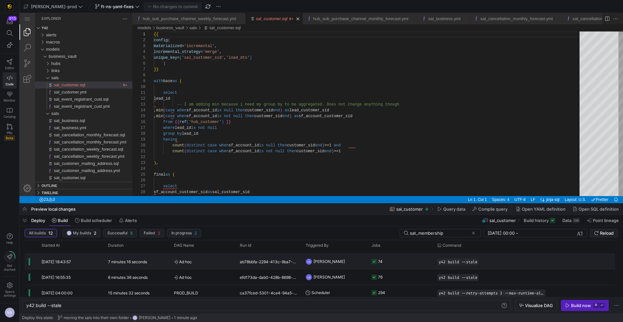
scroll to position [0, 0]
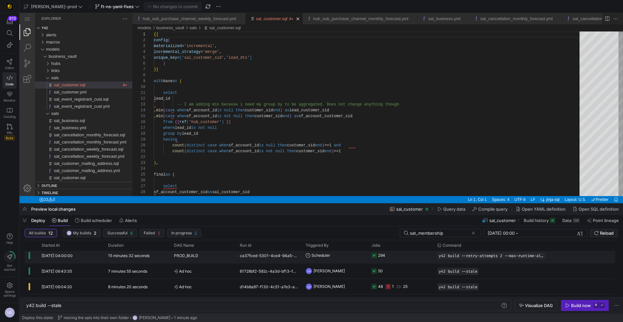
click at [402, 260] on y42-job-status-cell-renderer "294" at bounding box center [400, 255] width 58 height 15
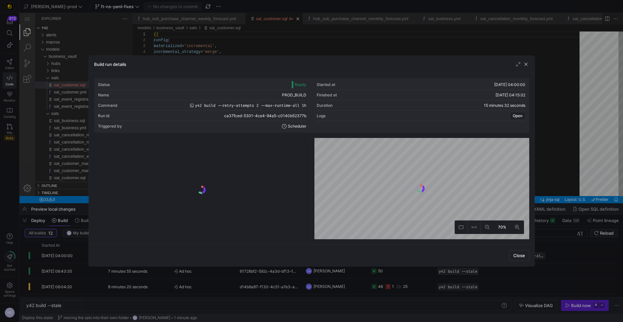
click at [260, 144] on y42-logo-loader at bounding box center [201, 189] width 212 height 99
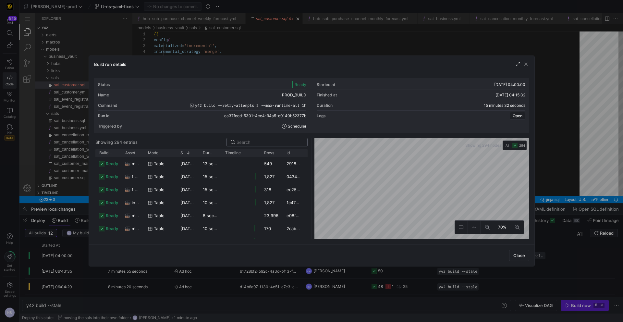
paste input "sat_membership"
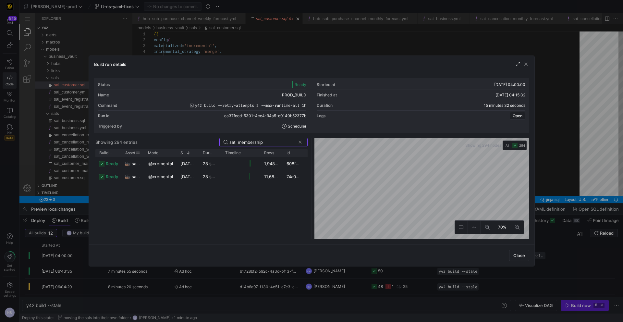
type input "sat_membership"
drag, startPoint x: 142, startPoint y: 154, endPoint x: 244, endPoint y: 157, distance: 101.5
click at [244, 157] on div "Build status Asset Mode 1" at bounding box center [201, 194] width 212 height 90
click at [212, 165] on div "sat_membership" at bounding box center [183, 163] width 116 height 13
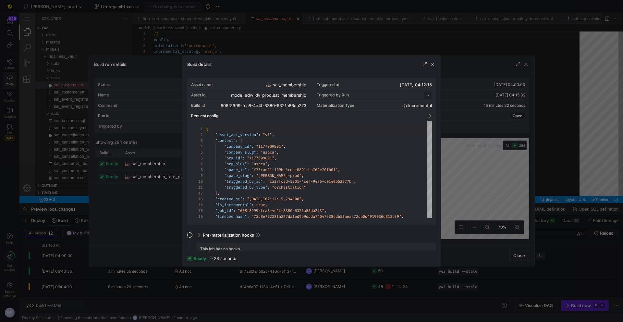
scroll to position [58, 0]
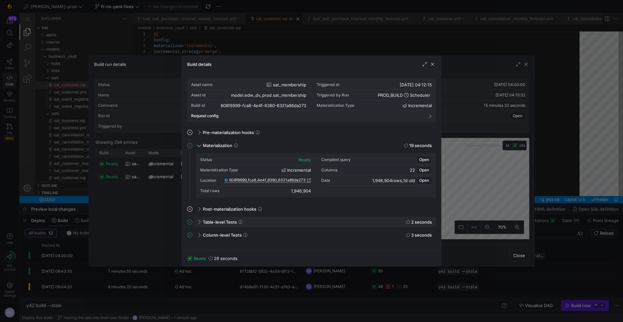
click at [208, 218] on div "Table-level Tests 2 seconds" at bounding box center [315, 222] width 241 height 10
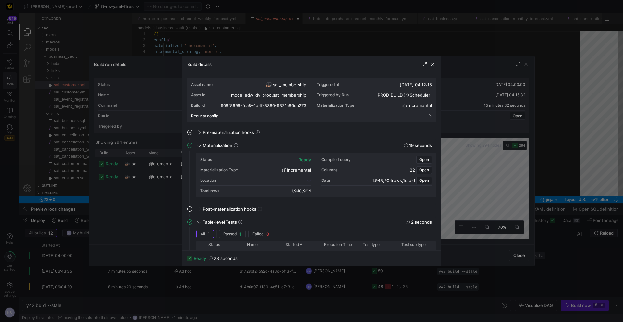
scroll to position [67, 0]
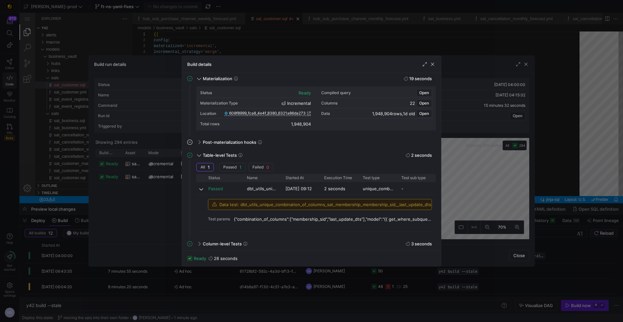
click at [465, 199] on div at bounding box center [311, 161] width 623 height 322
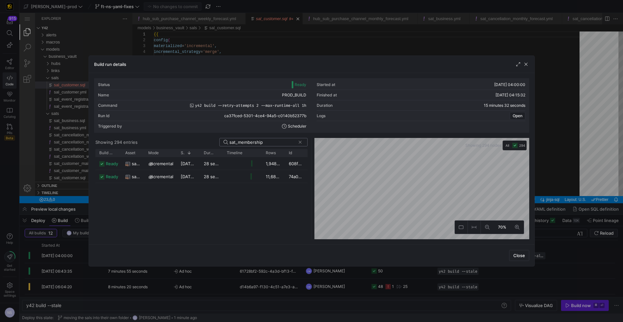
click at [252, 143] on input "sat_membership" at bounding box center [262, 141] width 66 height 5
click at [549, 180] on div at bounding box center [311, 161] width 623 height 322
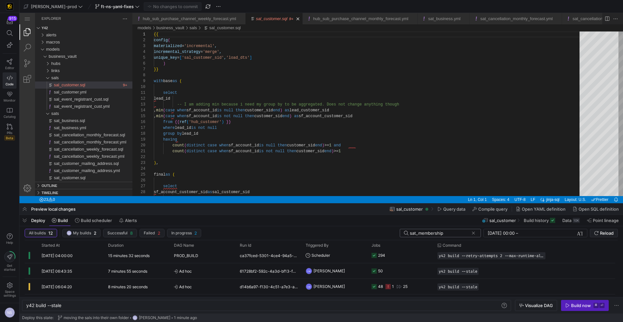
click at [433, 234] on input "sat_membership" at bounding box center [439, 232] width 59 height 5
paste input "_rate_plan"
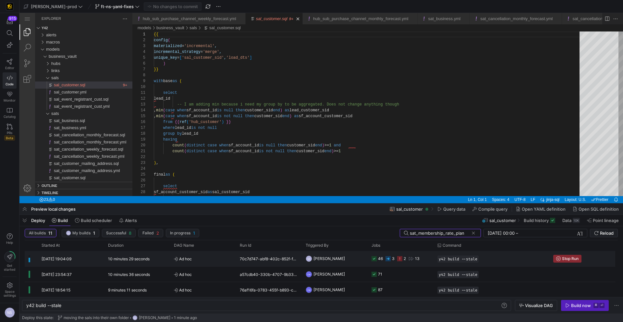
type input "sat_membership_rate_plan"
click at [402, 256] on div "2" at bounding box center [401, 258] width 9 height 15
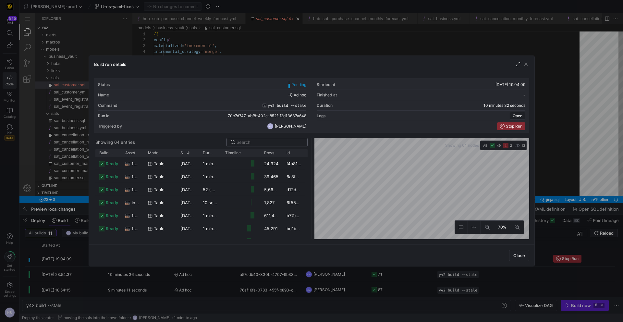
click at [266, 144] on input at bounding box center [269, 141] width 67 height 5
paste input "sat_membership_rate_plan"
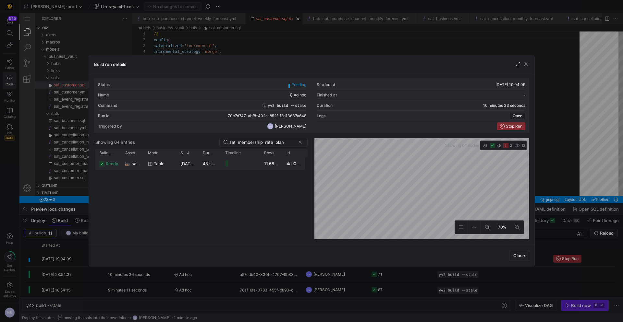
click at [266, 163] on div "11,680,042" at bounding box center [271, 163] width 22 height 13
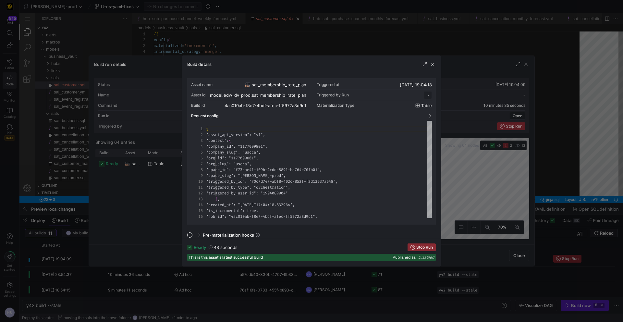
scroll to position [58, 0]
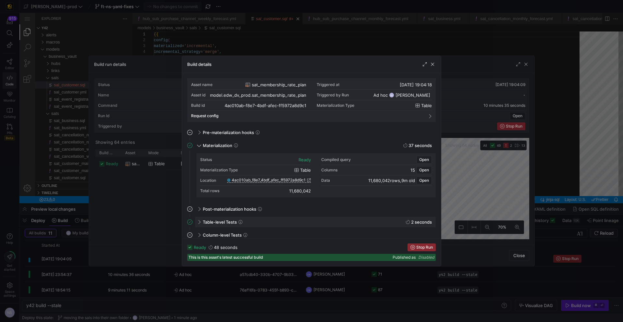
click at [226, 219] on div "Table-level Tests 2 seconds" at bounding box center [315, 222] width 241 height 10
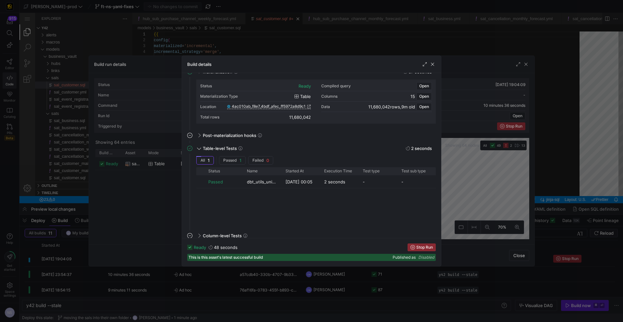
scroll to position [79, 0]
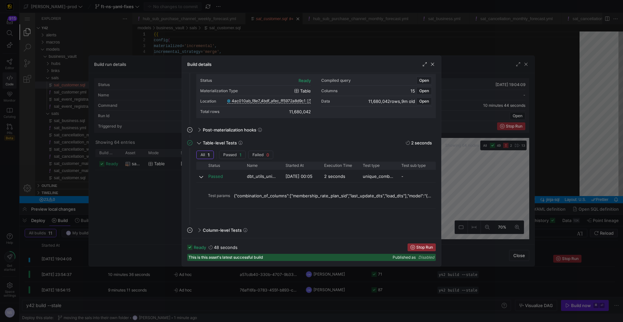
click at [495, 155] on div at bounding box center [311, 161] width 623 height 322
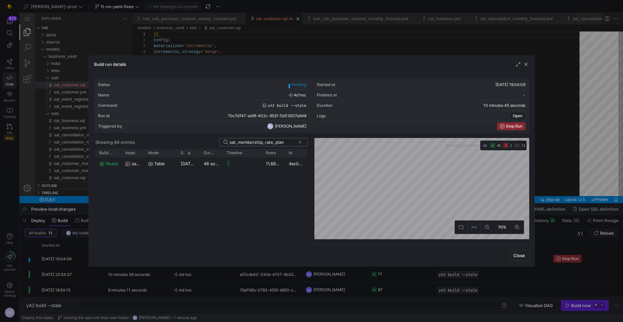
click at [277, 143] on input "sat_membership_rate_plan" at bounding box center [262, 141] width 66 height 5
paste input "customer"
click at [145, 163] on div "table" at bounding box center [160, 163] width 32 height 13
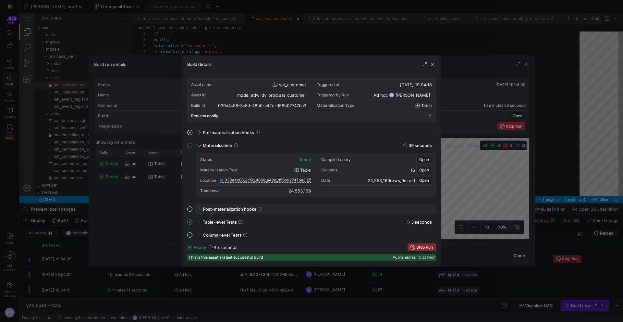
scroll to position [5, 0]
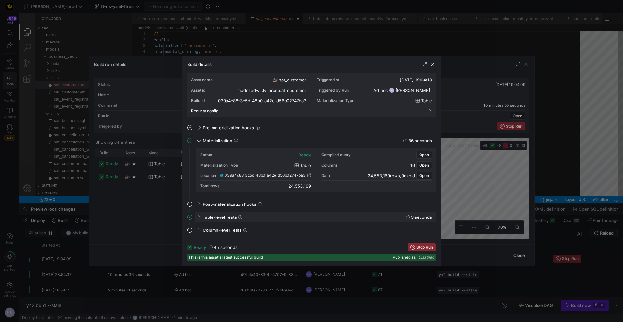
click at [226, 215] on span "Table-level Tests" at bounding box center [220, 216] width 34 height 5
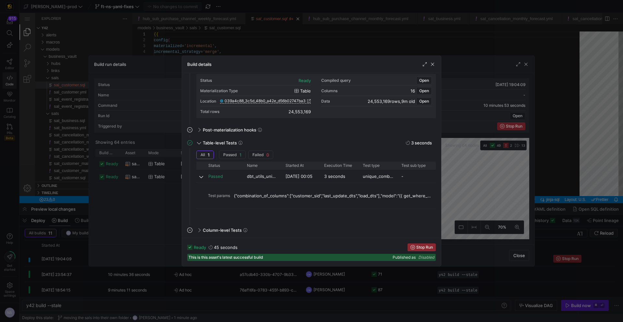
click at [493, 182] on div at bounding box center [311, 161] width 623 height 322
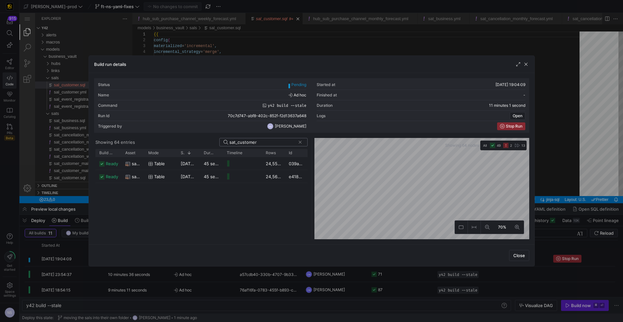
click at [244, 144] on input "sat_customer" at bounding box center [262, 141] width 66 height 5
paste input "event_registrant"
click at [265, 163] on div "799,222" at bounding box center [273, 163] width 23 height 13
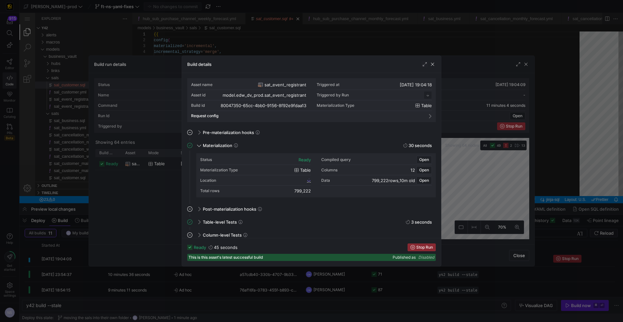
scroll to position [58, 0]
click at [225, 224] on span "Table-level Tests" at bounding box center [220, 221] width 34 height 5
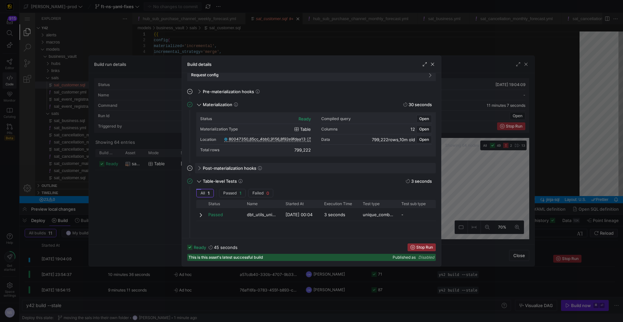
scroll to position [79, 0]
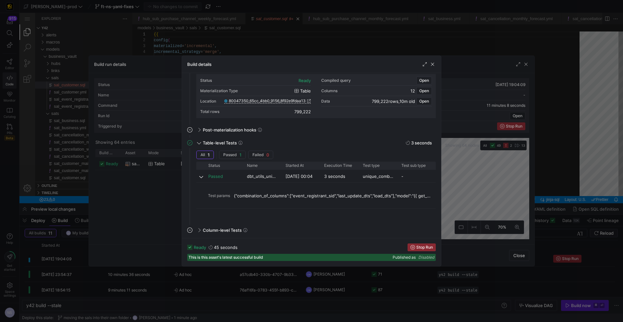
click at [447, 188] on div at bounding box center [311, 161] width 623 height 322
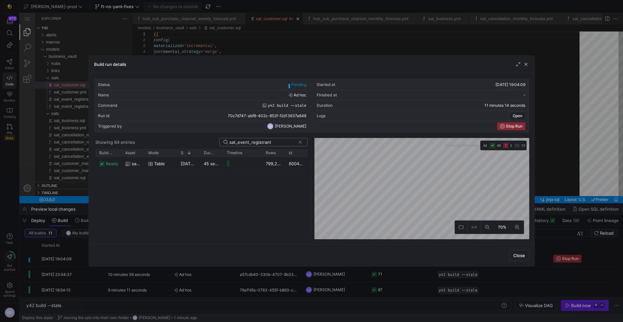
click at [254, 144] on input "sat_event_registrant" at bounding box center [262, 141] width 66 height 5
paste input
drag, startPoint x: 143, startPoint y: 154, endPoint x: 212, endPoint y: 151, distance: 69.1
click at [212, 151] on div at bounding box center [213, 153] width 3 height 8
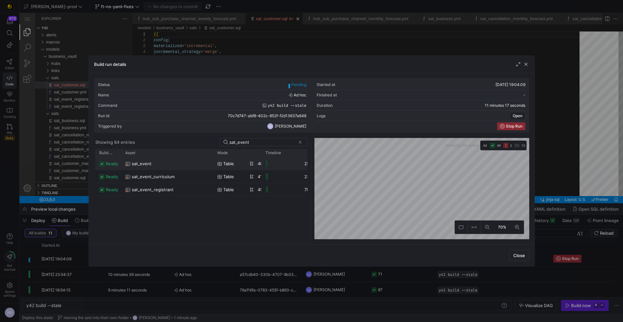
click at [158, 166] on div "sat_event" at bounding box center [167, 163] width 84 height 13
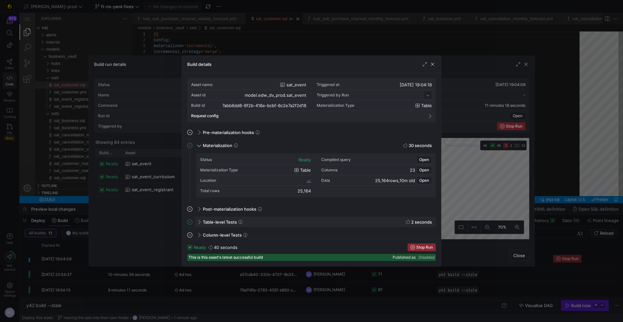
scroll to position [58, 0]
click at [283, 222] on div "Table-level Tests 2 seconds" at bounding box center [315, 222] width 241 height 10
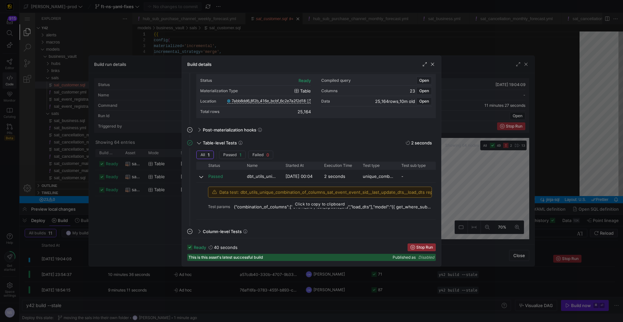
scroll to position [80, 0]
click at [484, 181] on div at bounding box center [311, 161] width 623 height 322
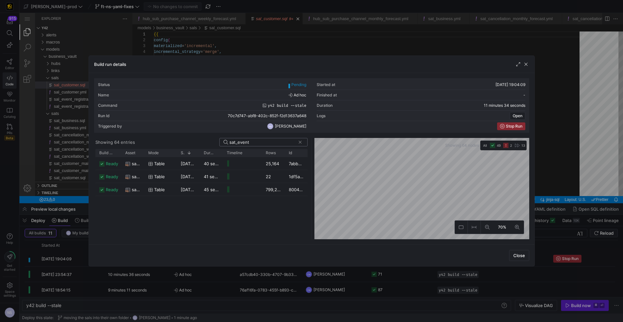
click at [264, 143] on input "sat_event" at bounding box center [262, 141] width 66 height 5
click at [243, 142] on input "sat_event" at bounding box center [262, 141] width 66 height 5
paste input "mployee"
type input "sat_employee"
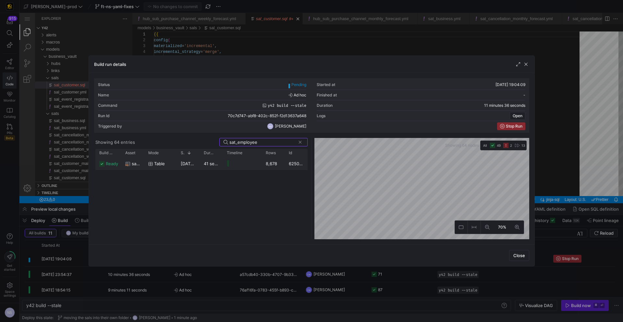
click at [255, 161] on y42-job-duration-timeline-cell-renderer at bounding box center [242, 163] width 31 height 12
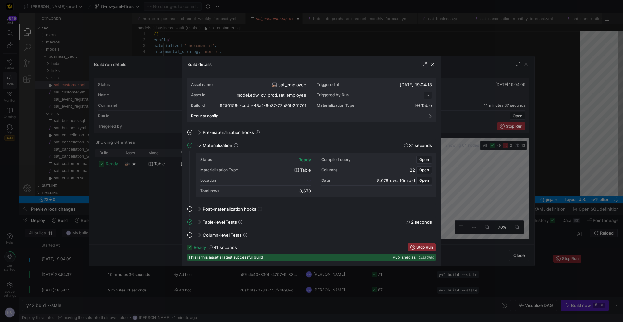
scroll to position [58, 0]
click at [224, 224] on div "Table-level Tests 2 seconds" at bounding box center [315, 222] width 241 height 10
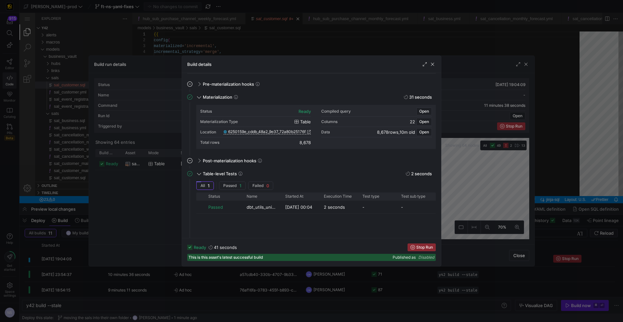
scroll to position [79, 0]
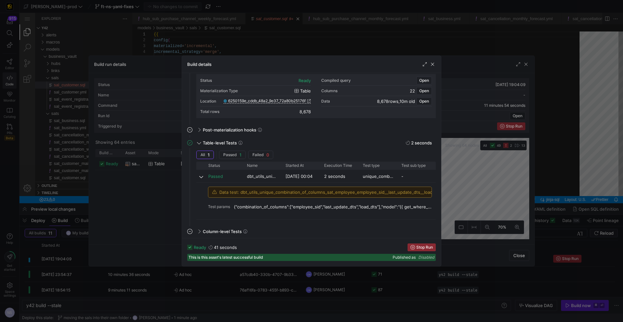
click at [474, 231] on div at bounding box center [311, 161] width 623 height 322
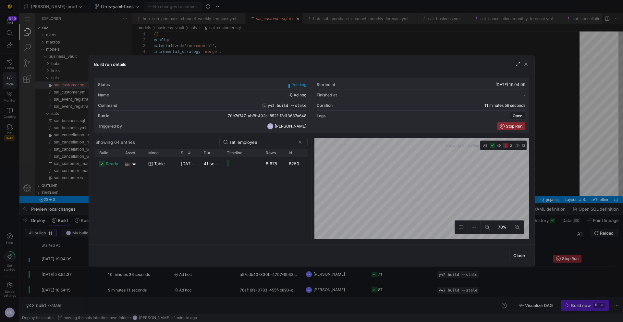
click at [529, 216] on div "Status Pending Started at 08/10/25, 19:04:09 Name Ad hoc Finished at - Command …" at bounding box center [311, 158] width 445 height 171
click at [561, 203] on div at bounding box center [311, 161] width 623 height 322
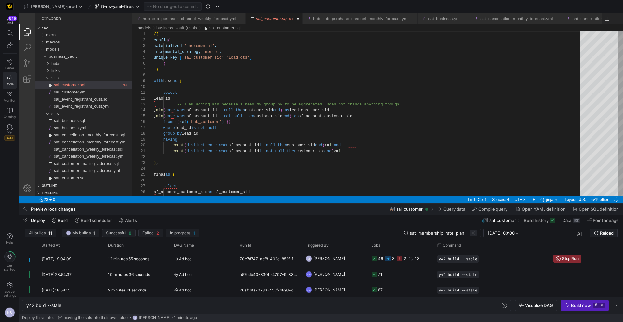
click at [472, 233] on span at bounding box center [473, 233] width 6 height 6
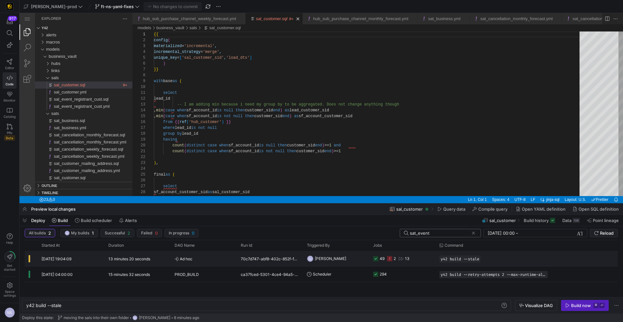
type input "sat_event"
click at [379, 260] on div "49" at bounding box center [378, 258] width 11 height 15
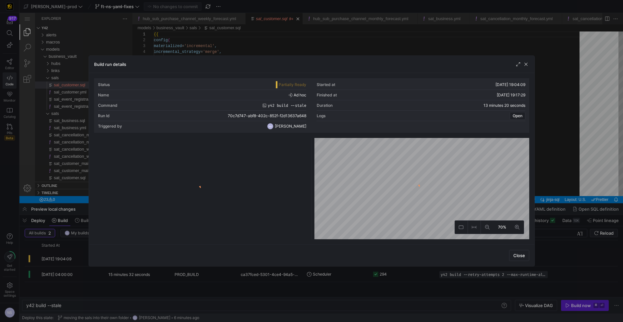
click at [276, 147] on y42-logo-loader at bounding box center [201, 189] width 212 height 99
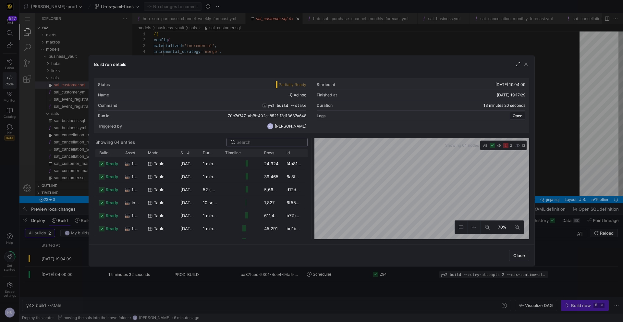
click at [269, 144] on input at bounding box center [269, 141] width 67 height 5
type input "sat_event"
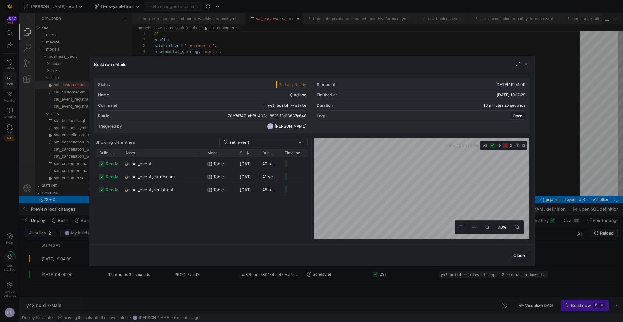
drag, startPoint x: 143, startPoint y: 153, endPoint x: 202, endPoint y: 155, distance: 59.4
click at [202, 155] on div at bounding box center [203, 153] width 3 height 8
click at [188, 163] on div "sat_event" at bounding box center [162, 163] width 74 height 13
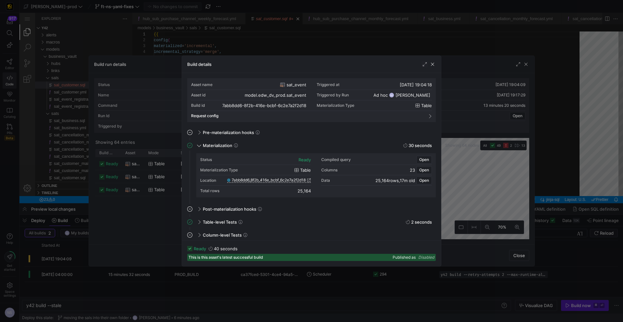
scroll to position [2, 0]
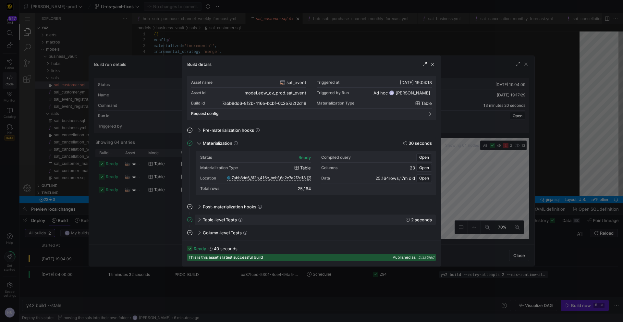
click at [219, 221] on span "Table-level Tests" at bounding box center [220, 219] width 34 height 5
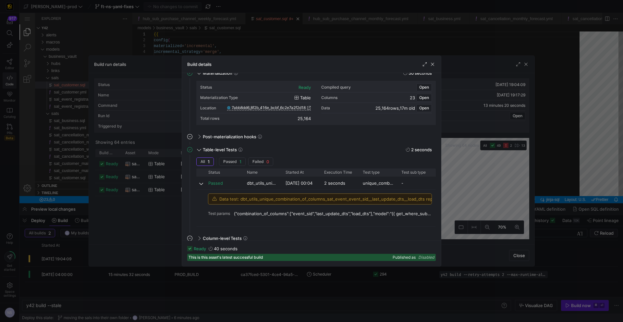
scroll to position [78, 0]
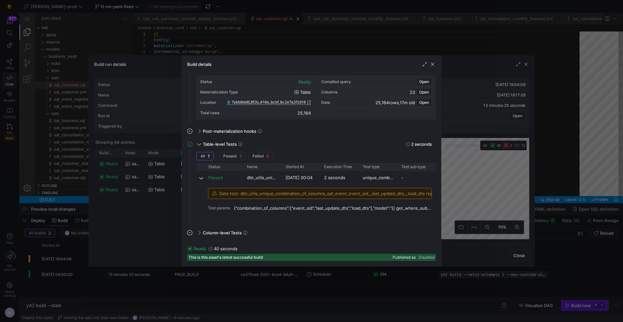
click at [409, 194] on span "Data test: dbt_utils_unique_combination_of_columns_sat_event_event_sid__last_up…" at bounding box center [342, 193] width 247 height 5
click at [203, 142] on span "Table-level Tests" at bounding box center [220, 143] width 34 height 5
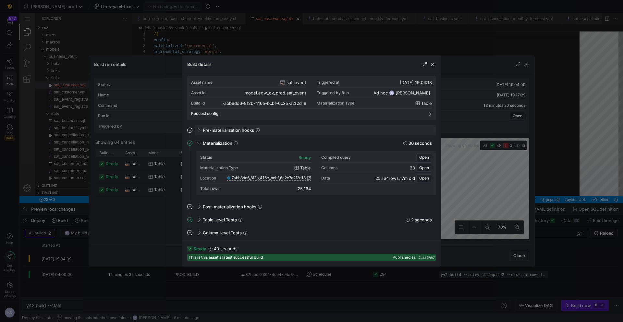
scroll to position [0, 0]
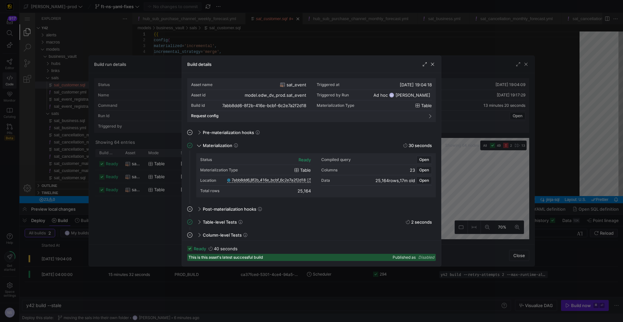
click at [535, 130] on div at bounding box center [311, 161] width 623 height 322
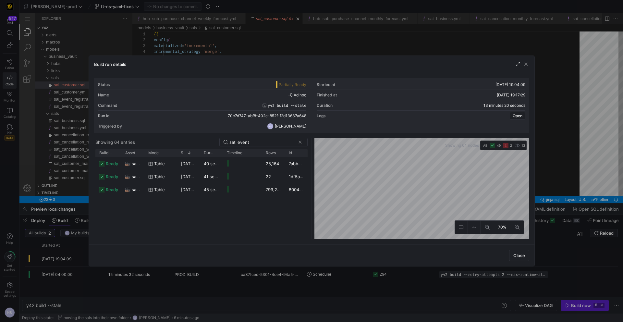
click at [558, 127] on div at bounding box center [311, 161] width 623 height 322
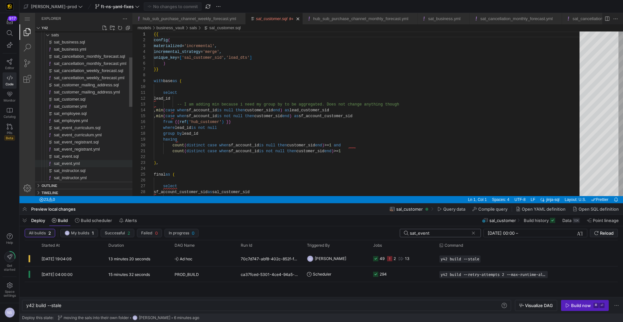
click at [81, 160] on div "sat_event.yml" at bounding box center [93, 163] width 78 height 7
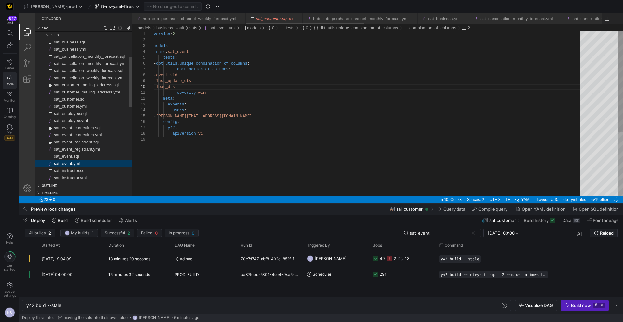
scroll to position [0, 450]
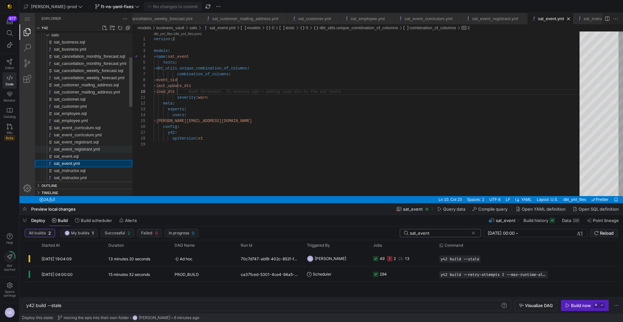
click at [87, 149] on span "sat_event_registrant.yml" at bounding box center [77, 149] width 46 height 5
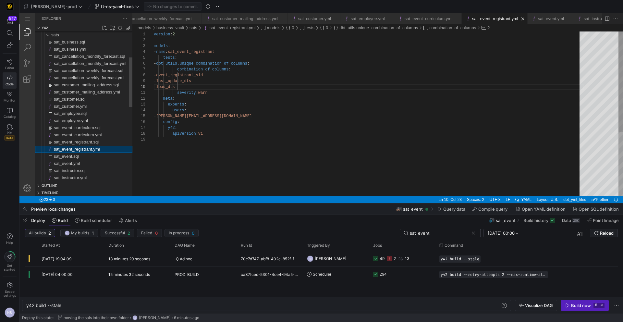
scroll to position [58, 52]
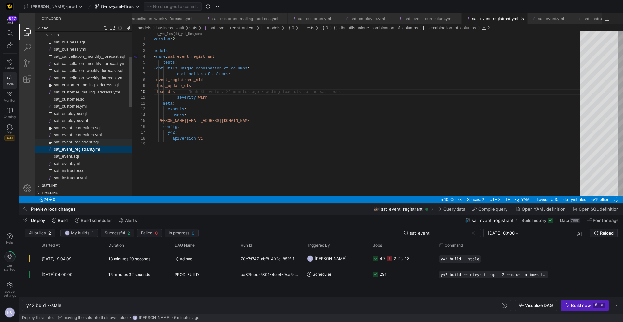
click at [89, 140] on span "sat_event_registrant.sql" at bounding box center [76, 141] width 45 height 5
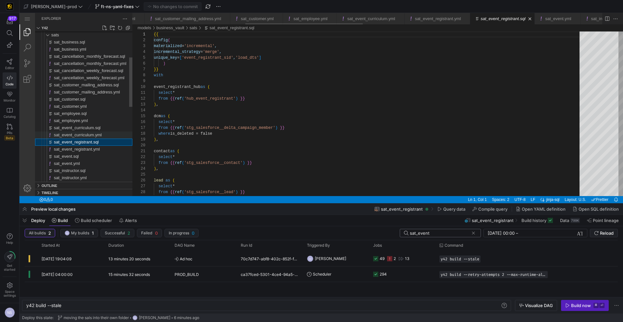
scroll to position [58, 0]
click at [15, 97] on link "Monitor" at bounding box center [10, 97] width 14 height 16
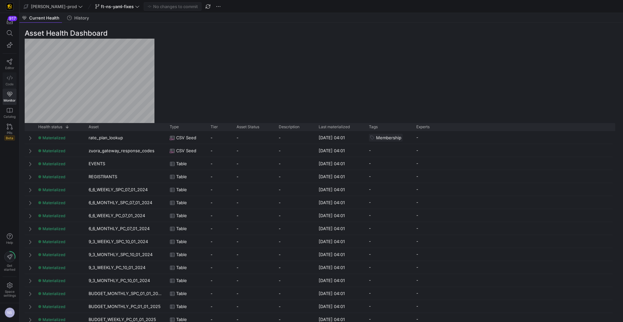
click at [6, 83] on span "Code" at bounding box center [10, 84] width 8 height 4
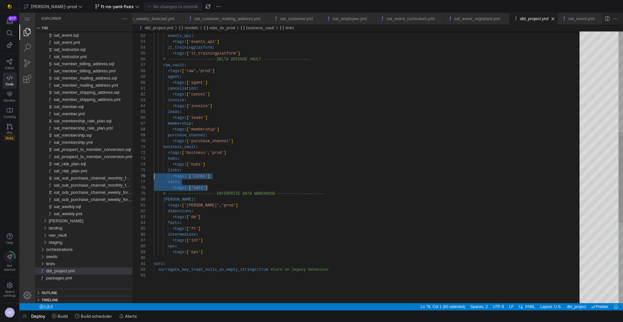
scroll to position [29, 0]
drag, startPoint x: 214, startPoint y: 186, endPoint x: 119, endPoint y: 178, distance: 95.4
drag, startPoint x: 301, startPoint y: 199, endPoint x: 287, endPoint y: 194, distance: 14.7
click at [300, 199] on div "edw :" at bounding box center [369, 200] width 430 height 6
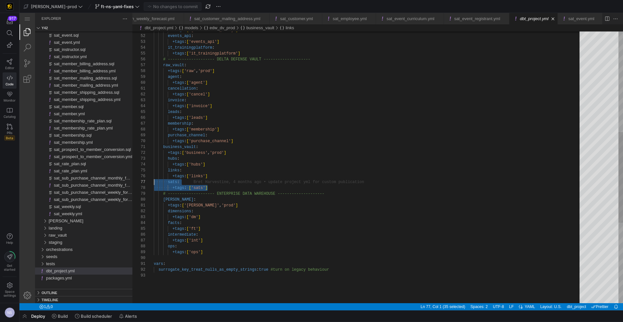
drag, startPoint x: 216, startPoint y: 186, endPoint x: 137, endPoint y: 182, distance: 78.9
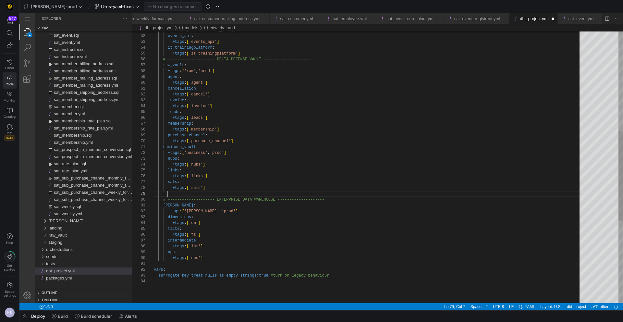
paste textarea "sats: +tags: ['sats']"
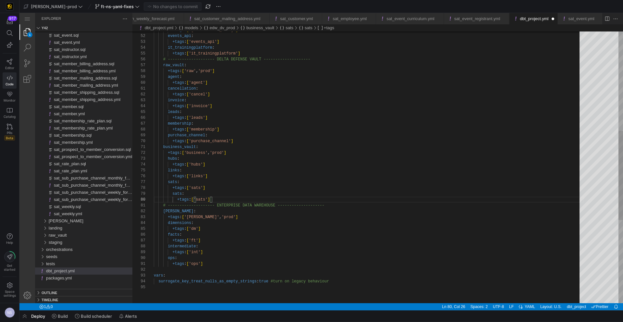
click at [172, 194] on div "+tags : [ 'zuora' ] events_api : +tags : [ 'events_api' ] it_trainingplatform :…" at bounding box center [369, 143] width 430 height 825
click at [177, 199] on div "+tags : [ 'zuora' ] events_api : +tags : [ 'events_api' ] it_trainingplatform :…" at bounding box center [369, 143] width 430 height 825
click at [175, 194] on div "+tags : [ 'zuora' ] events_api : +tags : [ 'events_api' ] it_trainingplatform :…" at bounding box center [369, 143] width 430 height 825
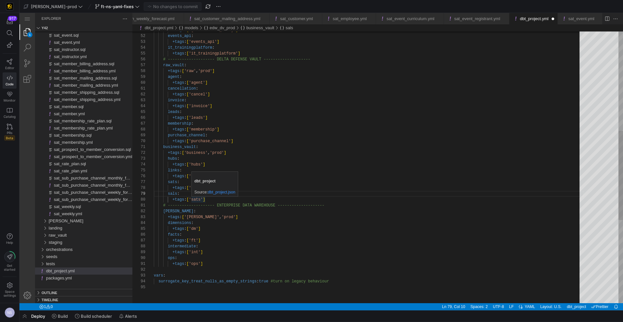
click at [201, 199] on div "+tags : [ 'zuora' ] events_api : +tags : [ 'events_api' ] it_trainingplatform :…" at bounding box center [369, 143] width 430 height 825
click at [299, 176] on div "+tags : [ 'zuora' ] events_api : +tags : [ 'events_api' ] it_trainingplatform :…" at bounding box center [369, 143] width 430 height 825
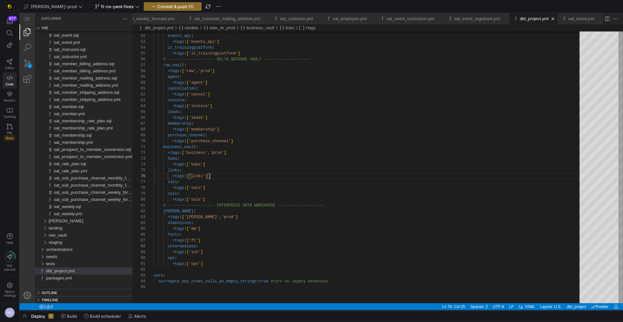
type textarea "business_vault: +tags: ['business', 'prod'] hubs: +tags: ['hubs'] links: +tags:…"
click at [162, 9] on span "button" at bounding box center [172, 7] width 57 height 8
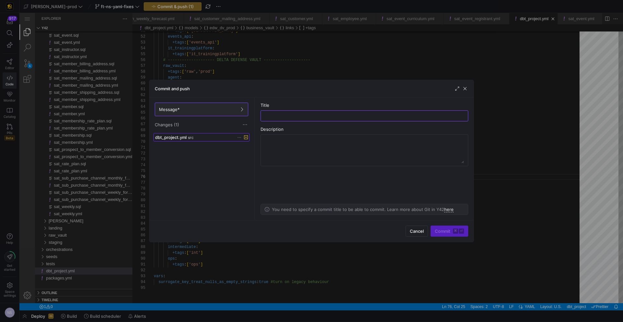
click at [192, 133] on span at bounding box center [201, 137] width 95 height 8
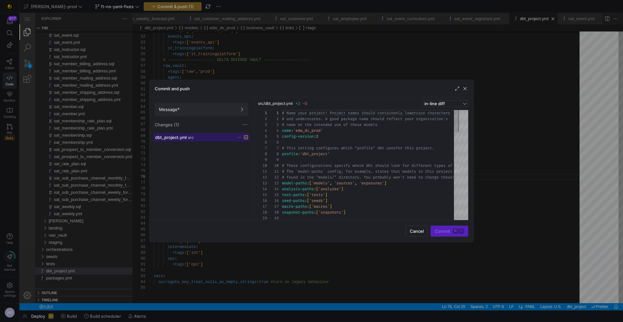
scroll to position [58, 0]
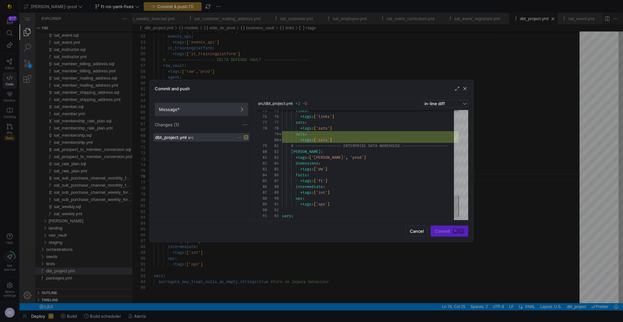
click at [225, 105] on span at bounding box center [201, 109] width 93 height 13
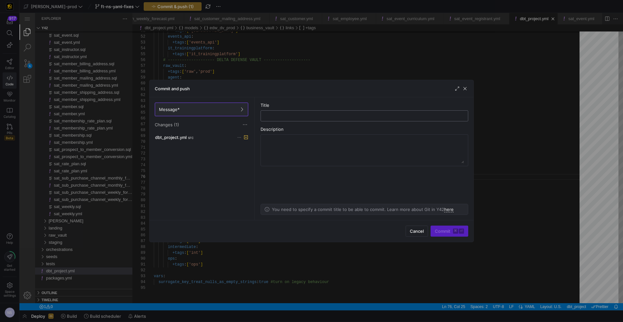
click at [316, 115] on input "text" at bounding box center [364, 115] width 197 height 5
type input "Updating the project yaml"
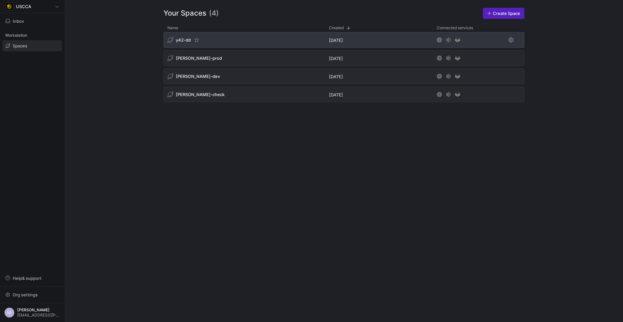
click at [248, 43] on div "y42-dd" at bounding box center [243, 40] width 161 height 16
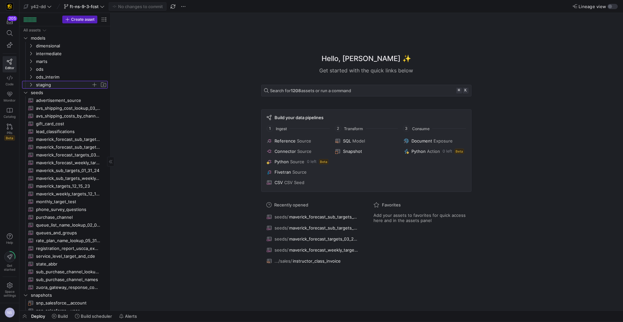
click at [41, 82] on span "staging" at bounding box center [63, 84] width 55 height 7
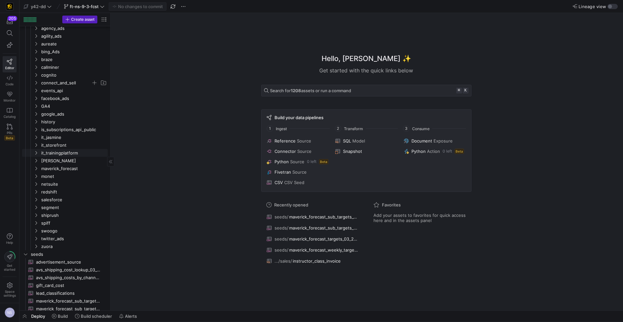
scroll to position [79, 0]
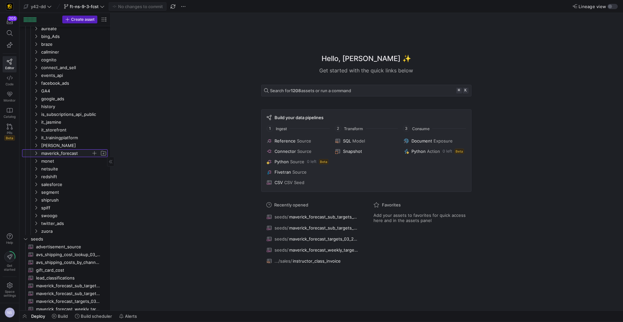
click at [60, 154] on span "maverick_forecast" at bounding box center [66, 152] width 50 height 7
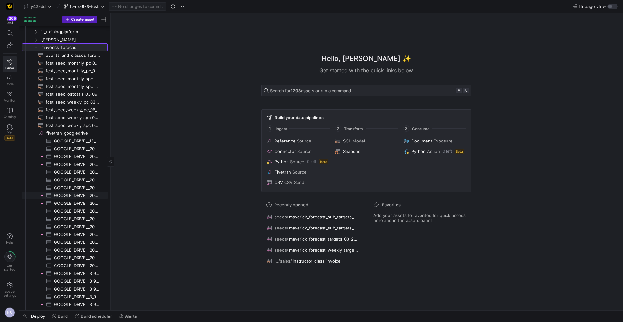
scroll to position [245, 0]
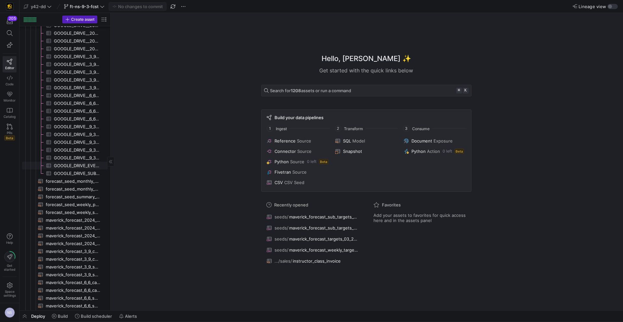
click at [75, 166] on span "GOOGLE_DRIVE_EVENTS_CLASSES_FORECASTS_SHEET_1​​​​​​​​​" at bounding box center [77, 165] width 46 height 7
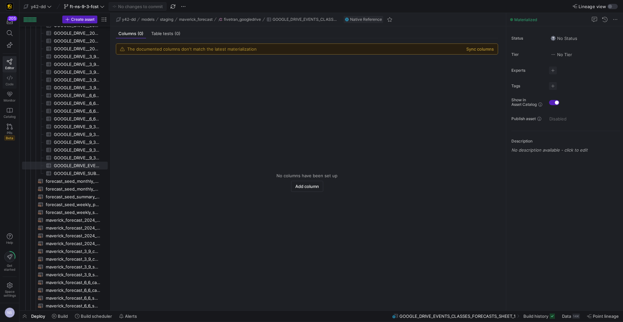
click at [11, 79] on icon at bounding box center [10, 78] width 6 height 6
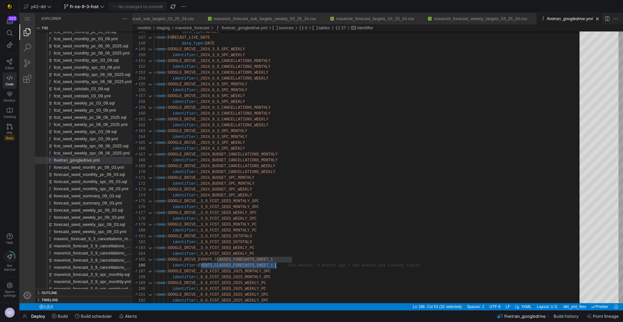
scroll to position [29, 122]
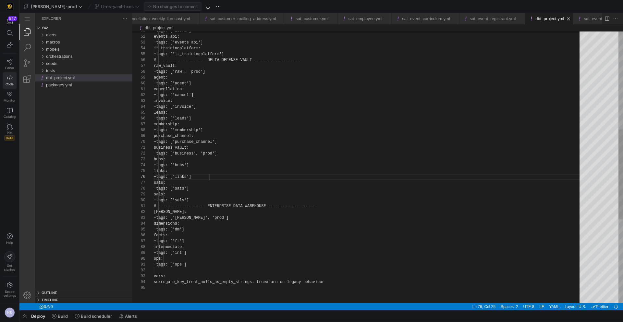
scroll to position [29, 56]
